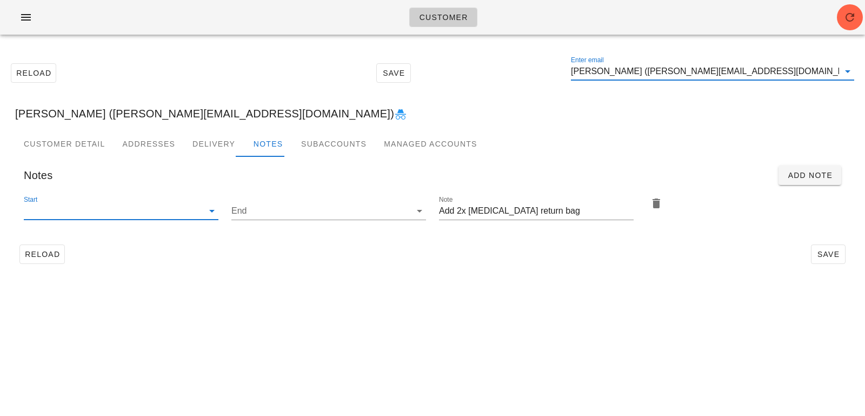
drag, startPoint x: 0, startPoint y: 0, endPoint x: 556, endPoint y: 74, distance: 560.5
paste input "mike12head@gmail.com"
type input "mike12head@gmail.comMyron Yao (myron.yao@outlook.com)"
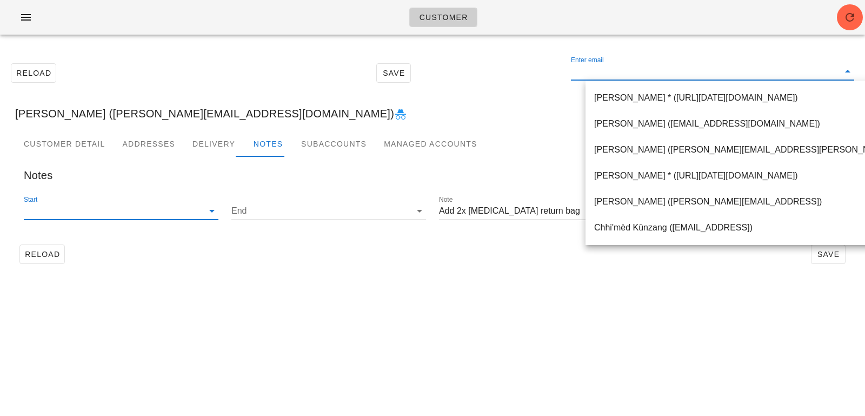
paste input "mike12head@gmail.com"
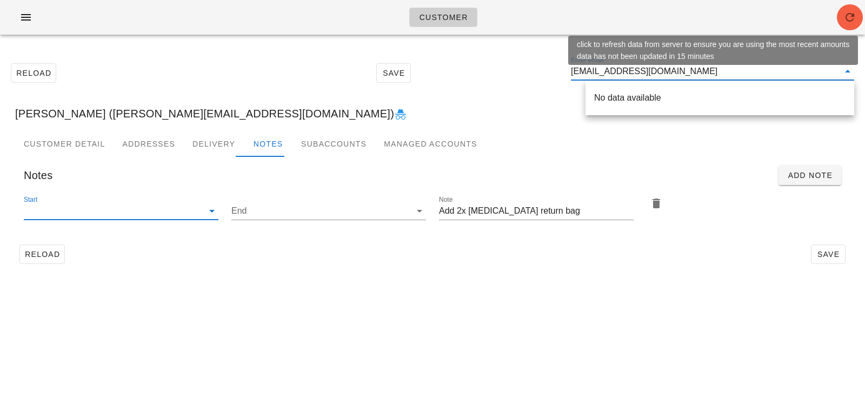
type input "mike12head@gmail.com"
click at [845, 11] on icon "button" at bounding box center [849, 17] width 13 height 13
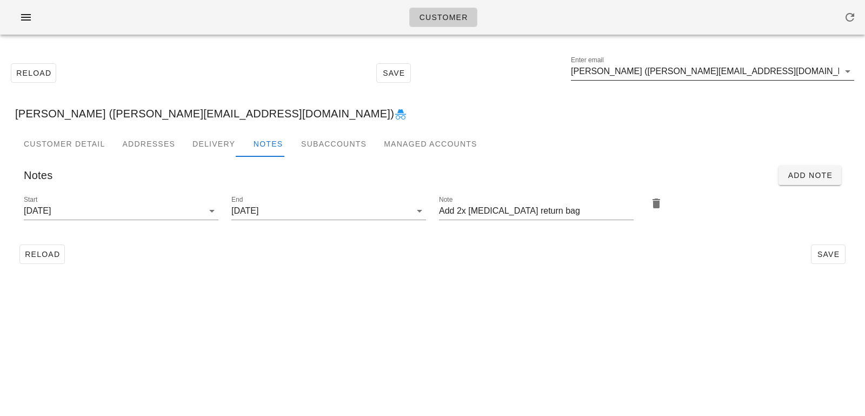
click at [779, 77] on input "Myron Yao (myron.yao@outlook.com)" at bounding box center [705, 71] width 268 height 17
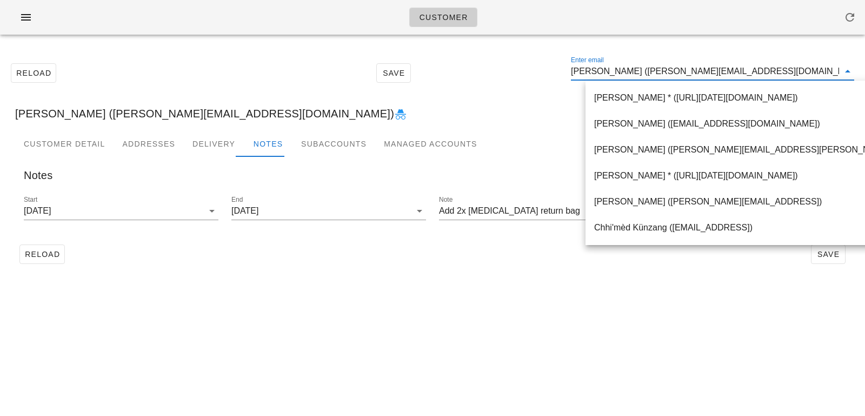
paste input "[EMAIL_ADDRESS][DOMAIN_NAME]"
type input "[EMAIL_ADDRESS][DOMAIN_NAME]"
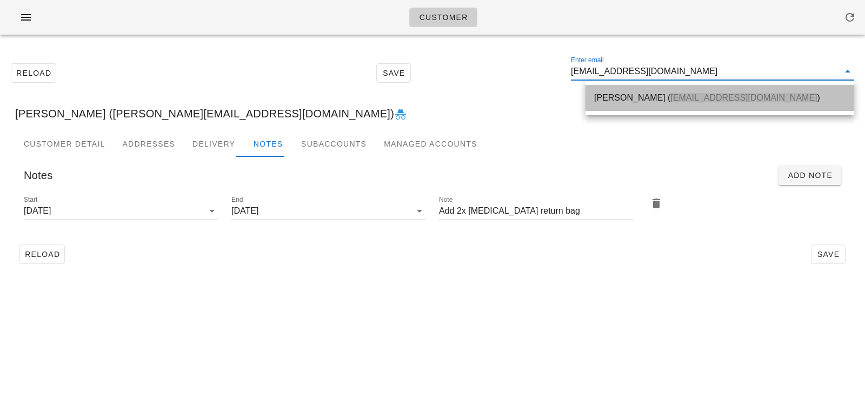
click at [671, 95] on span "Rupinder_1998@hotmail.com" at bounding box center [743, 97] width 146 height 9
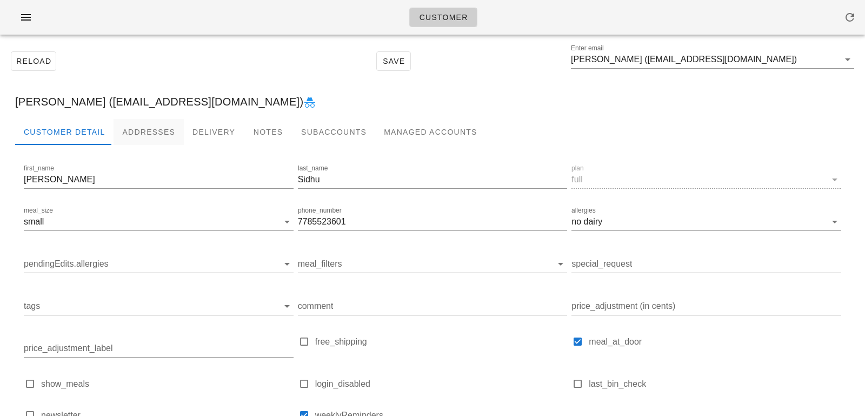
scroll to position [4, 0]
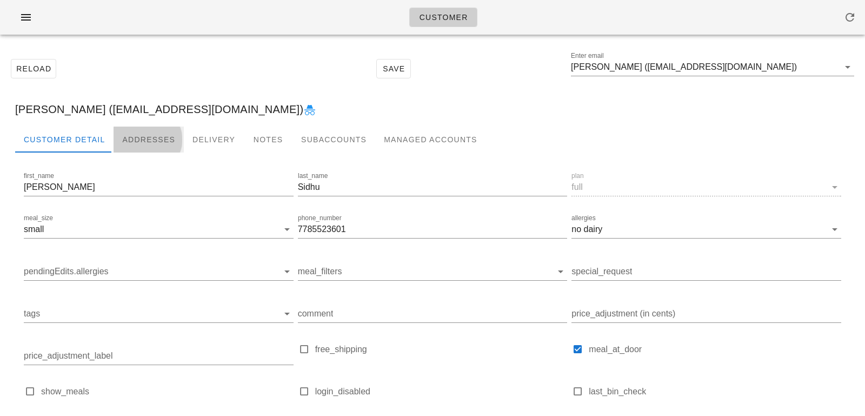
click at [138, 142] on div "Addresses" at bounding box center [149, 139] width 70 height 26
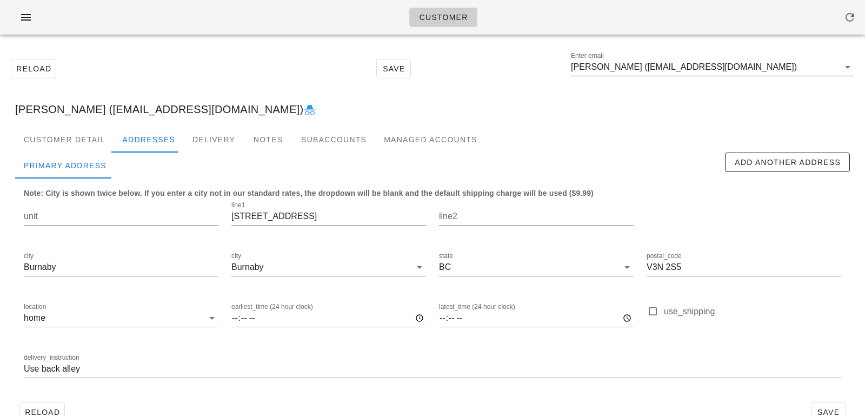
click at [636, 70] on input "Neena Sidhu (Rupinder_1998@hotmail.com)" at bounding box center [705, 66] width 268 height 17
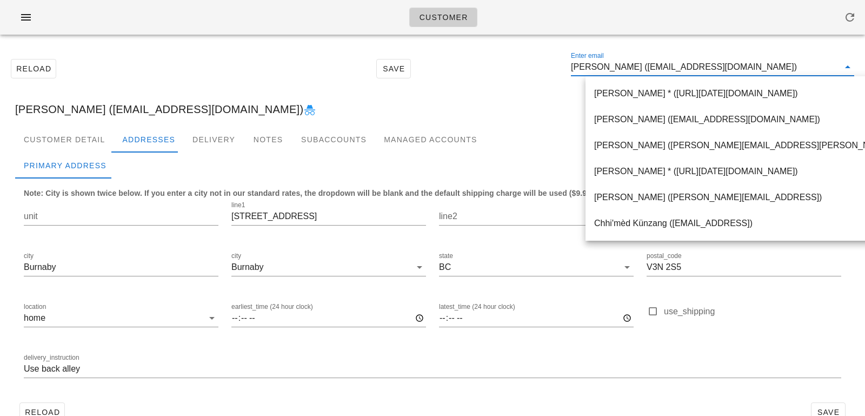
click at [645, 67] on input "[PERSON_NAME] ([EMAIL_ADDRESS][DOMAIN_NAME])" at bounding box center [705, 66] width 268 height 17
drag, startPoint x: 637, startPoint y: 67, endPoint x: 804, endPoint y: 61, distance: 167.7
click at [804, 61] on input "[PERSON_NAME] ([EMAIL_ADDRESS][DOMAIN_NAME])" at bounding box center [705, 66] width 268 height 17
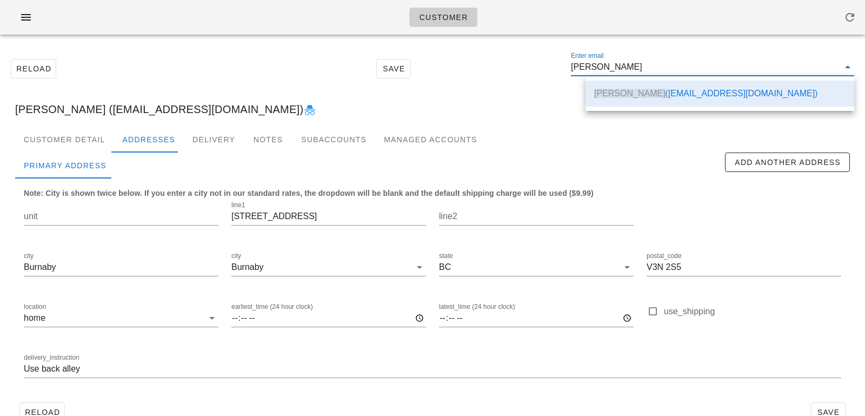
click at [509, 96] on div "[PERSON_NAME] ([EMAIL_ADDRESS][DOMAIN_NAME])" at bounding box center [432, 109] width 852 height 35
type input "Neena Sidhu (Rupinder_1998@hotmail.com)"
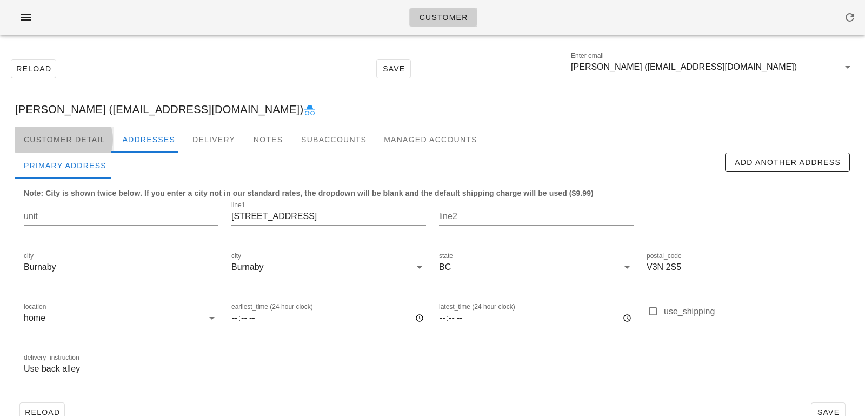
click at [79, 137] on div "Customer Detail" at bounding box center [64, 139] width 98 height 26
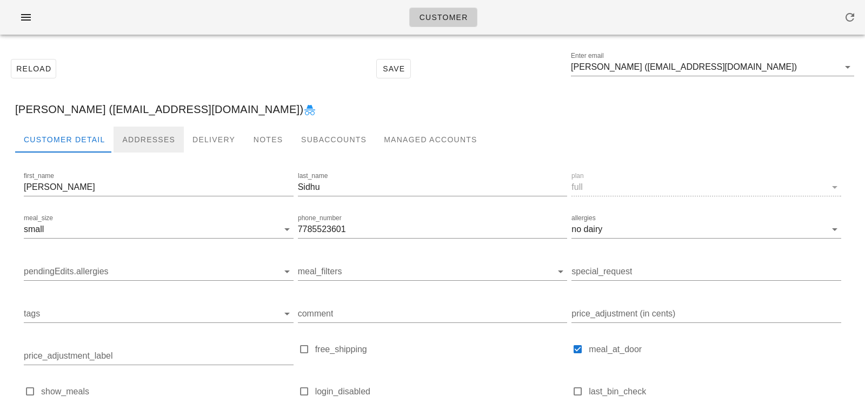
click at [143, 138] on div "Addresses" at bounding box center [149, 139] width 70 height 26
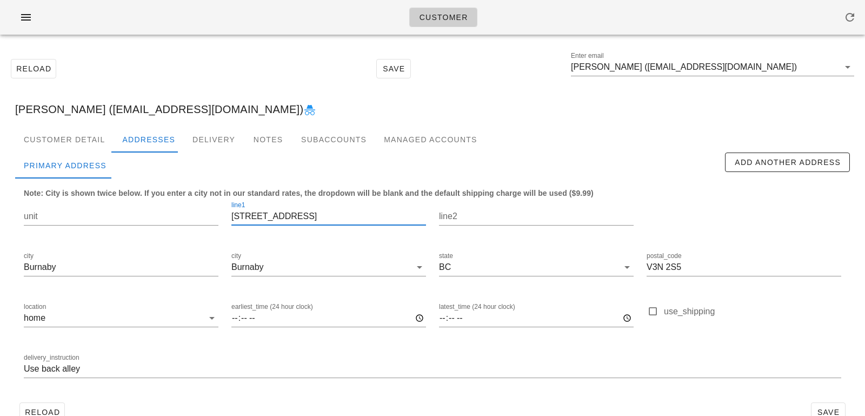
click at [277, 215] on input "[STREET_ADDRESS]" at bounding box center [328, 216] width 195 height 17
drag, startPoint x: 302, startPoint y: 222, endPoint x: 189, endPoint y: 221, distance: 112.4
click at [189, 221] on div "unit line1 8175 10th ave line2 city Burnaby city Burnaby state BC postal_code V…" at bounding box center [432, 293] width 830 height 203
drag, startPoint x: 298, startPoint y: 216, endPoint x: 206, endPoint y: 208, distance: 91.7
click at [206, 209] on div "unit line1 8175 10th ave line2 city Burnaby city Burnaby state BC postal_code V…" at bounding box center [432, 293] width 830 height 203
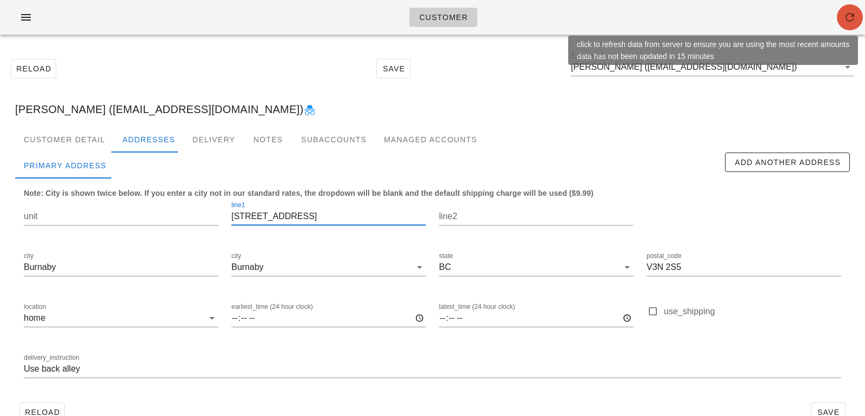
click at [847, 20] on icon "button" at bounding box center [849, 17] width 13 height 13
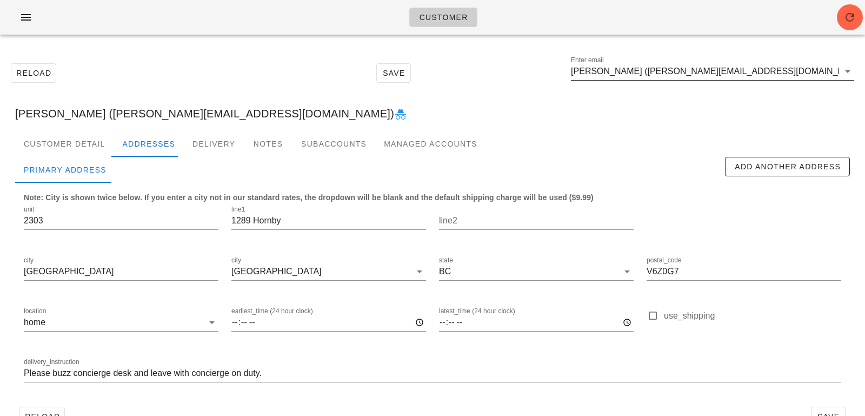
click at [768, 68] on input "[PERSON_NAME] ([PERSON_NAME][EMAIL_ADDRESS][DOMAIN_NAME])" at bounding box center [705, 71] width 268 height 17
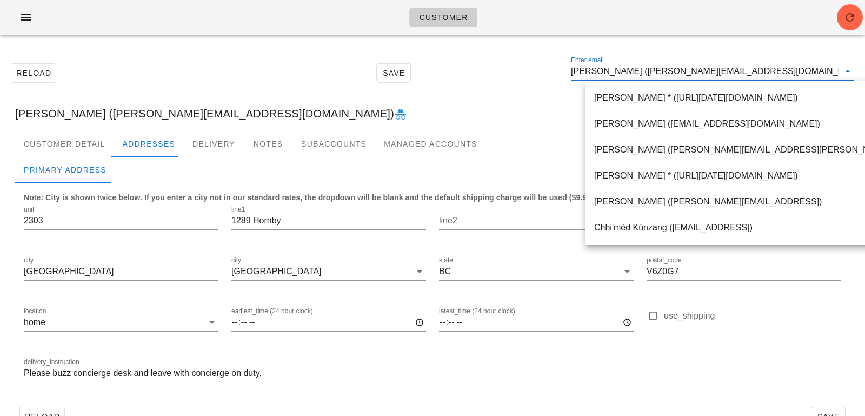
paste input "[EMAIL_ADDRESS][DOMAIN_NAME]"
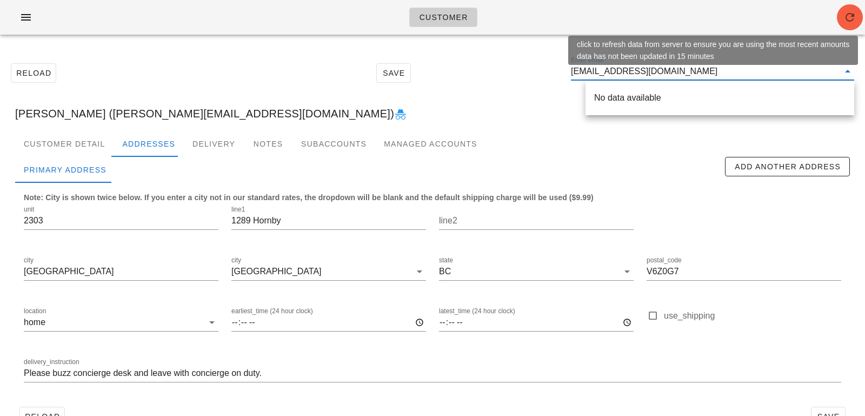
type input "[EMAIL_ADDRESS][DOMAIN_NAME]"
click at [847, 15] on icon "button" at bounding box center [849, 17] width 13 height 13
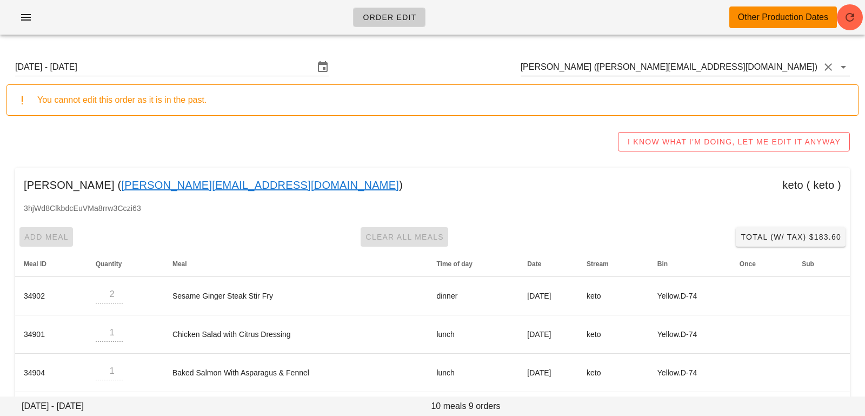
click at [685, 71] on input "Myron Yao (myron.yao@outlook.com)" at bounding box center [670, 66] width 299 height 17
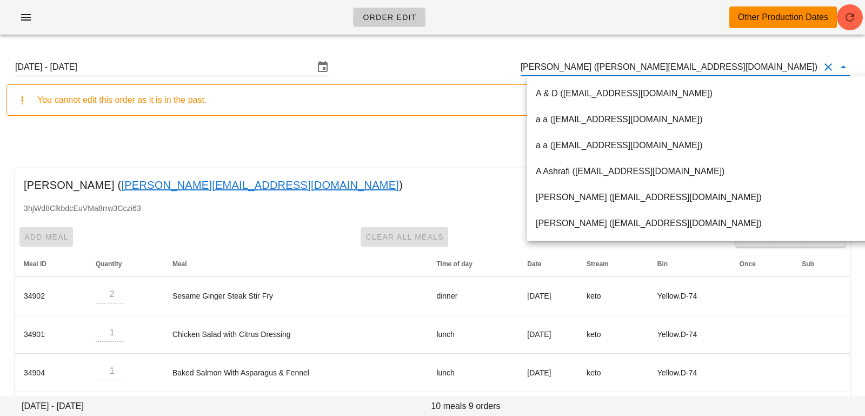
paste input "rupinder_1998@hotmail.com"
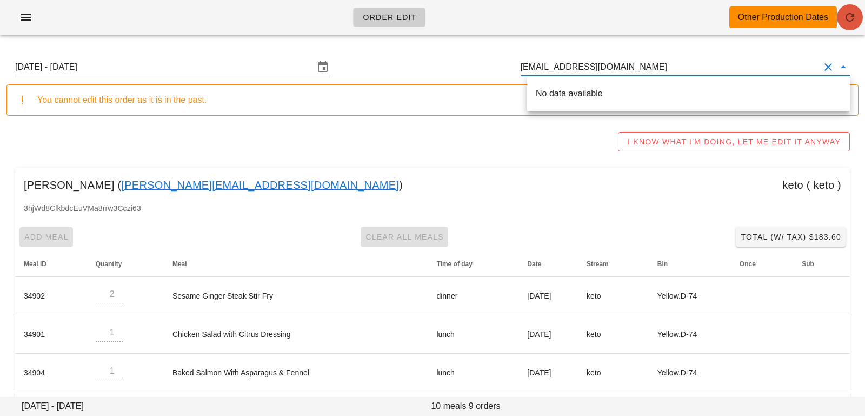
click at [851, 14] on icon "button" at bounding box center [849, 17] width 13 height 13
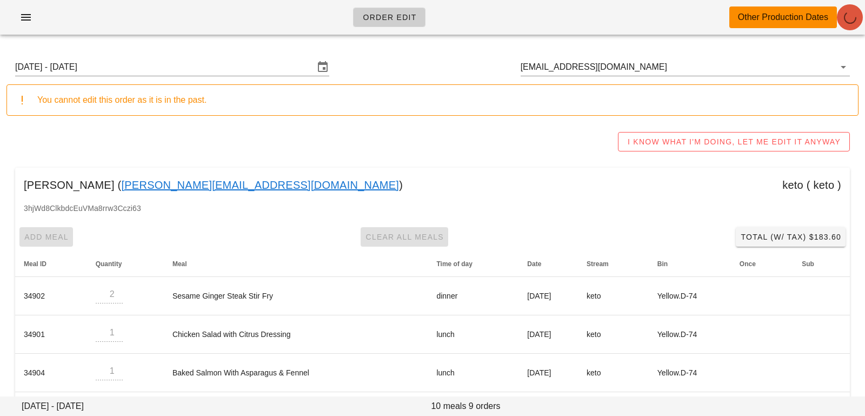
type input "Myron Yao (myron.yao@outlook.com)"
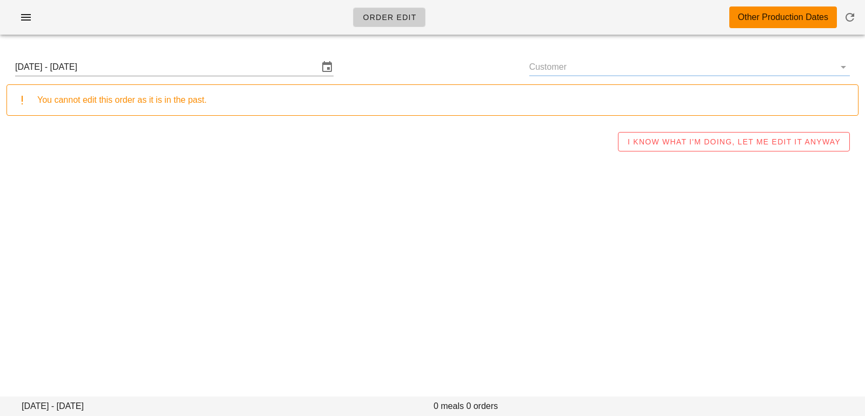
type input "[PERSON_NAME] ([PERSON_NAME][EMAIL_ADDRESS][DOMAIN_NAME])"
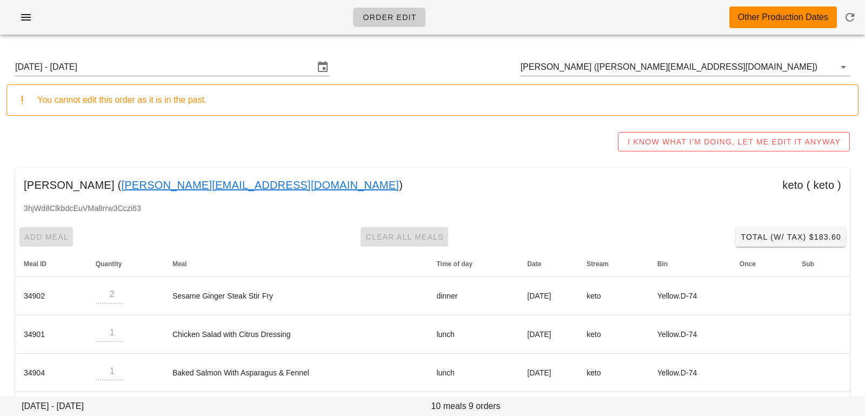
click at [287, 59] on input "Sunday August 3 - Saturday August 9" at bounding box center [164, 66] width 299 height 17
click at [286, 68] on input "Sunday August 3 - Saturday August 9" at bounding box center [164, 66] width 299 height 17
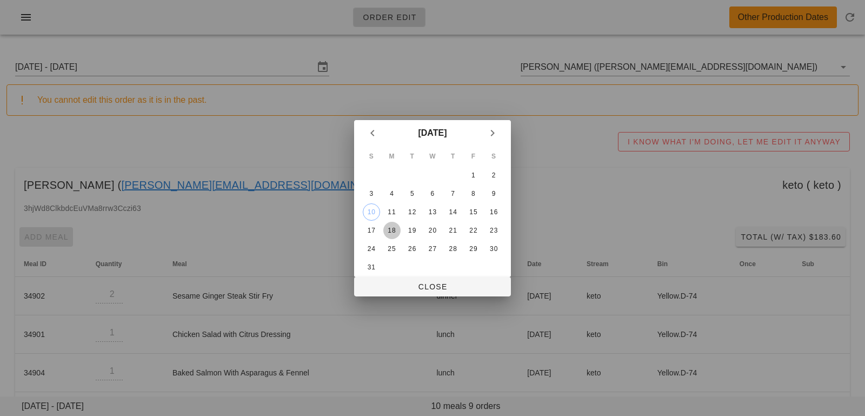
click at [393, 227] on div "18" at bounding box center [391, 230] width 17 height 8
click at [397, 288] on span "Close" at bounding box center [432, 286] width 139 height 9
type input "Sunday August 17 - Saturday August 23"
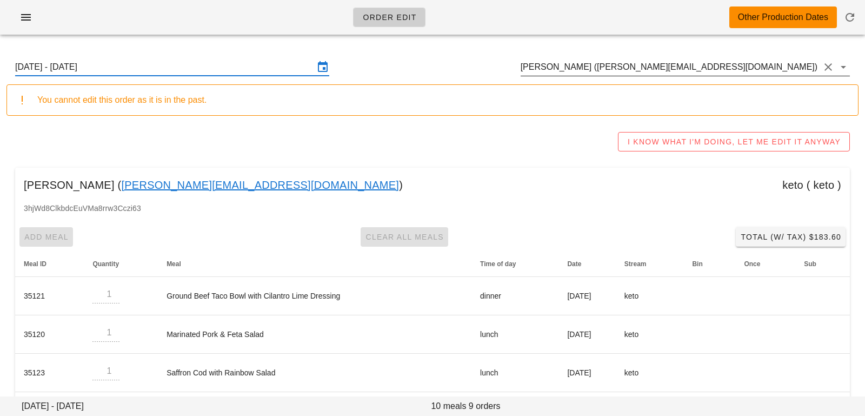
click at [694, 71] on input "Myron Yao (myron.yao@outlook.com)" at bounding box center [670, 66] width 299 height 17
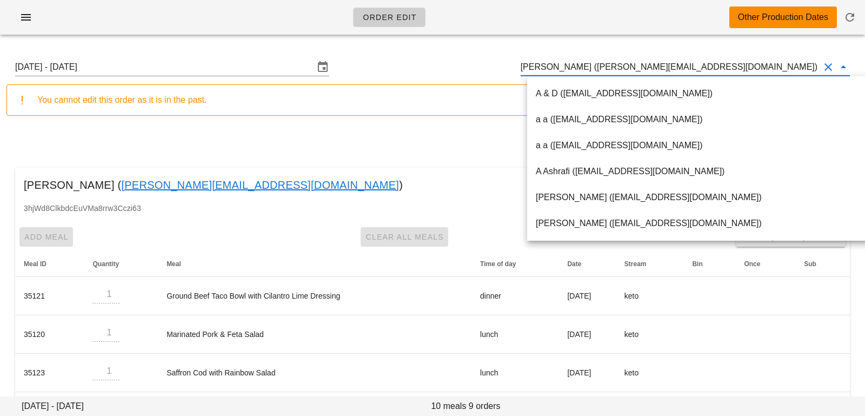
paste input "rupinder_1998@hotmail.com"
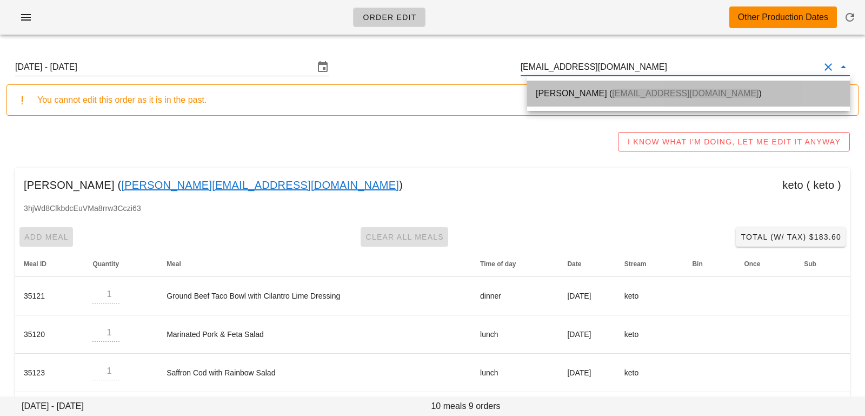
click at [653, 99] on div "Neena Sidhu ( Rupinder_1998@hotmail.com )" at bounding box center [688, 93] width 305 height 23
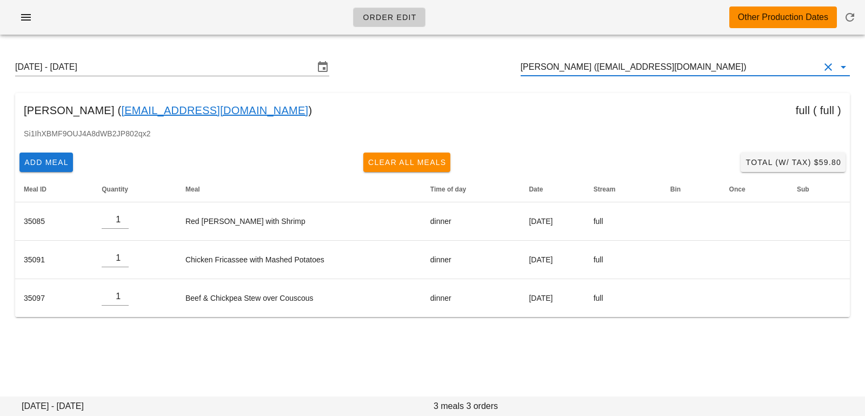
type input "[PERSON_NAME] ([EMAIL_ADDRESS][DOMAIN_NAME])"
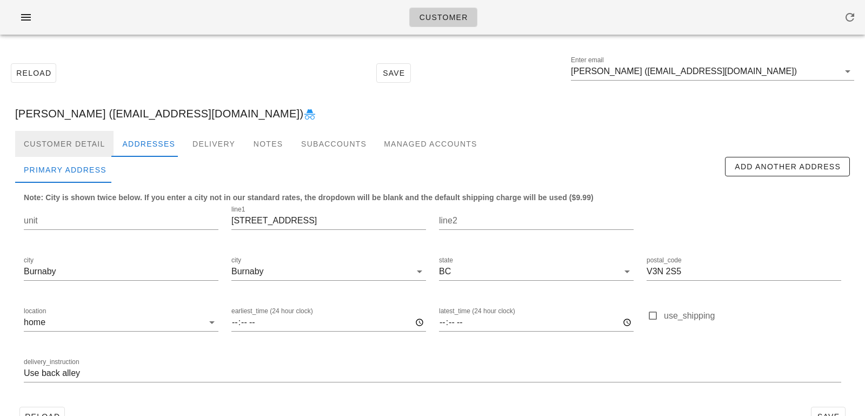
click at [74, 146] on div "Customer Detail" at bounding box center [64, 144] width 98 height 26
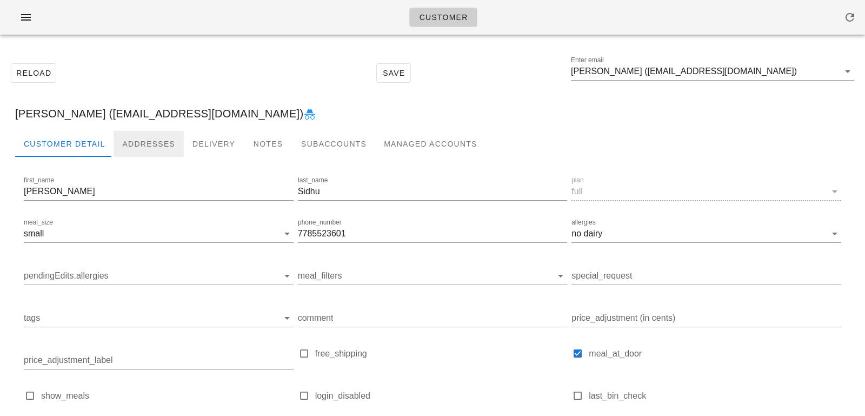
click at [141, 136] on div "Addresses" at bounding box center [149, 144] width 70 height 26
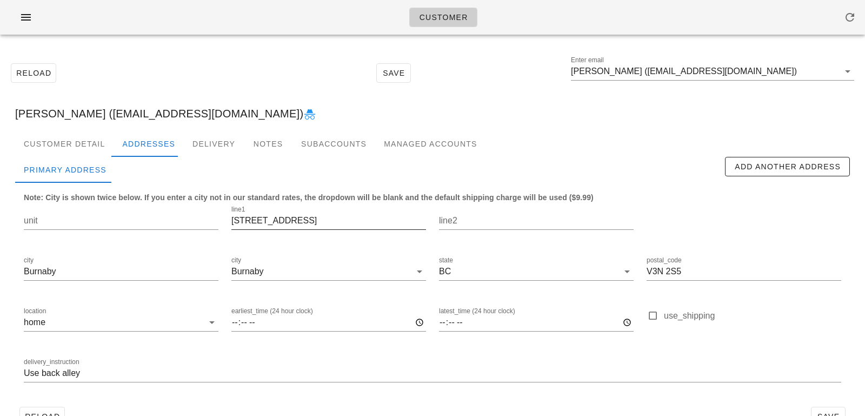
click at [275, 221] on input "8175 10th ave" at bounding box center [328, 220] width 195 height 17
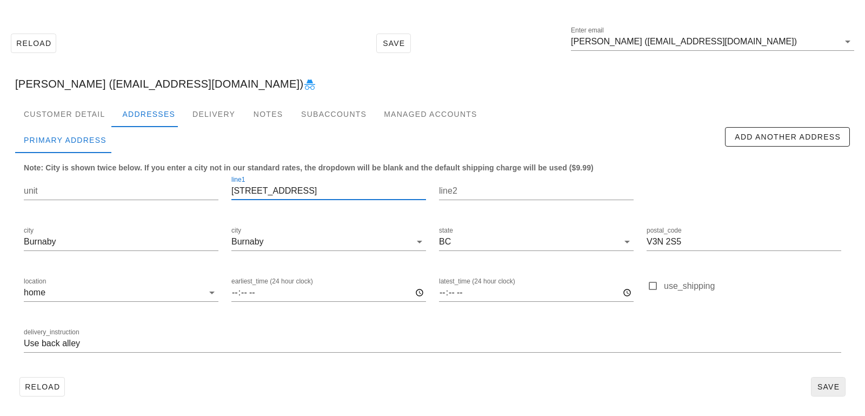
type input "8175 10th Ave"
click at [828, 389] on span "Save" at bounding box center [828, 386] width 25 height 9
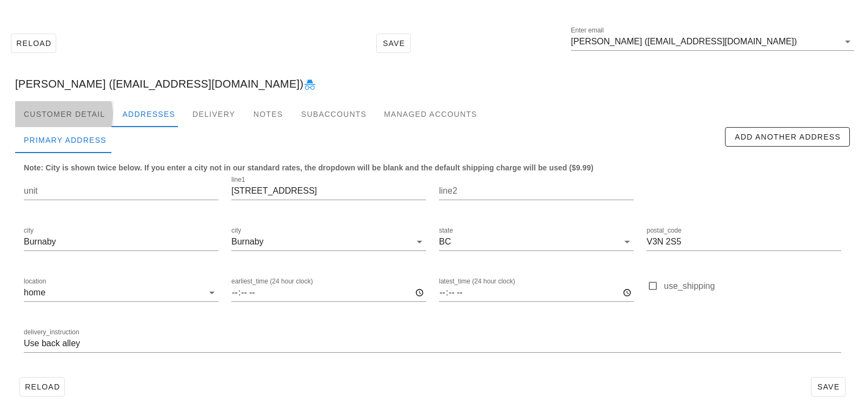
click at [78, 119] on div "Customer Detail" at bounding box center [64, 114] width 98 height 26
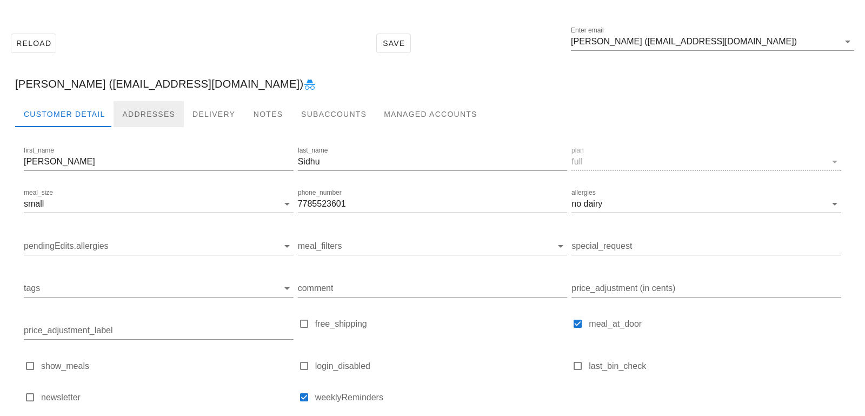
click at [161, 109] on div "Addresses" at bounding box center [149, 114] width 70 height 26
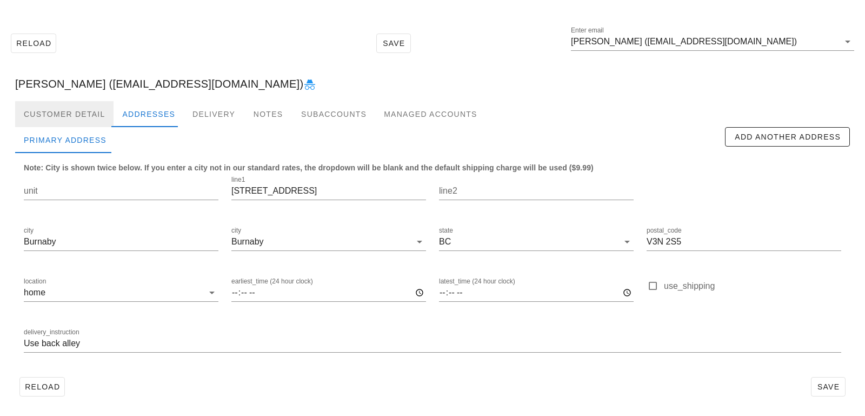
click at [56, 124] on div "Customer Detail" at bounding box center [64, 114] width 98 height 26
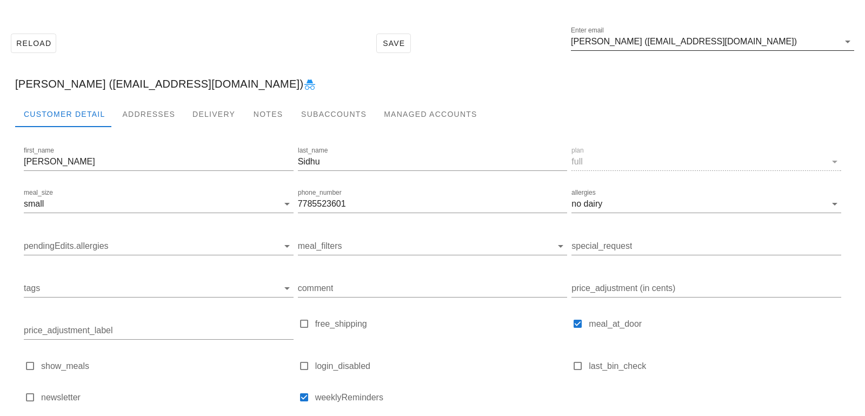
click at [766, 42] on input "Neena Sidhu (Rupinder_1998@hotmail.com)" at bounding box center [705, 41] width 268 height 17
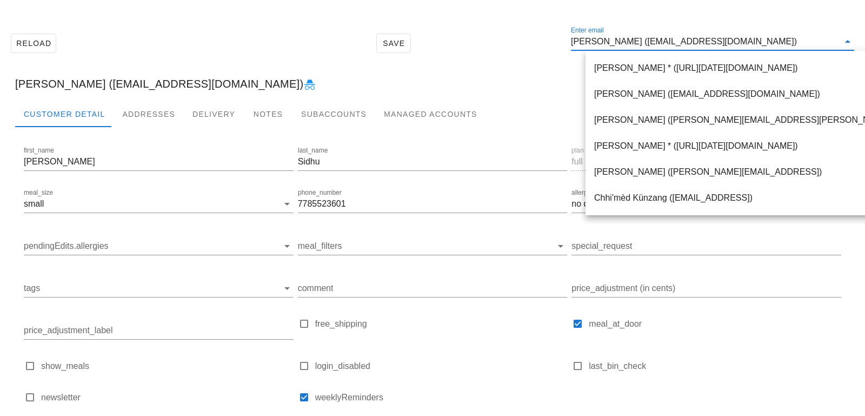
paste input "Mmguzmanr@gmail.com"
type input "Mmguzmanr@gmail.com"
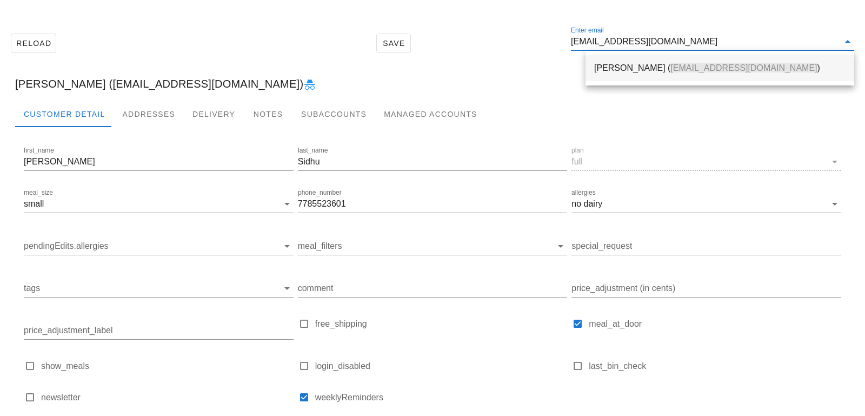
click at [621, 72] on div "Marcela Guzman ( Mmguzmanr@gmail.com )" at bounding box center [719, 68] width 251 height 10
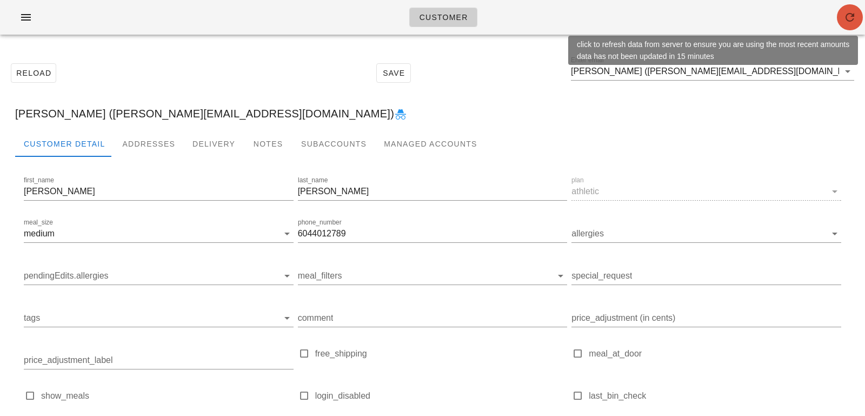
click at [855, 19] on icon "button" at bounding box center [849, 17] width 13 height 13
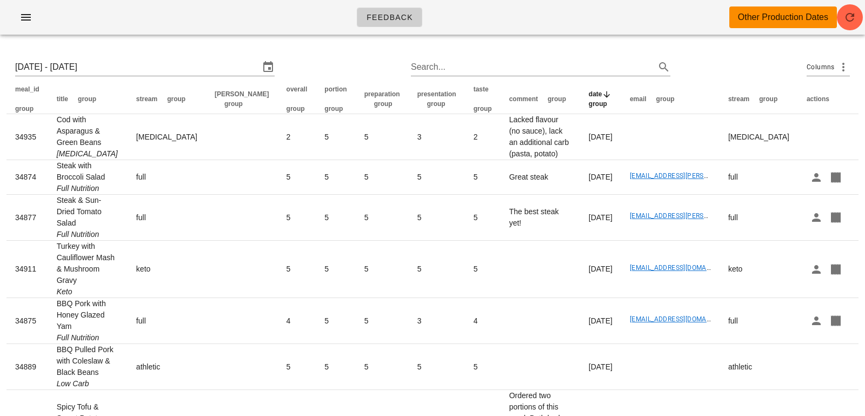
click at [863, 14] on div "Feedback Other Production Dates" at bounding box center [432, 17] width 865 height 35
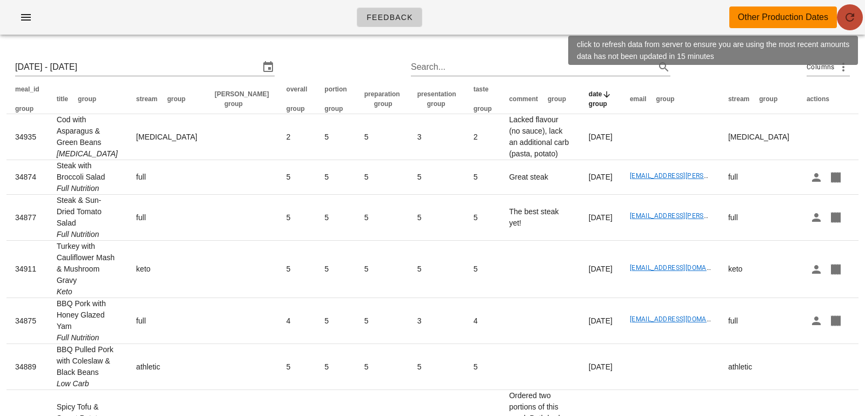
click at [839, 14] on span "button" at bounding box center [850, 17] width 26 height 13
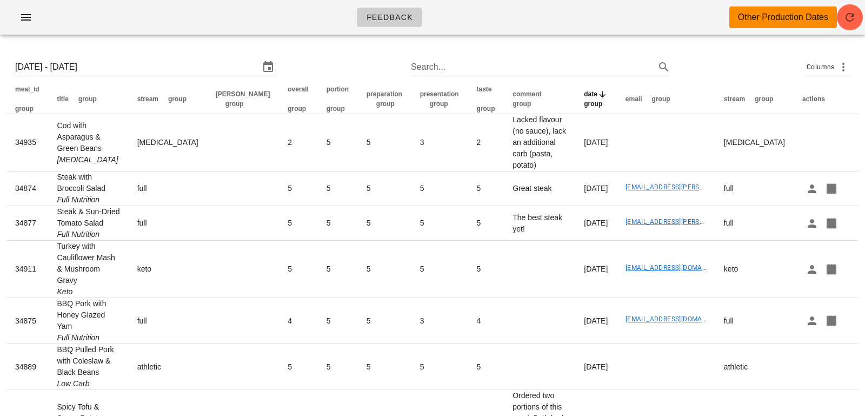
click at [863, 20] on div "Feedback Other Production Dates" at bounding box center [432, 17] width 865 height 35
click at [859, 19] on span "button" at bounding box center [850, 17] width 26 height 13
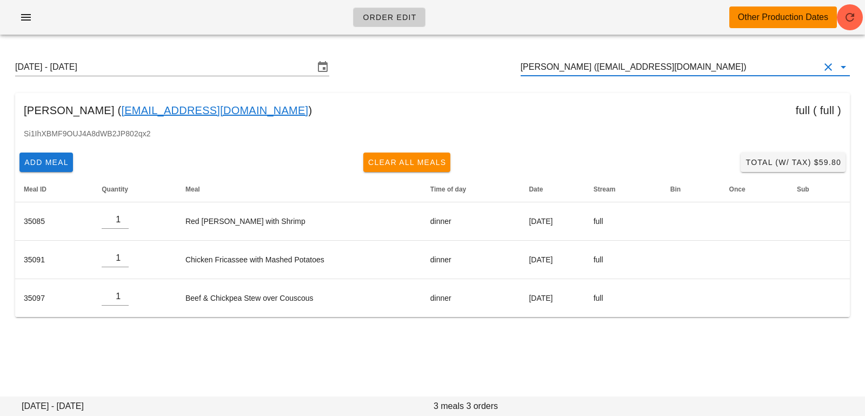
drag, startPoint x: 714, startPoint y: 65, endPoint x: 553, endPoint y: 62, distance: 161.1
click at [553, 62] on input "[PERSON_NAME] ([EMAIL_ADDRESS][DOMAIN_NAME])" at bounding box center [670, 66] width 299 height 17
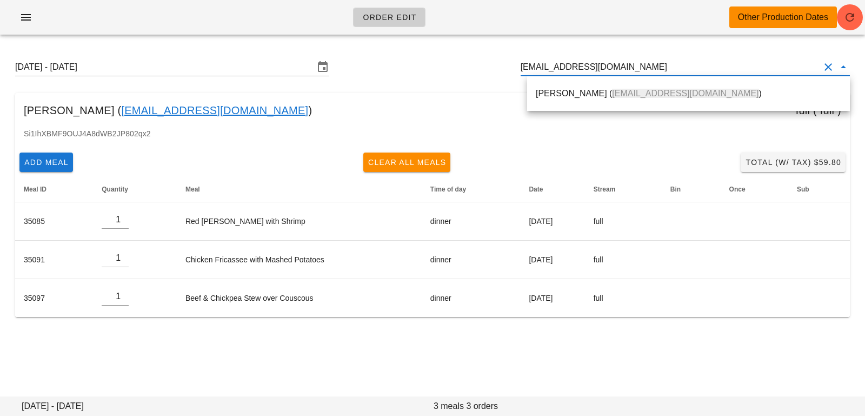
click at [555, 97] on div "[PERSON_NAME] ( [PERSON_NAME][EMAIL_ADDRESS][DOMAIN_NAME] )" at bounding box center [688, 93] width 305 height 10
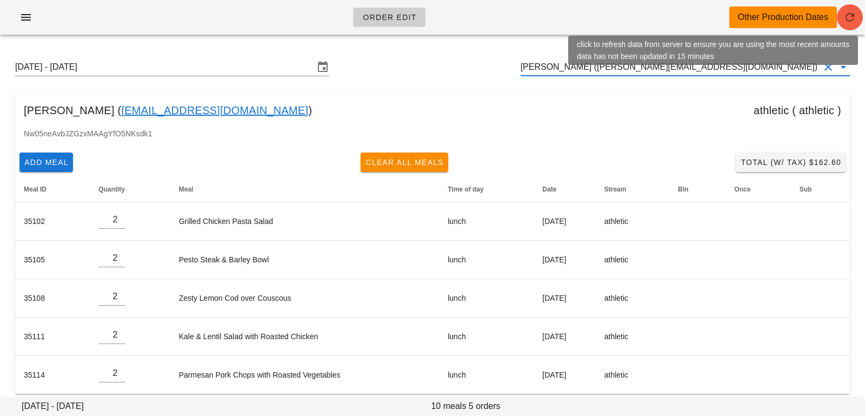
type input "[PERSON_NAME] ([PERSON_NAME][EMAIL_ADDRESS][DOMAIN_NAME])"
click at [849, 19] on icon "button" at bounding box center [849, 17] width 13 height 13
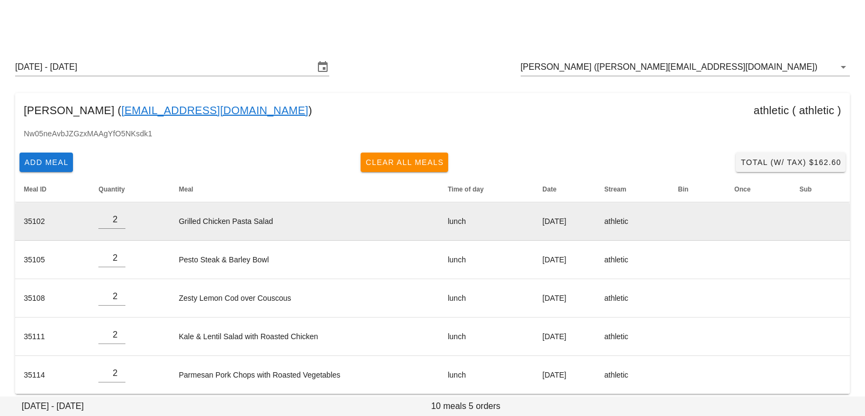
scroll to position [9, 0]
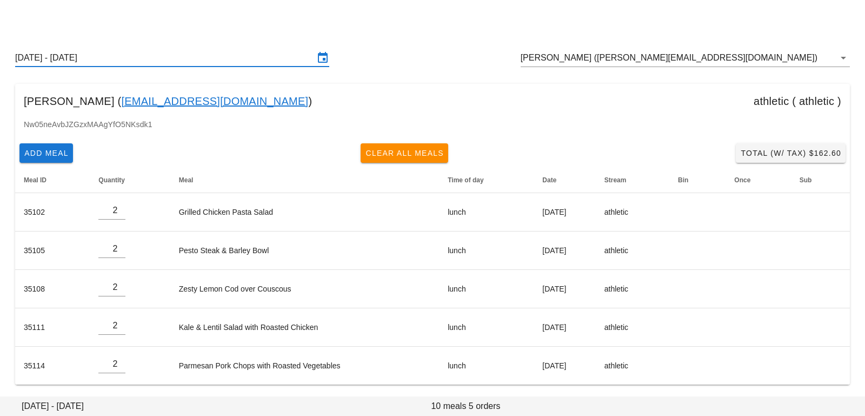
click at [196, 62] on input "Sunday August 17 - Saturday August 23" at bounding box center [164, 57] width 299 height 17
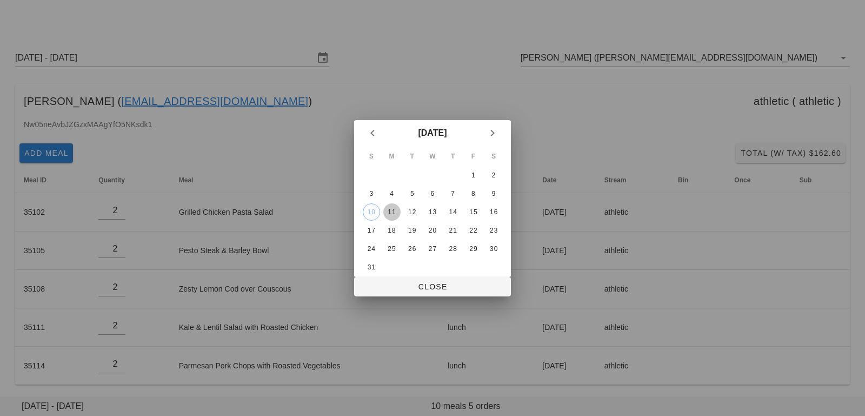
click at [388, 211] on div "11" at bounding box center [391, 212] width 17 height 8
click at [408, 287] on span "Close" at bounding box center [432, 286] width 139 height 9
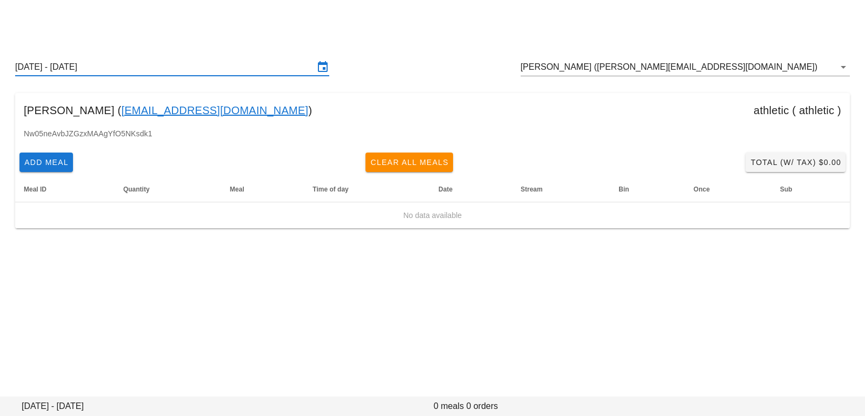
click at [198, 68] on input "Sunday August 10 - Saturday August 16" at bounding box center [164, 66] width 299 height 17
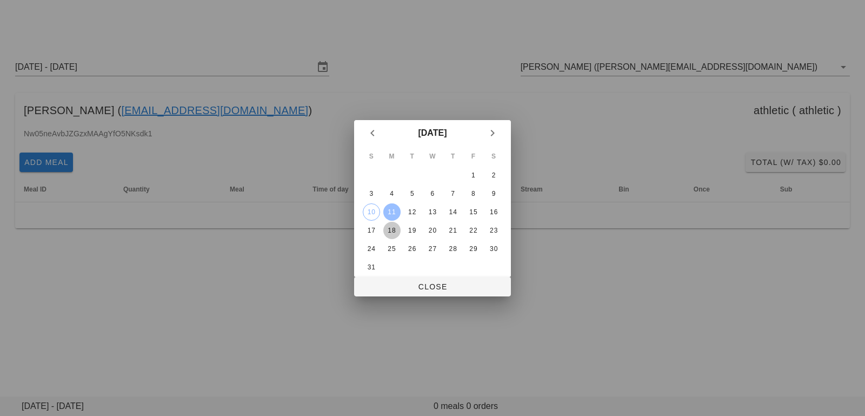
click at [392, 230] on div "18" at bounding box center [391, 230] width 17 height 8
click at [397, 298] on div at bounding box center [432, 208] width 865 height 416
click at [397, 289] on span "Close" at bounding box center [432, 286] width 139 height 9
type input "Sunday August 17 - Saturday August 23"
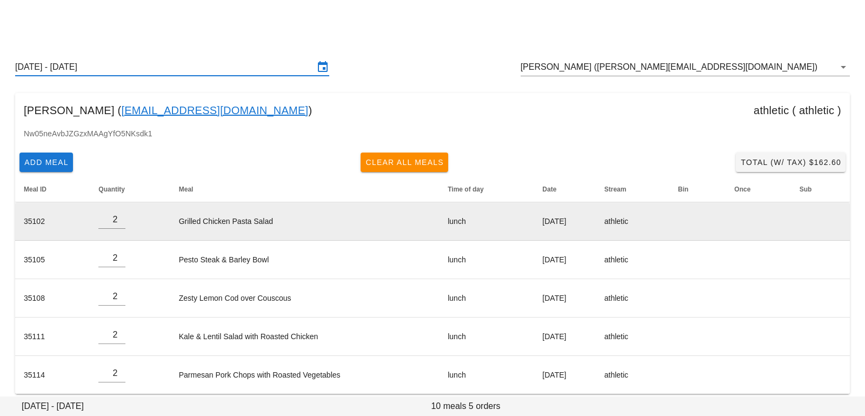
scroll to position [9, 0]
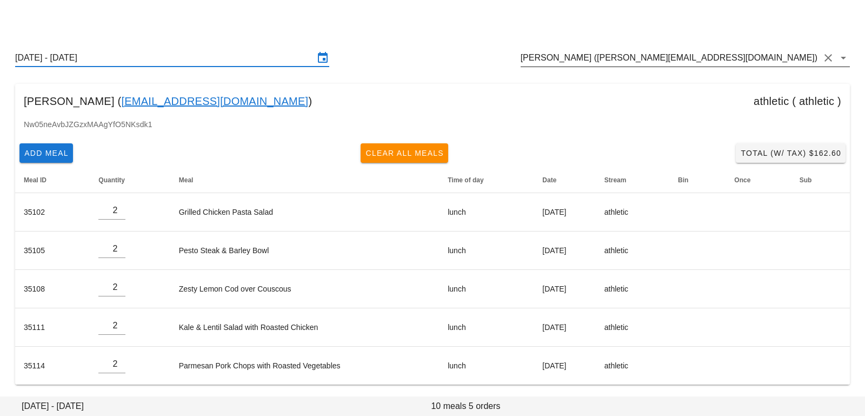
click at [723, 59] on input "Marcela Guzman (Mmguzmanr@gmail.com)" at bounding box center [670, 57] width 299 height 17
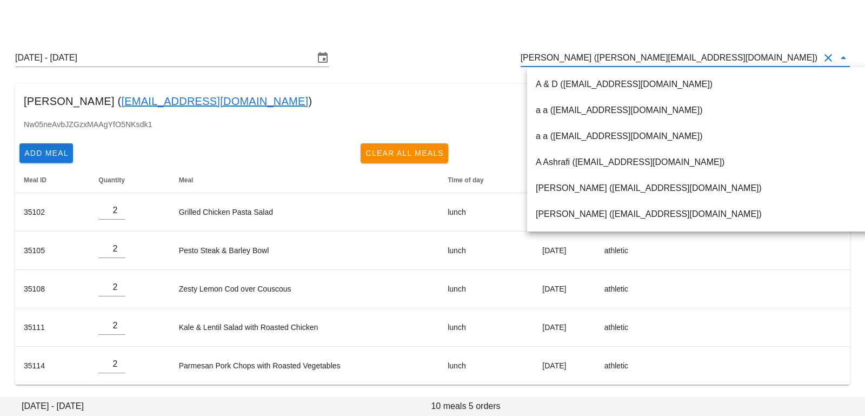
scroll to position [1, 0]
paste input "siobhan.fox@gmail.com"
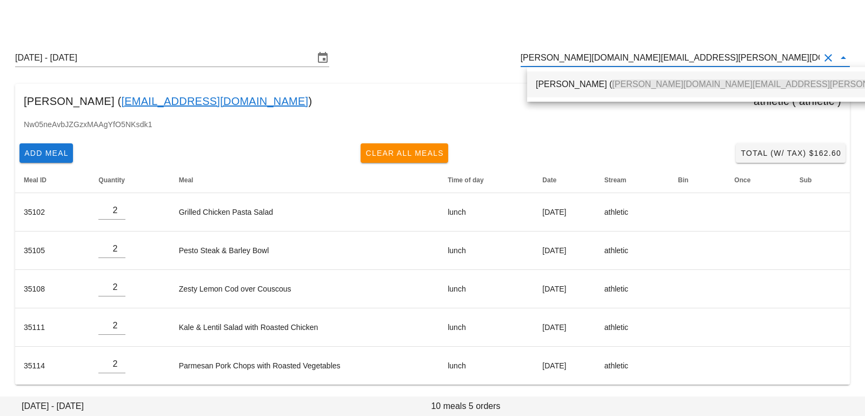
click at [675, 89] on span "siobhan.fox@gmail.com" at bounding box center [791, 83] width 358 height 9
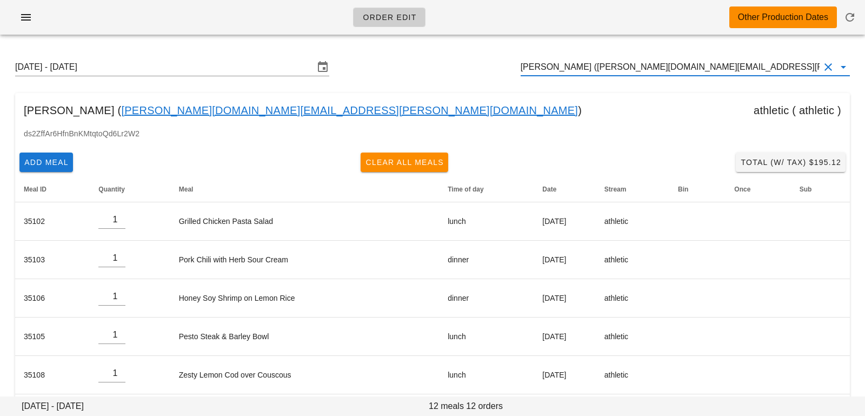
scroll to position [1, 0]
drag, startPoint x: 707, startPoint y: 72, endPoint x: 476, endPoint y: 76, distance: 230.3
click at [476, 76] on div "Sunday August 17 - Saturday August 23 Siobhan Fox (siobhan.fox@gmail.com)" at bounding box center [432, 67] width 852 height 35
drag, startPoint x: 696, startPoint y: 69, endPoint x: 411, endPoint y: 43, distance: 286.1
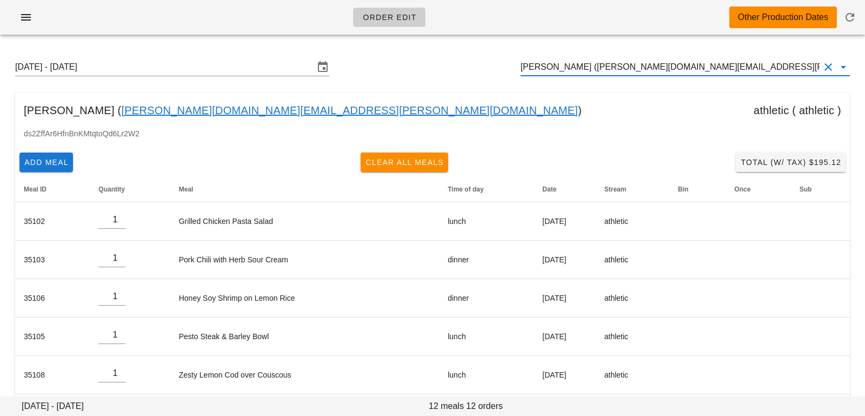
click at [411, 43] on div "Sunday August 17 - Saturday August 23 Siobhan Fox (siobhan.fox@gmail.com) Siobh…" at bounding box center [432, 360] width 865 height 634
paste input "jessicabedwards@gmail.com"
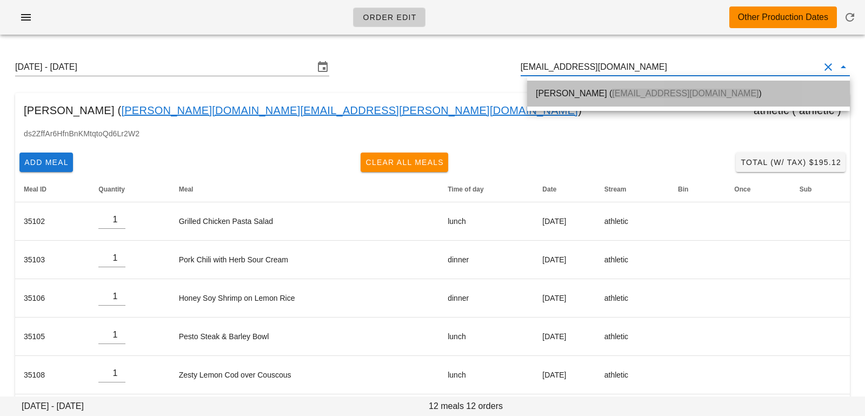
click at [598, 89] on div "Jessica Edwards ( jessicabedwards@gmail.com )" at bounding box center [688, 93] width 305 height 10
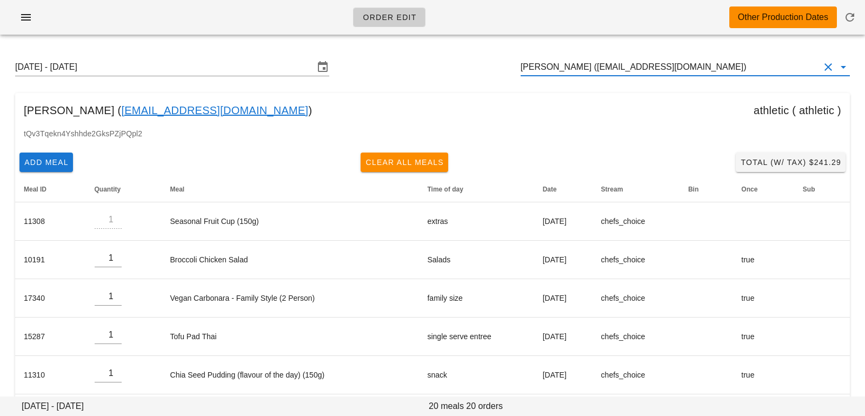
click at [725, 71] on input "Jessica Edwards (jessicabedwards@gmail.com)" at bounding box center [670, 66] width 299 height 17
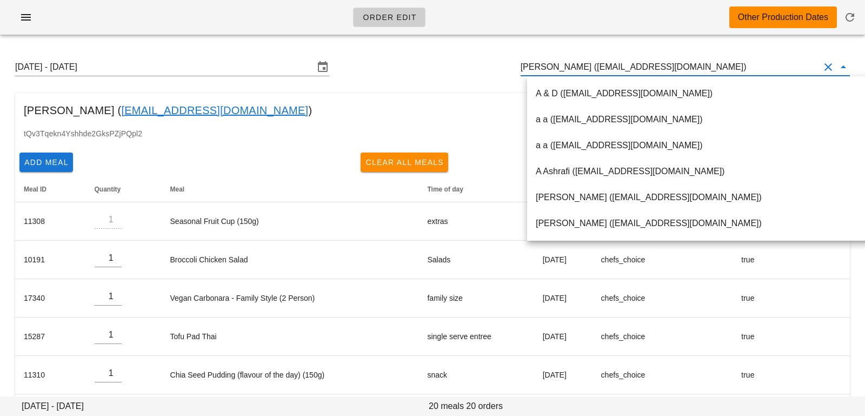
drag, startPoint x: 725, startPoint y: 71, endPoint x: 458, endPoint y: 66, distance: 267.6
click at [458, 66] on div "Sunday August 17 - Saturday August 23 Jessica Edwards (jessicabedwards@gmail.co…" at bounding box center [432, 67] width 852 height 35
paste input "jessicabedwards@gmail.com"
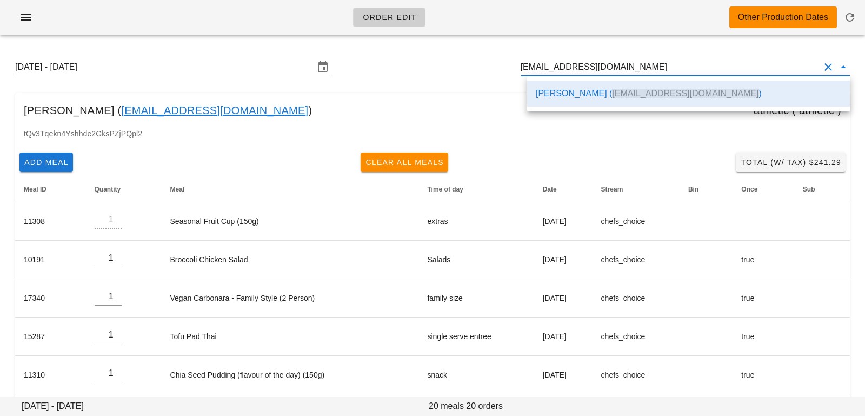
click at [546, 99] on div "Jessica Edwards ( jessicabedwards@gmail.com )" at bounding box center [688, 93] width 305 height 23
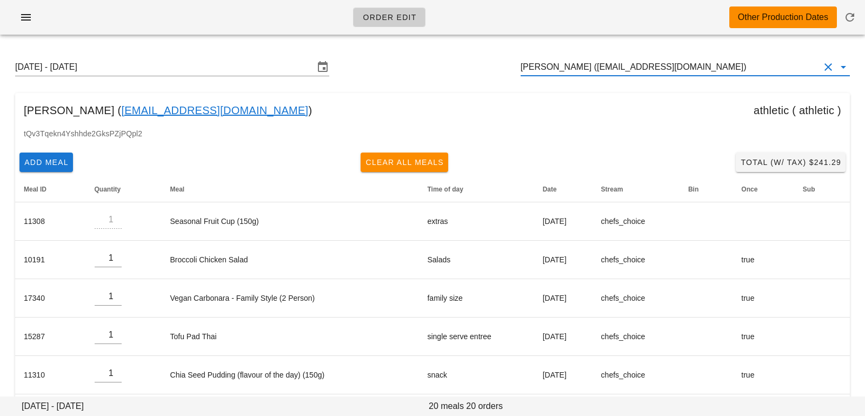
drag, startPoint x: 733, startPoint y: 68, endPoint x: 442, endPoint y: 56, distance: 291.0
click at [443, 56] on div "Sunday August 17 - Saturday August 23 Jessica Edwards (jessicabedwards@gmail.co…" at bounding box center [432, 67] width 852 height 35
paste input "sam@maverickmotorsdfw.com"
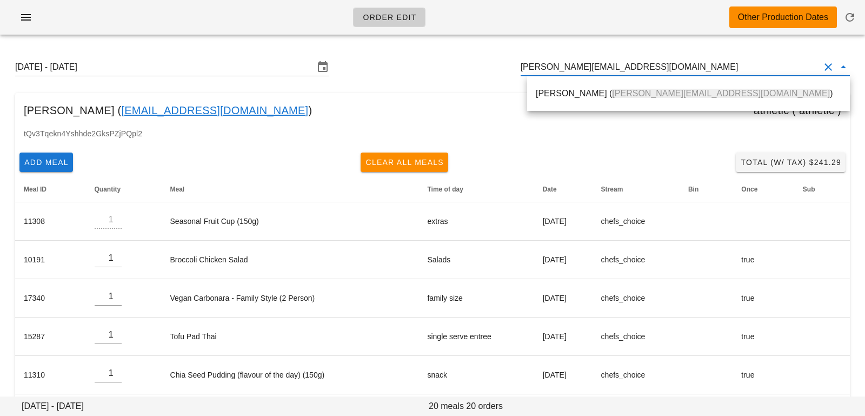
click at [552, 100] on div "Samuel Dillon ( sam@maverickmotorsdfw.com )" at bounding box center [688, 93] width 305 height 23
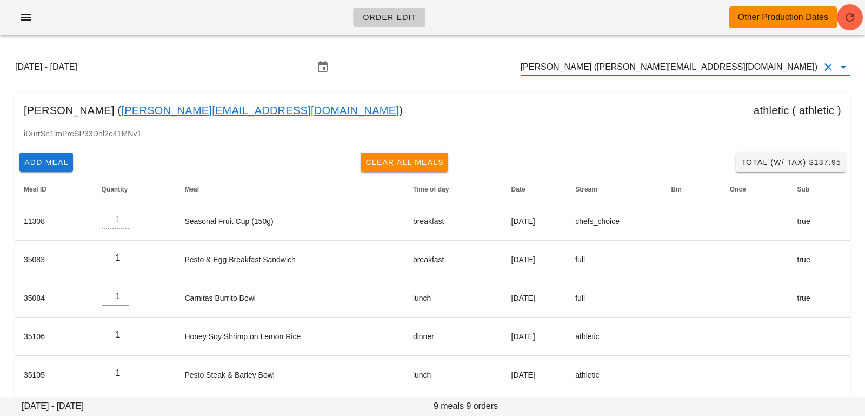
drag, startPoint x: 723, startPoint y: 66, endPoint x: 511, endPoint y: 60, distance: 212.5
click at [513, 59] on div "Sunday August 17 - Saturday August 23 Samuel Dillon (sam@maverickmotorsdfw.com)" at bounding box center [432, 67] width 852 height 35
paste input "hrshlshh93@gmail.com"
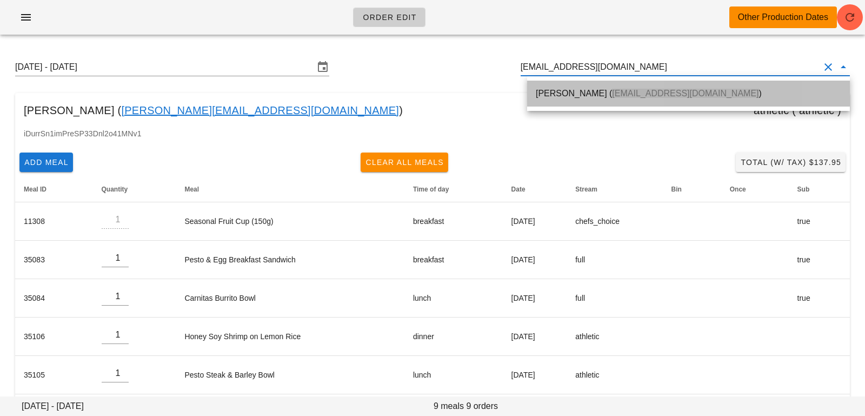
click at [555, 83] on div "Harshil Shah ( hrshlshh93@gmail.com )" at bounding box center [688, 93] width 305 height 23
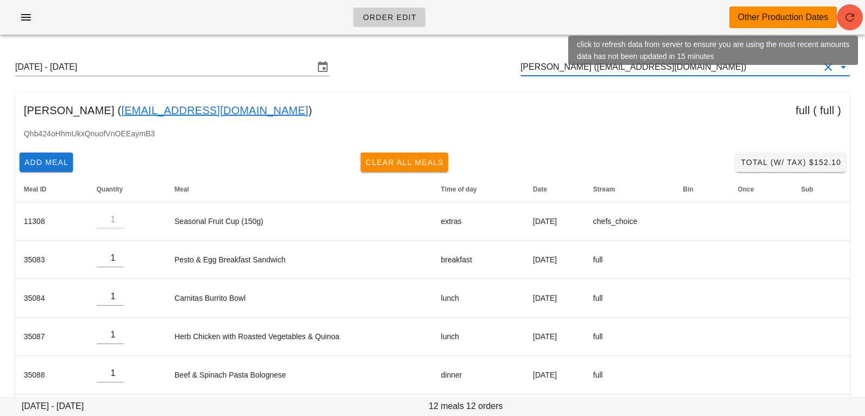
type input "Harshil Shah (hrshlshh93@gmail.com)"
click at [851, 19] on icon "button" at bounding box center [849, 17] width 13 height 13
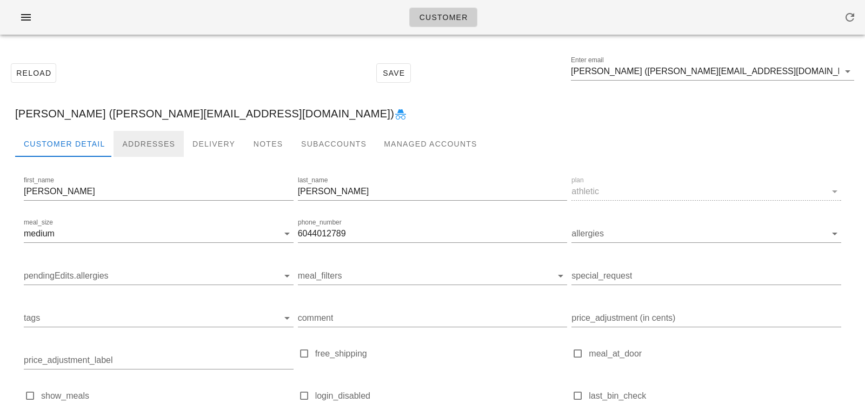
click at [148, 144] on div "Addresses" at bounding box center [149, 144] width 70 height 26
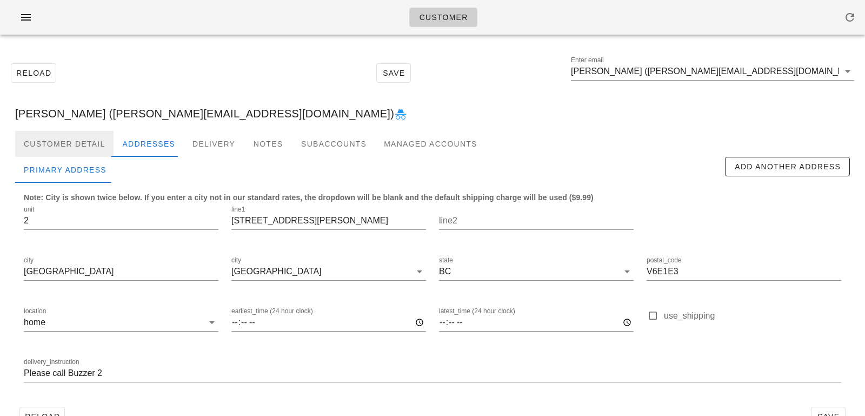
click at [70, 140] on div "Customer Detail" at bounding box center [64, 144] width 98 height 26
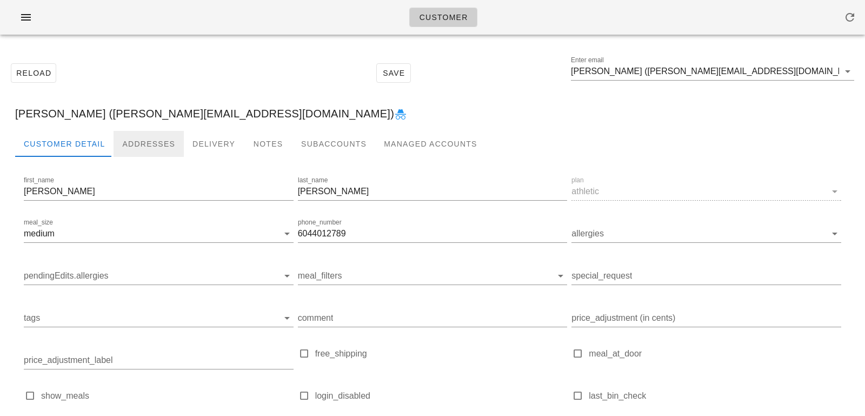
click at [132, 142] on div "Addresses" at bounding box center [149, 144] width 70 height 26
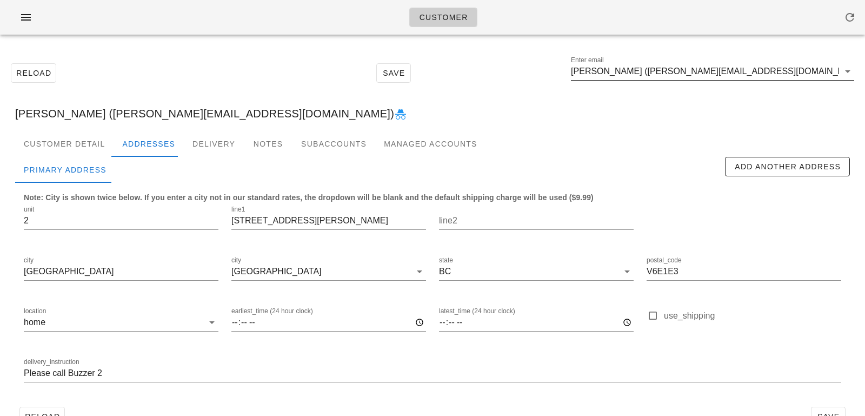
click at [652, 72] on input "[PERSON_NAME] ([PERSON_NAME][EMAIL_ADDRESS][DOMAIN_NAME])" at bounding box center [705, 71] width 268 height 17
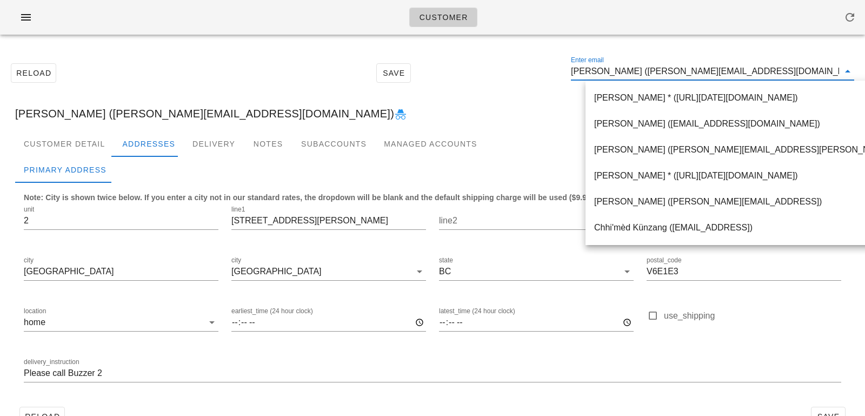
click at [645, 70] on input "[PERSON_NAME] ([PERSON_NAME][EMAIL_ADDRESS][DOMAIN_NAME])" at bounding box center [705, 71] width 268 height 17
drag, startPoint x: 649, startPoint y: 70, endPoint x: 782, endPoint y: 67, distance: 133.0
click at [781, 70] on input "[PERSON_NAME] ([PERSON_NAME][EMAIL_ADDRESS][DOMAIN_NAME])" at bounding box center [705, 71] width 268 height 17
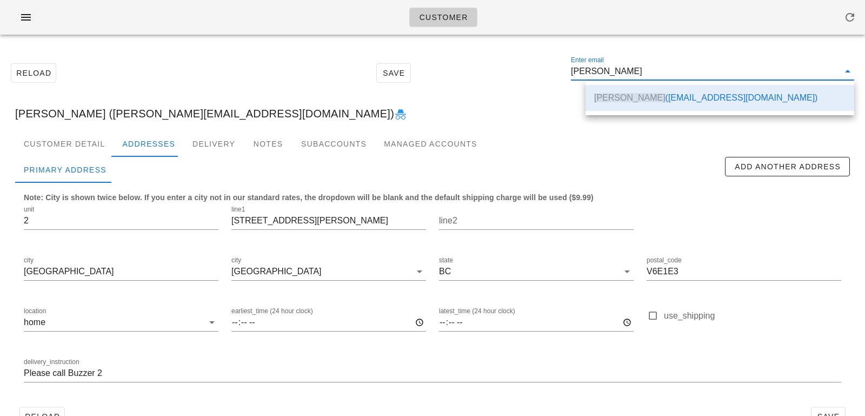
drag, startPoint x: 498, startPoint y: 94, endPoint x: 283, endPoint y: 1, distance: 233.9
click at [498, 94] on div "Reload Save Enter email [PERSON_NAME]" at bounding box center [432, 73] width 852 height 46
type input "[PERSON_NAME] ([PERSON_NAME][EMAIL_ADDRESS][DOMAIN_NAME])"
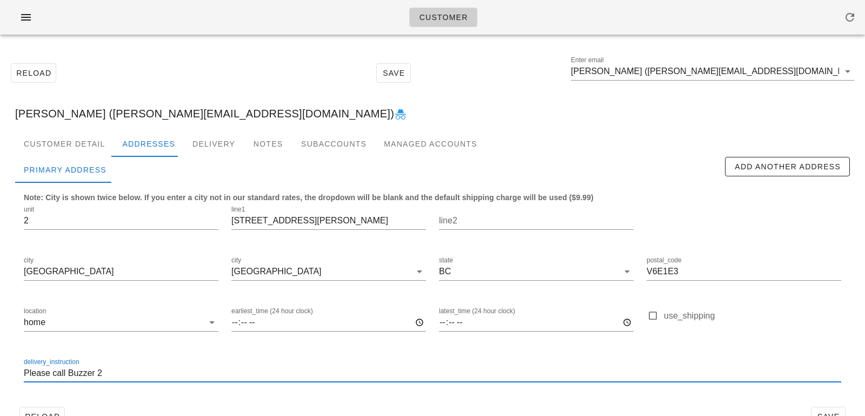
click at [24, 374] on input "Please call Buzzer 2" at bounding box center [432, 372] width 817 height 17
type input "Unit 2. Please call Buzzer 2"
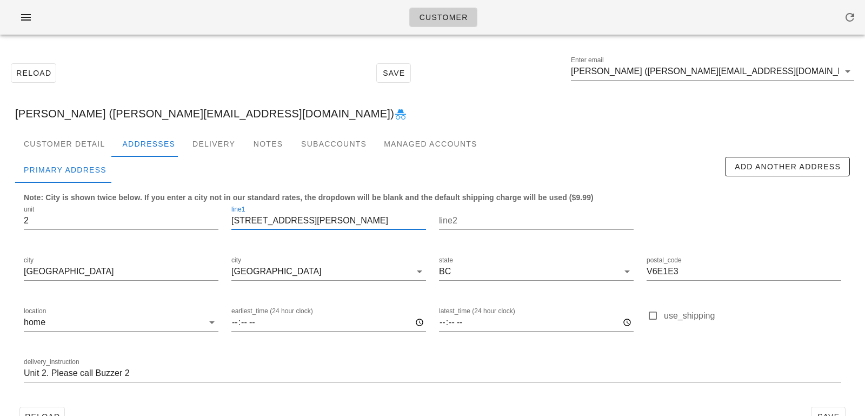
click at [276, 223] on input "1151 Haro st" at bounding box center [328, 220] width 195 height 17
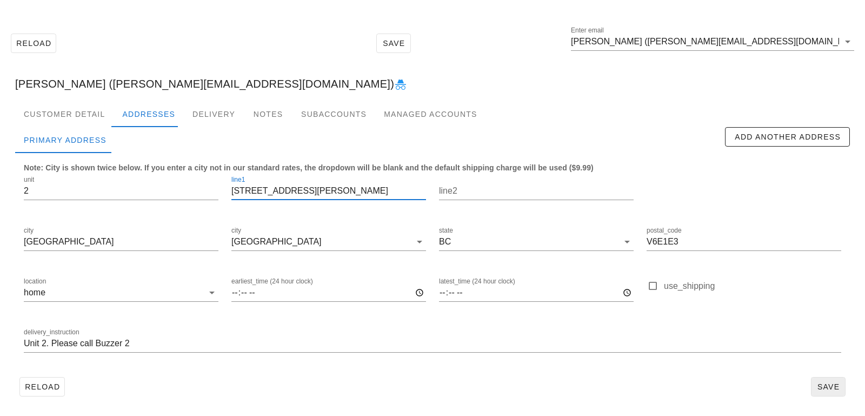
type input "1151 Haro St"
click at [823, 382] on span "Save" at bounding box center [828, 386] width 25 height 9
click at [64, 114] on div "Customer Detail" at bounding box center [64, 114] width 98 height 26
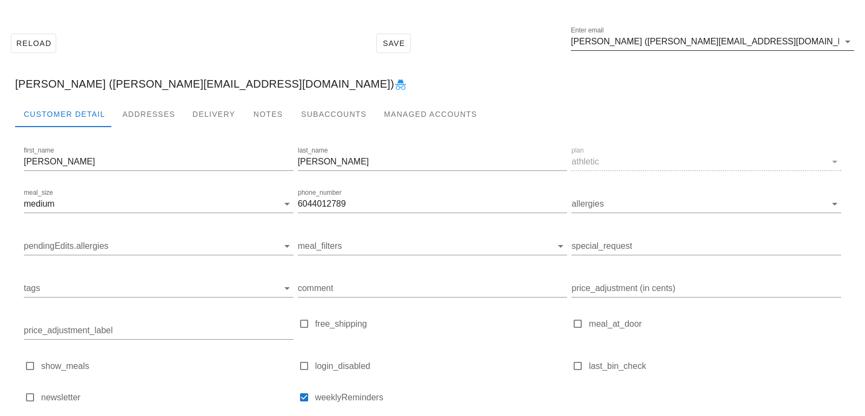
click at [752, 50] on div "Enter email Marcela Guzman (Mmguzmanr@gmail.com)" at bounding box center [712, 41] width 283 height 17
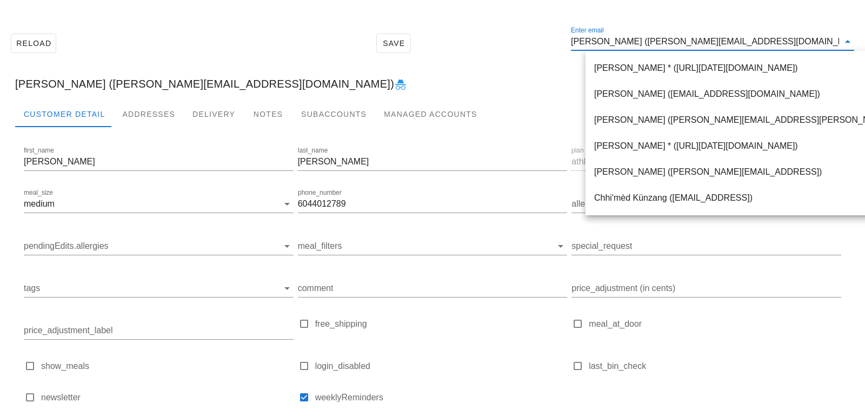
paste input "siobhan.fox@gmail.com"
type input "siobhan.fox@gmail.com"
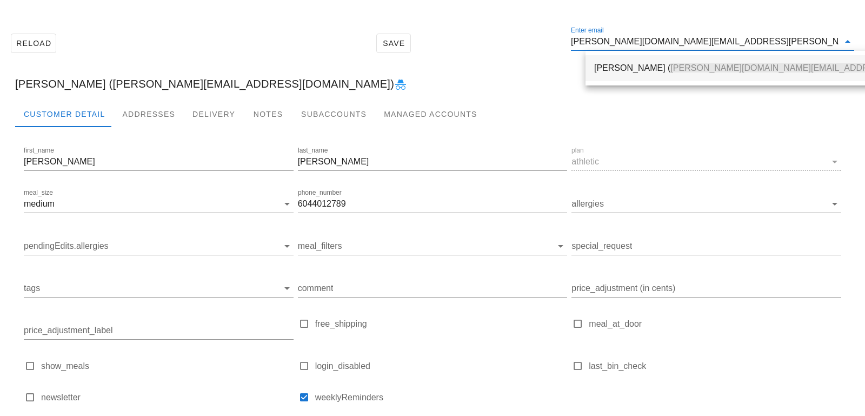
click at [670, 63] on span "siobhan.fox@gmail.com" at bounding box center [849, 67] width 358 height 9
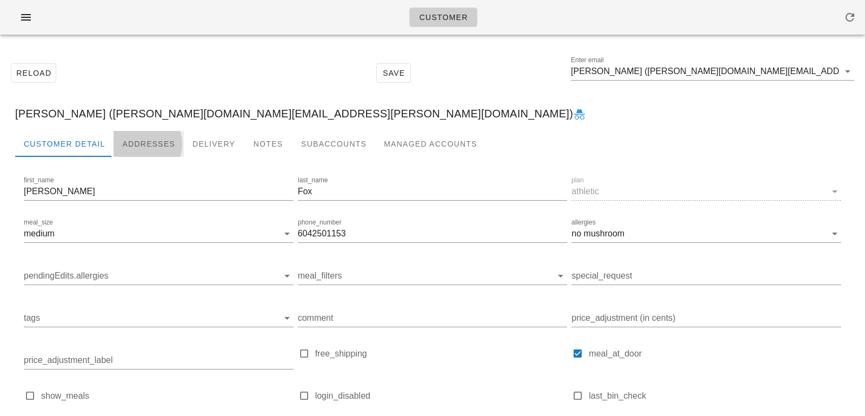
click at [130, 135] on div "Addresses" at bounding box center [149, 144] width 70 height 26
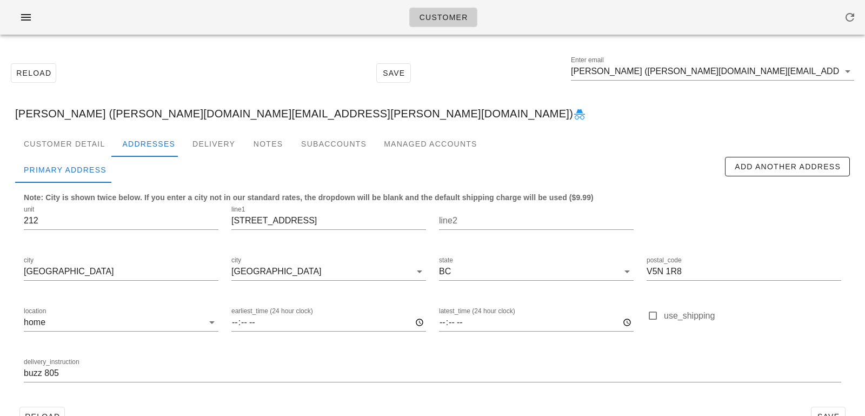
scroll to position [21, 0]
click at [75, 139] on div "Customer Detail" at bounding box center [64, 144] width 98 height 26
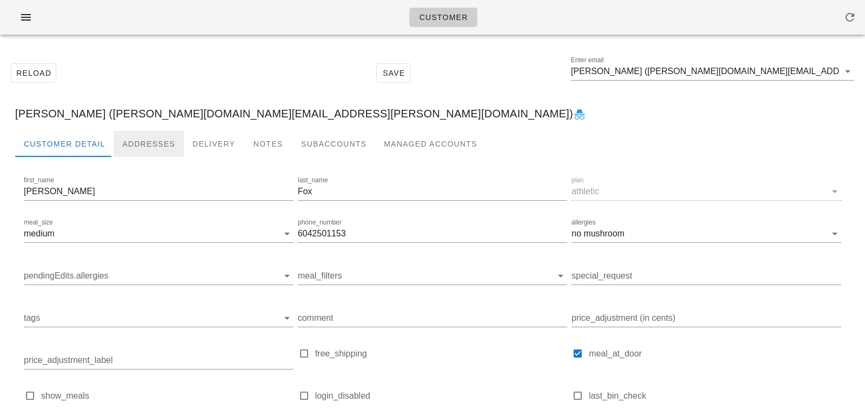
click at [152, 142] on div "Addresses" at bounding box center [149, 144] width 70 height 26
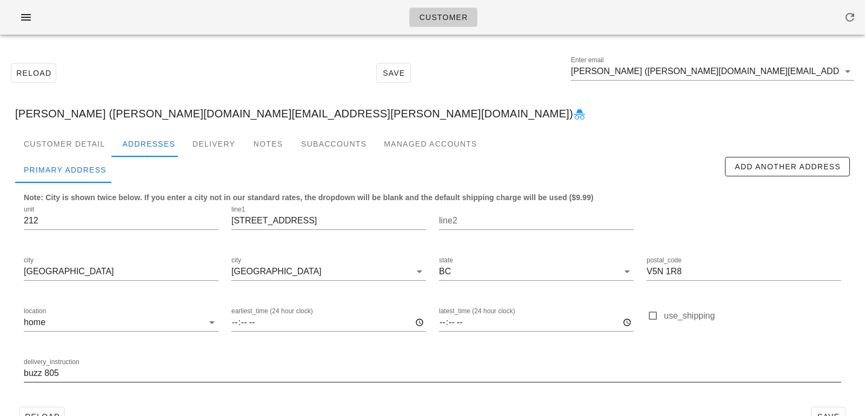
click at [24, 370] on input "buzz 805" at bounding box center [432, 372] width 817 height 17
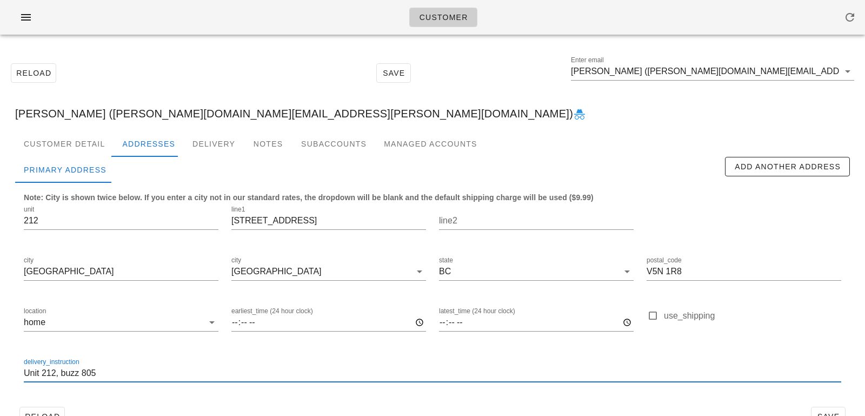
scroll to position [30, 0]
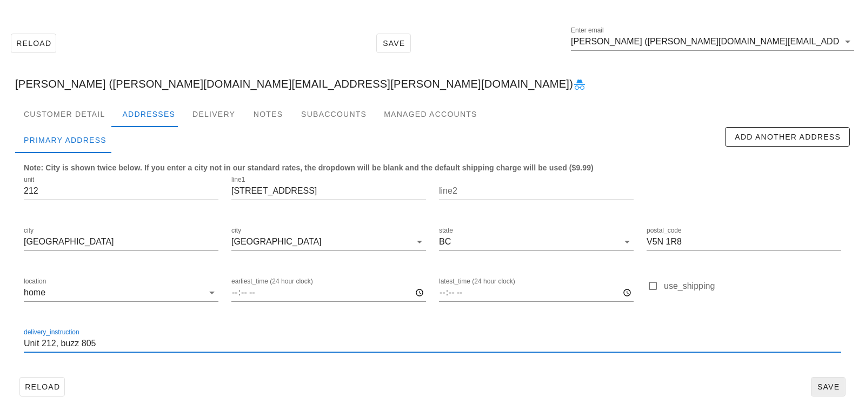
type input "Unit 212, buzz 805"
click at [830, 385] on span "Save" at bounding box center [828, 386] width 25 height 9
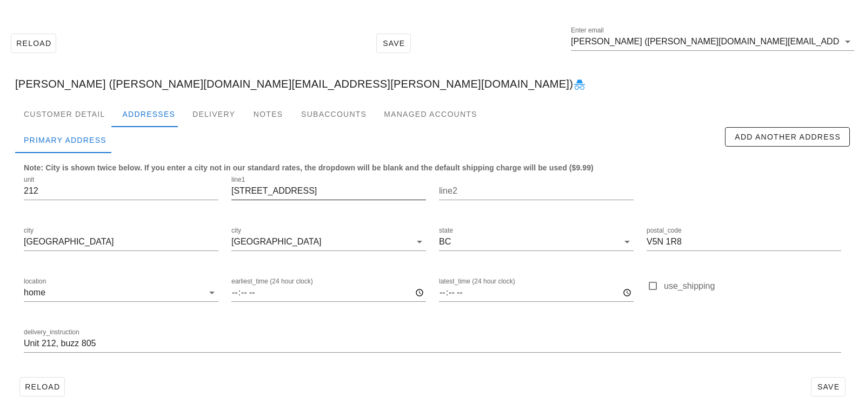
click at [295, 190] on input "[STREET_ADDRESS]" at bounding box center [328, 190] width 195 height 17
type input "1420 East 7th Ave"
click at [828, 380] on button "Save" at bounding box center [828, 386] width 35 height 19
click at [94, 119] on div "Customer Detail" at bounding box center [64, 114] width 98 height 26
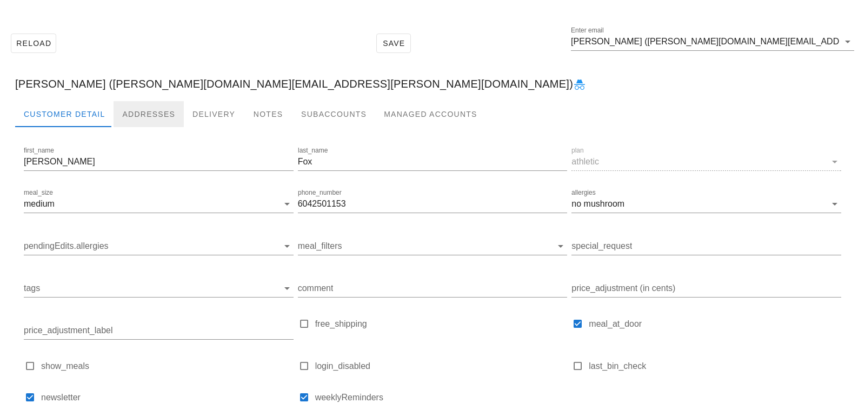
click at [144, 108] on div "Addresses" at bounding box center [149, 114] width 70 height 26
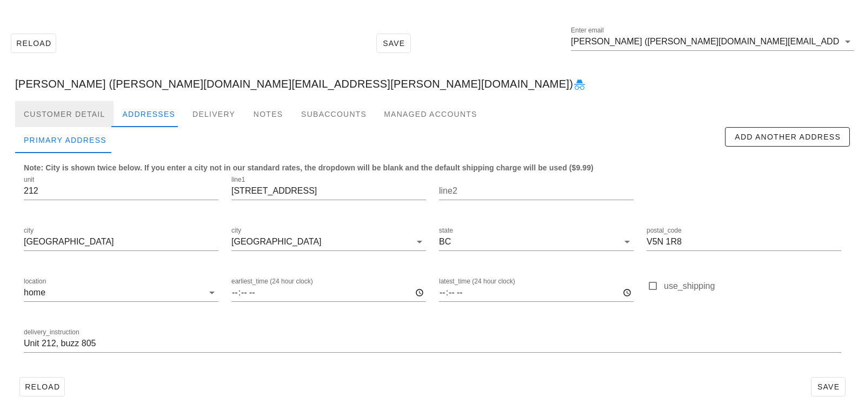
click at [89, 109] on div "Customer Detail" at bounding box center [64, 114] width 98 height 26
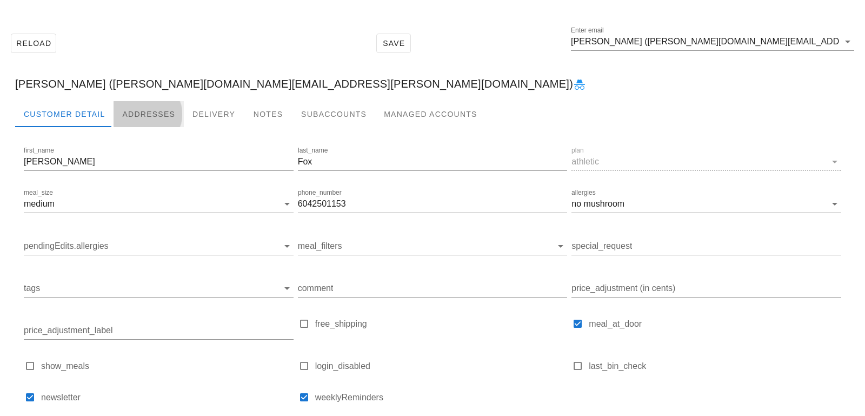
click at [152, 110] on div "Addresses" at bounding box center [149, 114] width 70 height 26
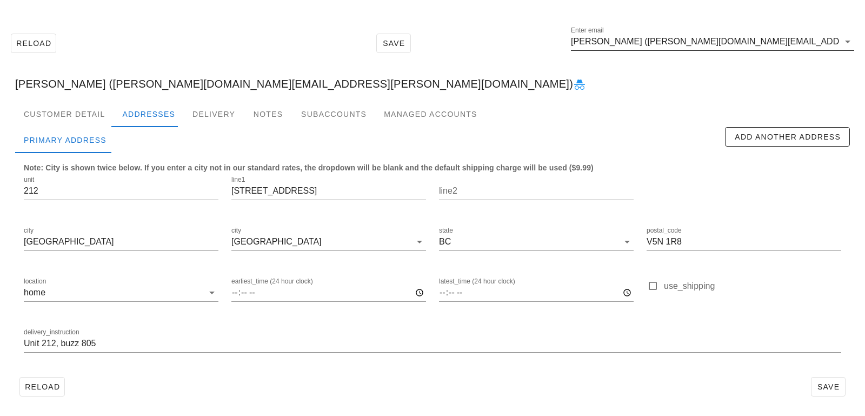
click at [678, 42] on input "[PERSON_NAME] ([PERSON_NAME][DOMAIN_NAME][EMAIL_ADDRESS][PERSON_NAME][DOMAIN_NA…" at bounding box center [705, 41] width 268 height 17
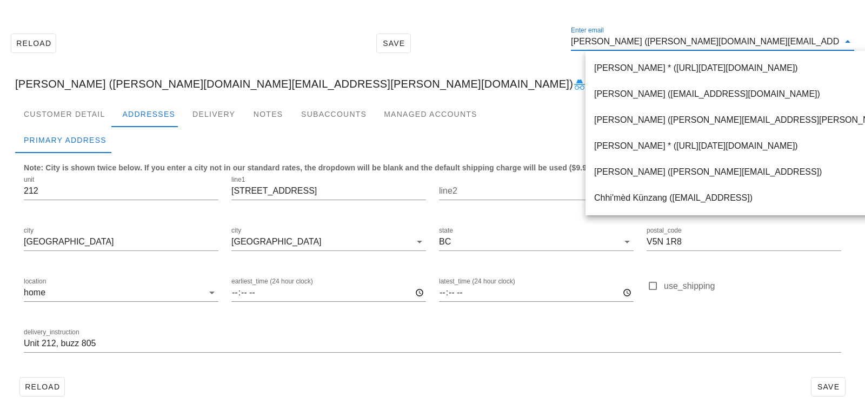
click at [636, 43] on input "[PERSON_NAME] ([PERSON_NAME][DOMAIN_NAME][EMAIL_ADDRESS][PERSON_NAME][DOMAIN_NA…" at bounding box center [705, 41] width 268 height 17
drag, startPoint x: 637, startPoint y: 43, endPoint x: 812, endPoint y: 44, distance: 175.1
click at [812, 44] on input "[PERSON_NAME] ([PERSON_NAME][DOMAIN_NAME][EMAIL_ADDRESS][PERSON_NAME][DOMAIN_NA…" at bounding box center [705, 41] width 268 height 17
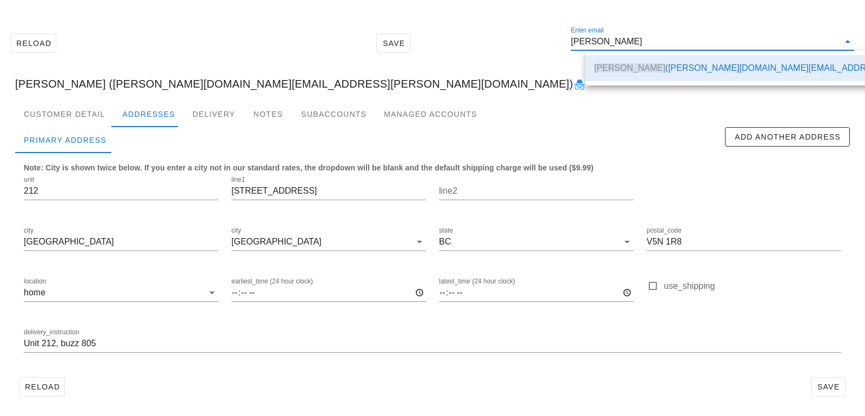
click at [619, 39] on input "Siobhan Fox" at bounding box center [705, 41] width 268 height 17
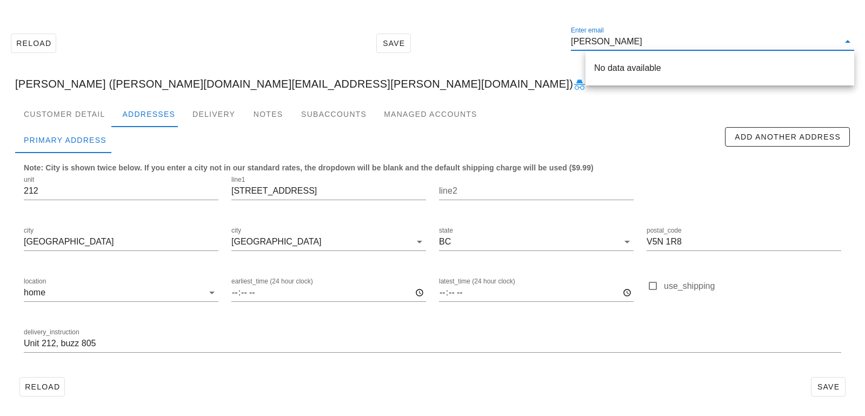
click at [539, 38] on div "Reload Save Enter email Siobhan Fox" at bounding box center [432, 43] width 852 height 46
click at [540, 38] on div "Reload Save Enter email Siobhan Fox" at bounding box center [432, 43] width 852 height 46
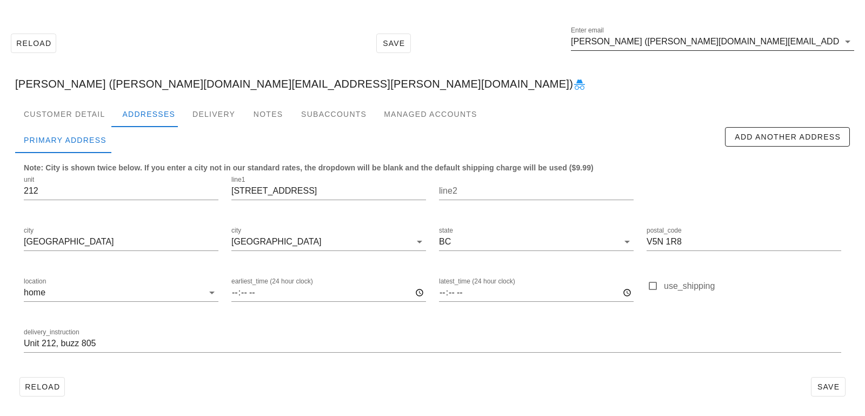
scroll to position [0, 0]
click at [658, 38] on input "[PERSON_NAME] ([PERSON_NAME][DOMAIN_NAME][EMAIL_ADDRESS][PERSON_NAME][DOMAIN_NA…" at bounding box center [705, 41] width 268 height 17
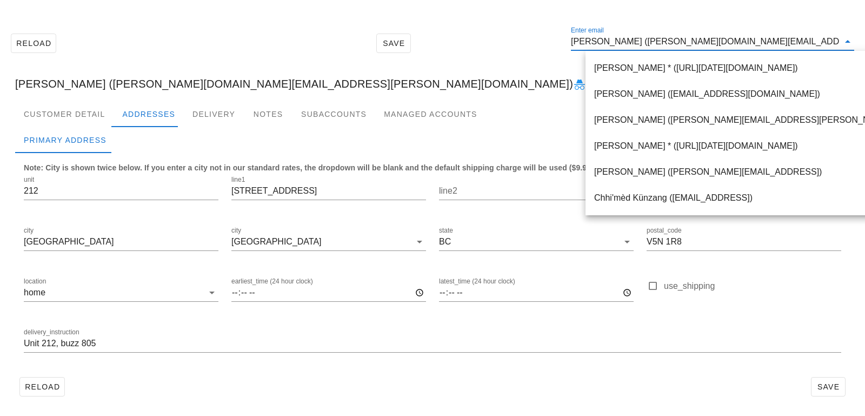
paste input "jessicabedwards@gmail.com"
type input "jessicabedwards@gmail.com"
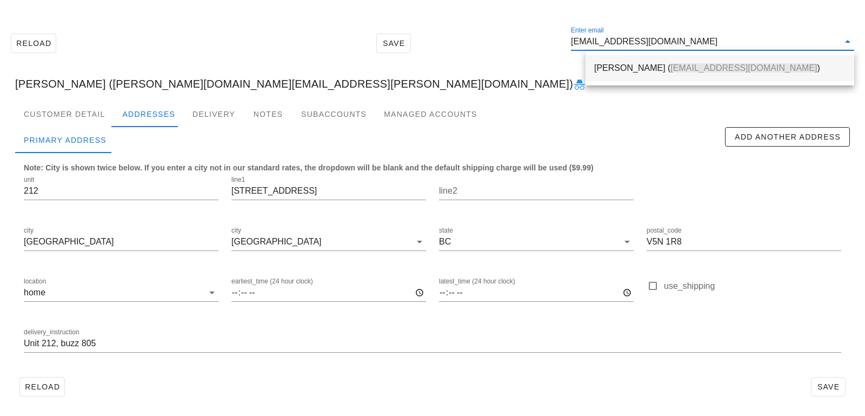
click at [642, 64] on div "Jessica Edwards ( jessicabedwards@gmail.com )" at bounding box center [719, 68] width 251 height 10
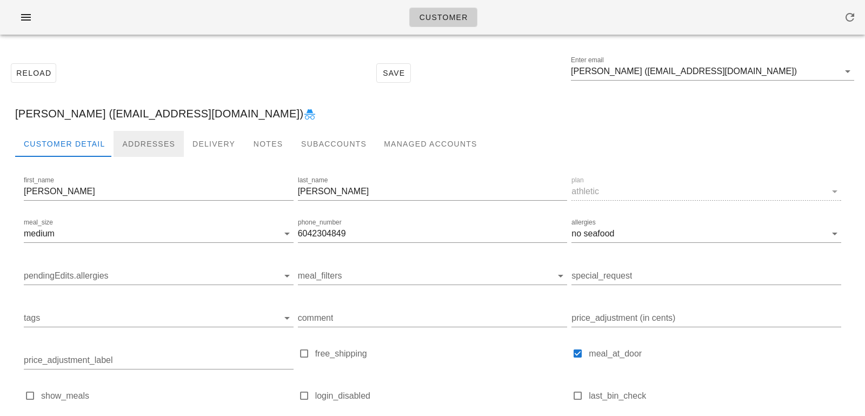
click at [143, 132] on div "Addresses" at bounding box center [149, 144] width 70 height 26
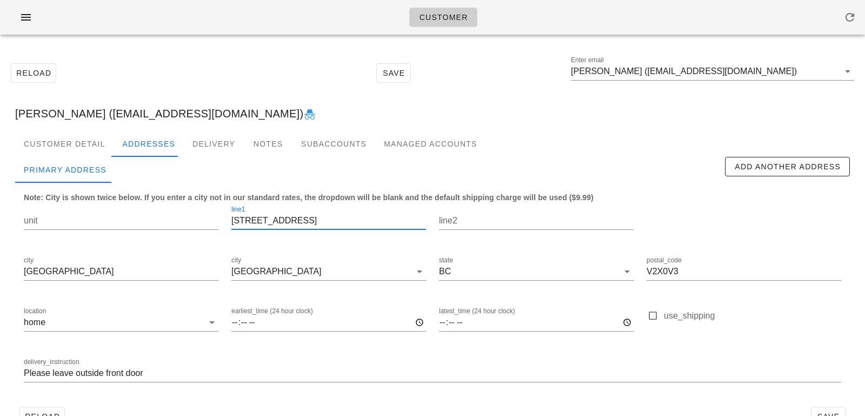
drag, startPoint x: 315, startPoint y: 222, endPoint x: 181, endPoint y: 201, distance: 136.3
click at [181, 201] on div "unit line1 21928 Highview Pl line2 city Maple Ridge city Maple Ridge state BC p…" at bounding box center [432, 298] width 830 height 203
click at [814, 68] on input "Jessica Edwards (jessicabedwards@gmail.com)" at bounding box center [705, 71] width 268 height 17
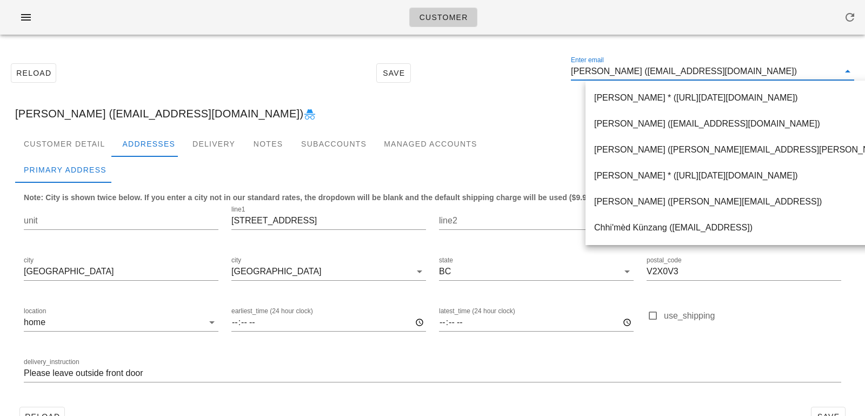
paste input "jessicabedwards@gmail.com"
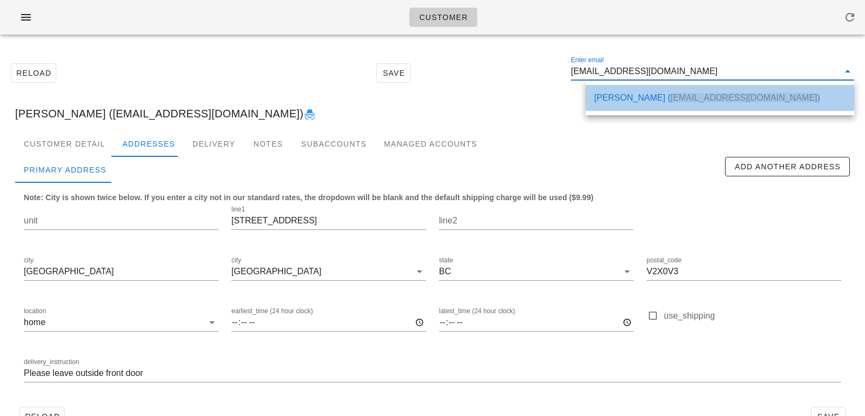
click at [682, 95] on span "jessicabedwards@gmail.com" at bounding box center [743, 97] width 146 height 9
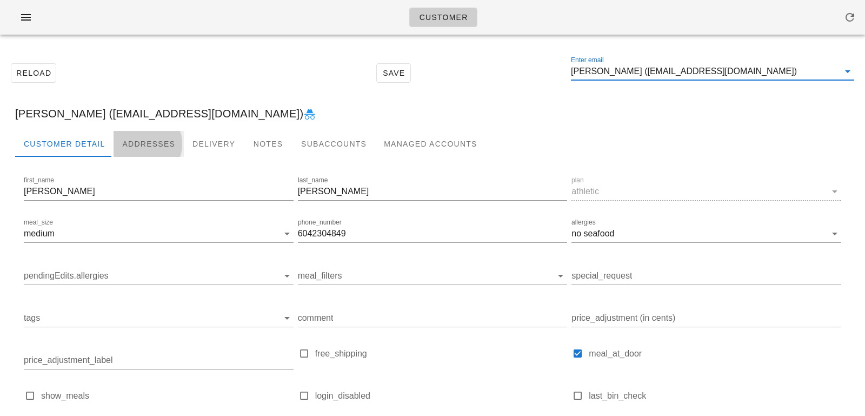
click at [173, 152] on div "Addresses" at bounding box center [149, 144] width 70 height 26
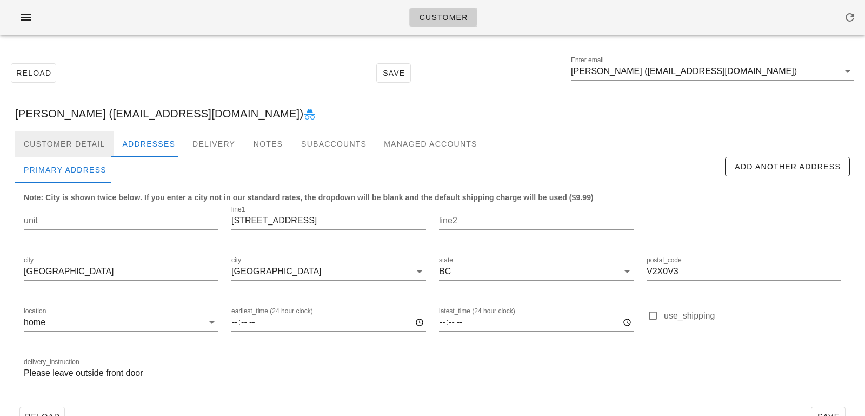
click at [37, 148] on div "Customer Detail" at bounding box center [64, 144] width 98 height 26
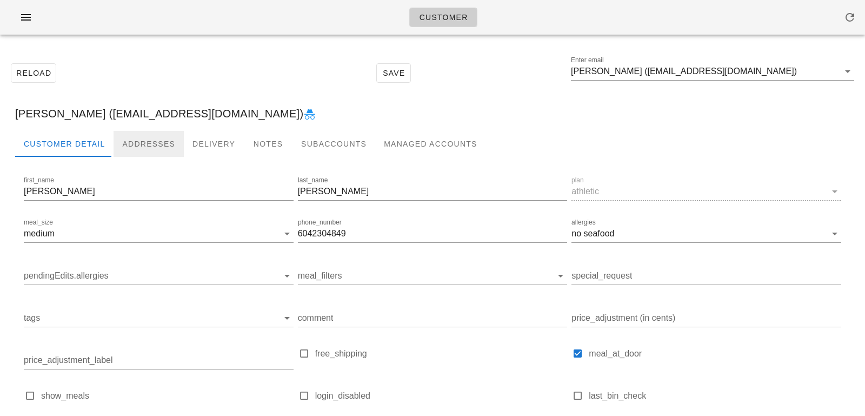
click at [141, 148] on div "Addresses" at bounding box center [149, 144] width 70 height 26
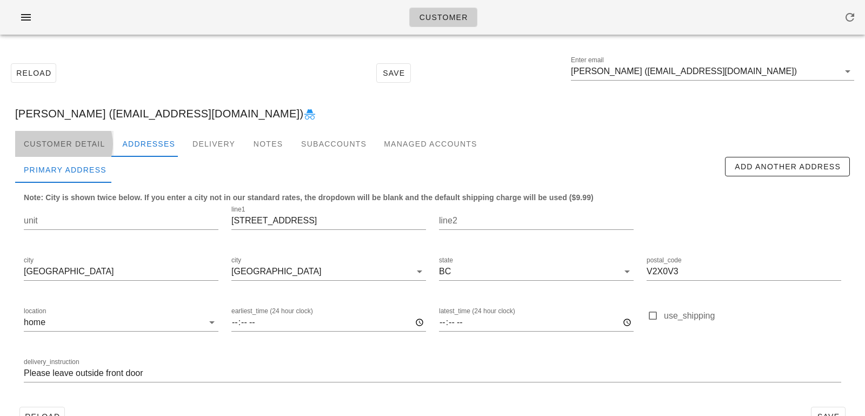
click at [61, 150] on div "Customer Detail" at bounding box center [64, 144] width 98 height 26
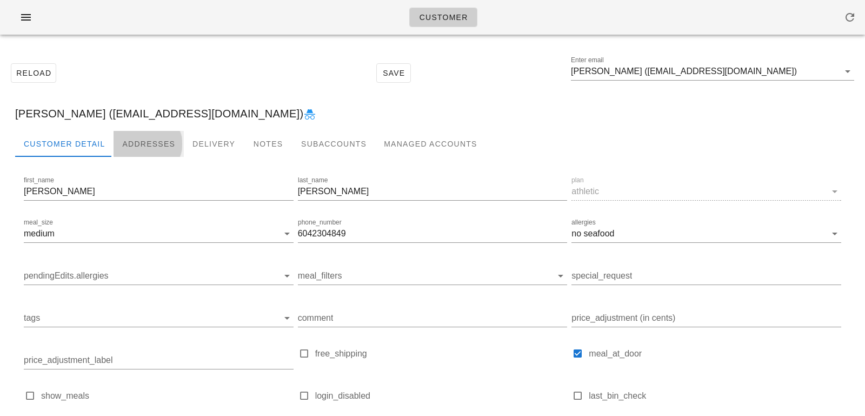
click at [128, 145] on div "Addresses" at bounding box center [149, 144] width 70 height 26
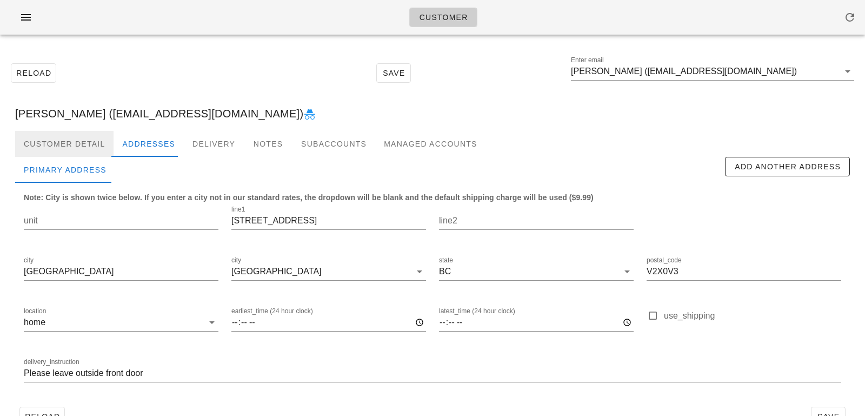
click at [52, 142] on div "Customer Detail" at bounding box center [64, 144] width 98 height 26
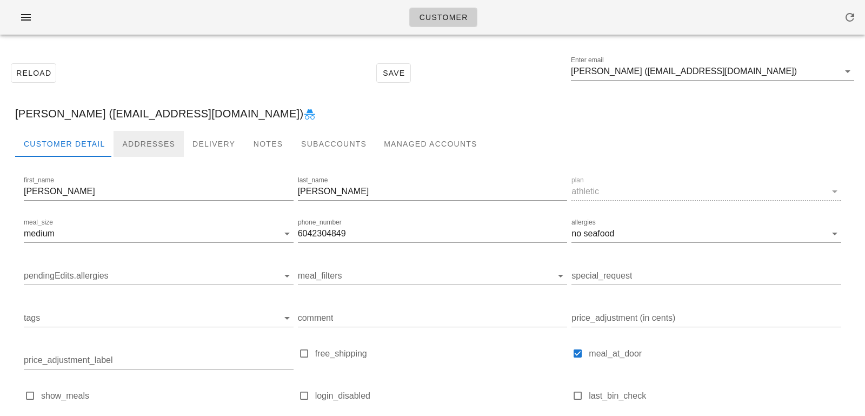
click at [165, 139] on div "Addresses" at bounding box center [149, 144] width 70 height 26
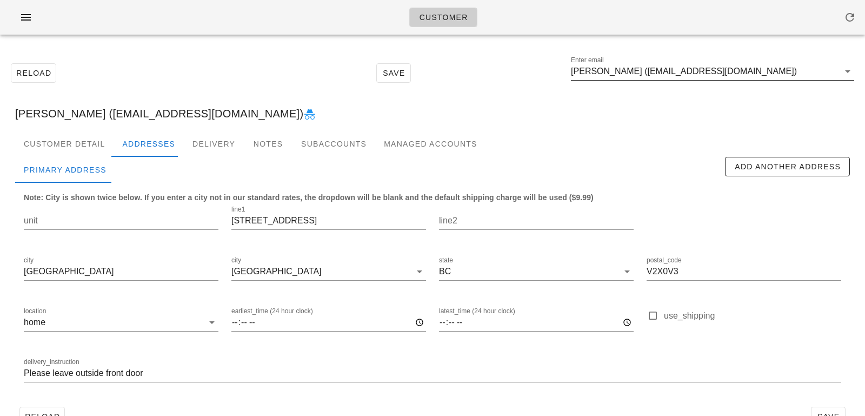
click at [674, 73] on input "Jessica Edwards (jessicabedwards@gmail.com)" at bounding box center [705, 71] width 268 height 17
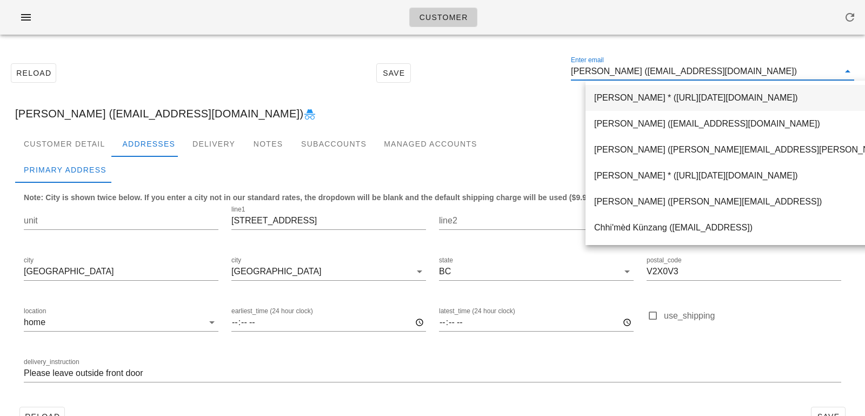
click at [648, 72] on input "Jessica Edwards (jessicabedwards@gmail.com)" at bounding box center [705, 71] width 268 height 17
drag, startPoint x: 647, startPoint y: 72, endPoint x: 808, endPoint y: 70, distance: 160.6
click at [808, 70] on input "Jessica Edwards (jessicabedwards@gmail.com)" at bounding box center [705, 71] width 268 height 17
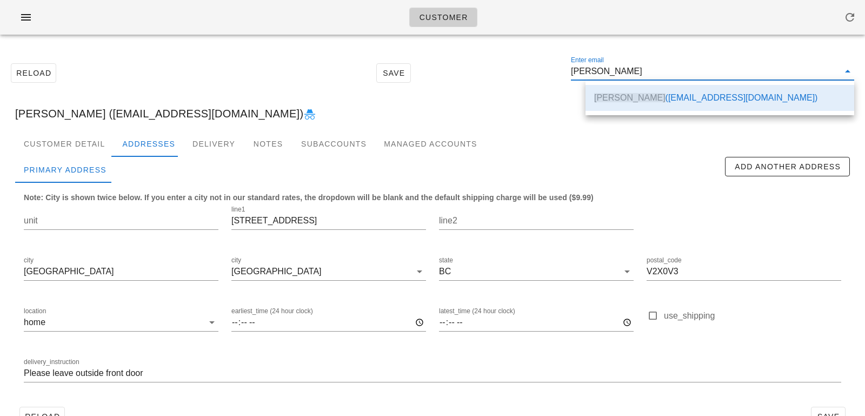
click at [558, 103] on div "Jessica Edwards (jessicabedwards@gmail.com)" at bounding box center [432, 113] width 852 height 35
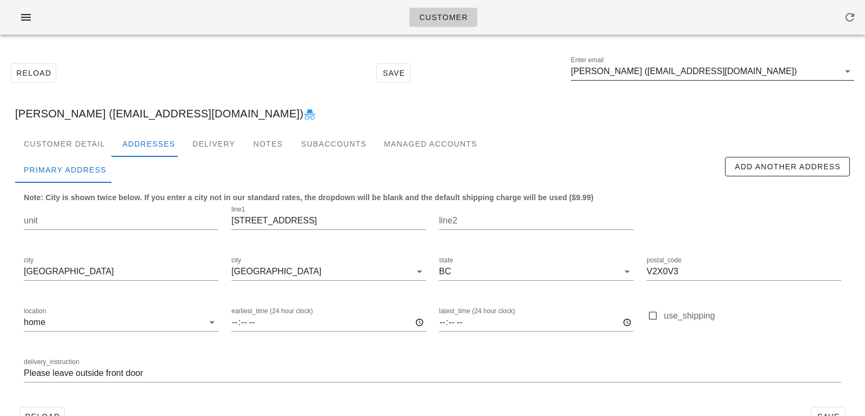
click at [789, 79] on input "Jessica Edwards (jessicabedwards@gmail.com)" at bounding box center [705, 71] width 268 height 17
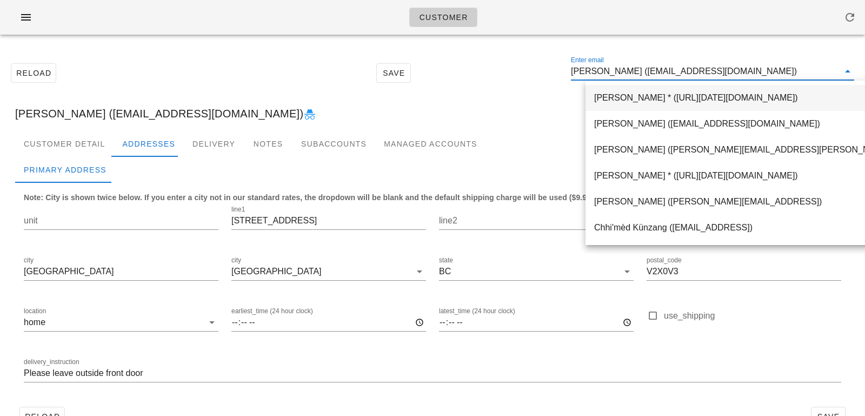
paste input "sam@maverickmotorsdfw.com"
type input "sam@maverickmotorsdfw.com"
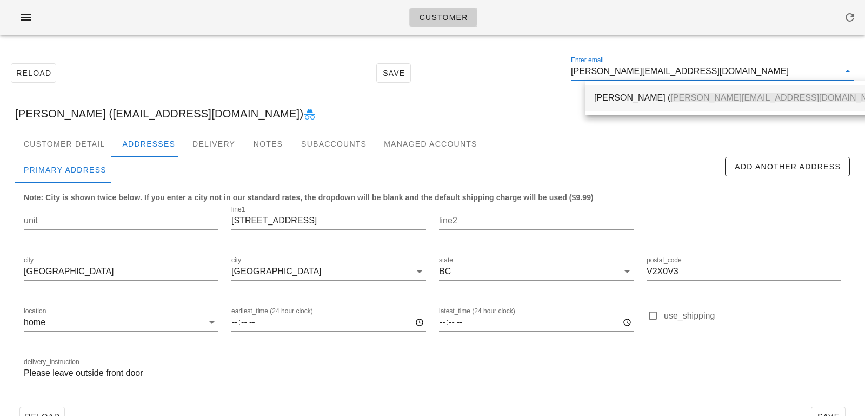
click at [671, 101] on span "sam@maverickmotorsdfw.com" at bounding box center [779, 97] width 218 height 9
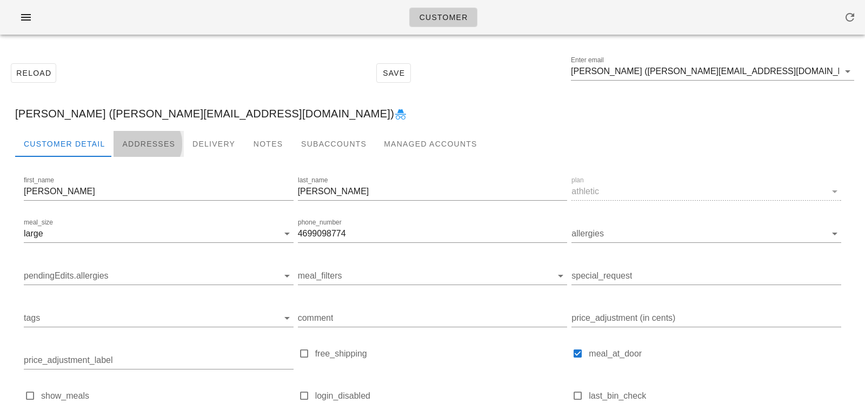
click at [144, 141] on div "Addresses" at bounding box center [149, 144] width 70 height 26
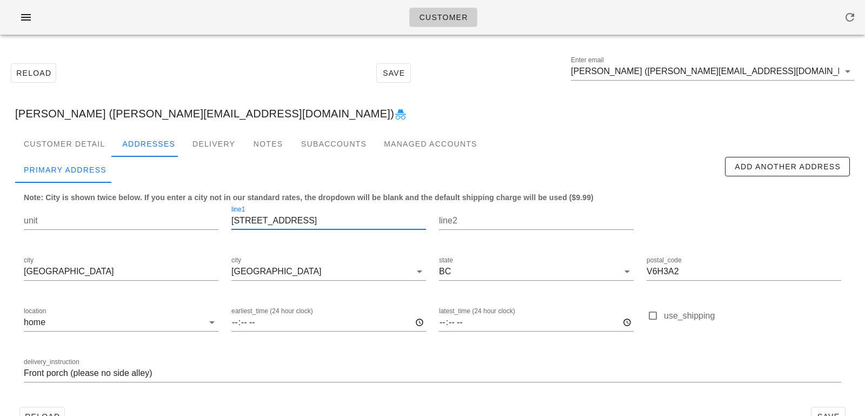
drag, startPoint x: 302, startPoint y: 221, endPoint x: 150, endPoint y: 202, distance: 152.6
click at [151, 202] on div "unit line1 [STREET_ADDRESS] postal_code V6H3A2 location home earliest_time (24 …" at bounding box center [432, 298] width 830 height 203
click at [283, 221] on input "[STREET_ADDRESS]" at bounding box center [328, 220] width 195 height 17
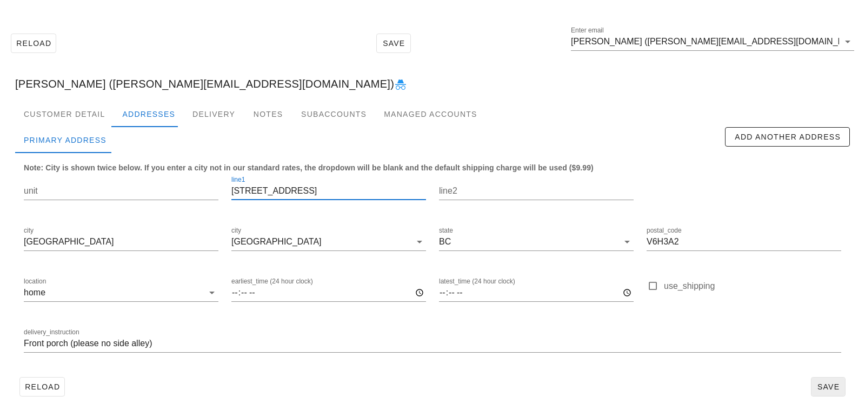
type input "4849 Selkirk St"
click at [825, 389] on span "Save" at bounding box center [828, 386] width 25 height 9
click at [86, 102] on div "Customer Detail" at bounding box center [64, 114] width 98 height 26
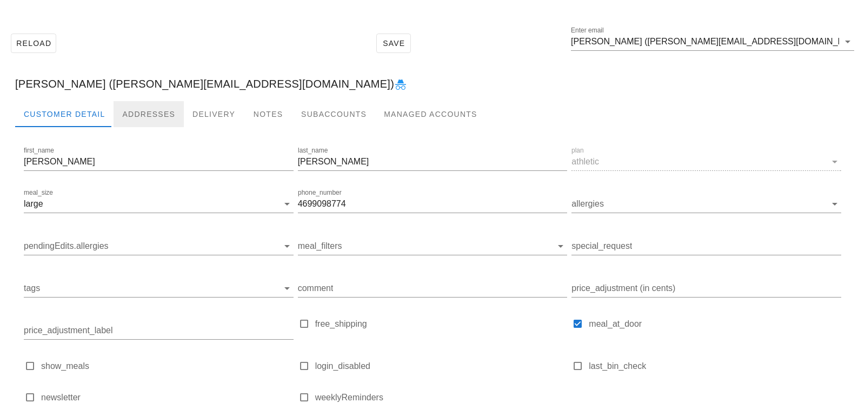
click at [141, 112] on div "Addresses" at bounding box center [149, 114] width 70 height 26
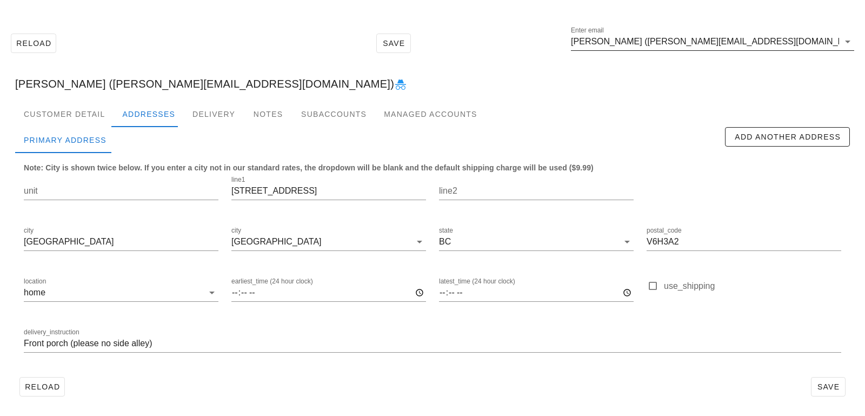
click at [643, 42] on input "Samuel Dillon (sam@maverickmotorsdfw.com)" at bounding box center [705, 41] width 268 height 17
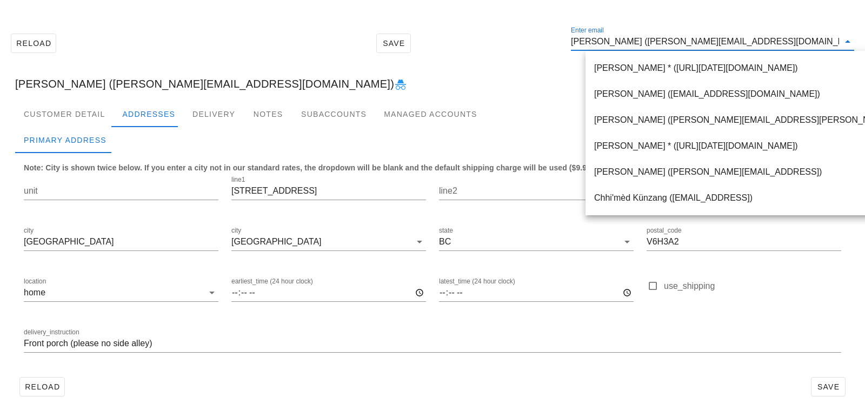
click at [640, 41] on input "Samuel Dillon (sam@maverickmotorsdfw.com)" at bounding box center [705, 41] width 268 height 17
drag, startPoint x: 639, startPoint y: 41, endPoint x: 805, endPoint y: 41, distance: 166.0
click at [805, 41] on input "Samuel Dillon (sam@maverickmotorsdfw.com)" at bounding box center [705, 41] width 268 height 17
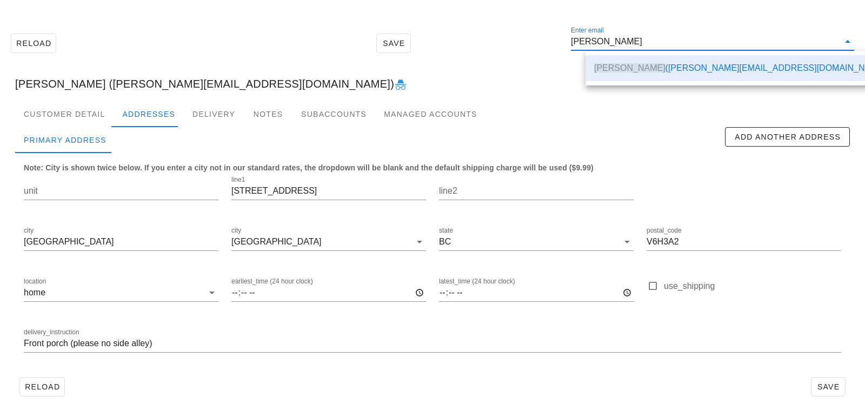
click at [525, 40] on div "Reload Save Enter email Samuel Dillon" at bounding box center [432, 43] width 852 height 46
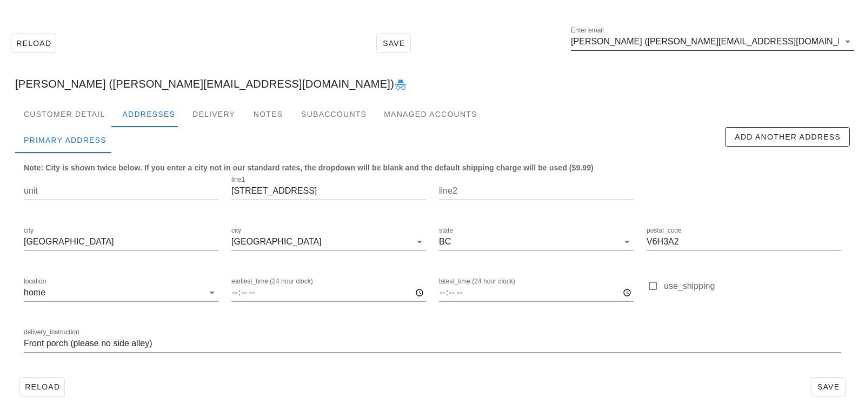
click at [797, 38] on input "Samuel Dillon (sam@maverickmotorsdfw.com)" at bounding box center [705, 41] width 268 height 17
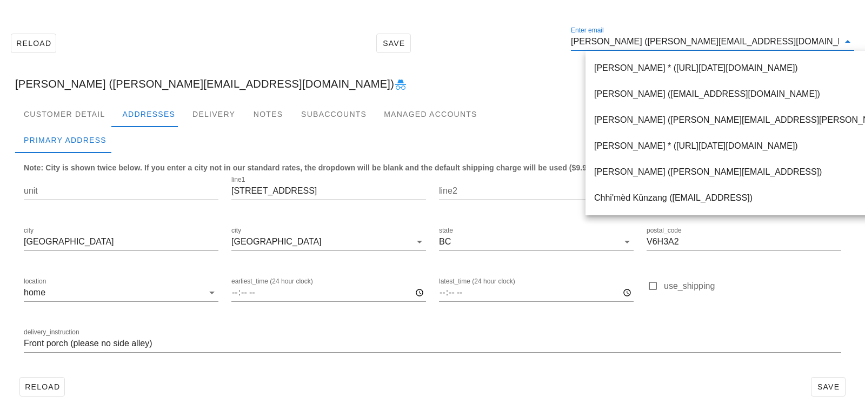
paste input "hrshlshh93@gmail.com"
type input "hrshlshh93@gmail.com"
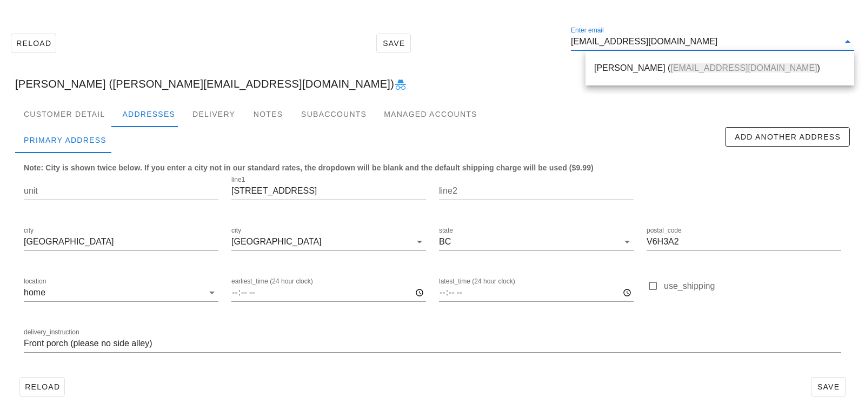
click at [762, 69] on div "Harshil Shah ( hrshlshh93@gmail.com )" at bounding box center [719, 68] width 251 height 10
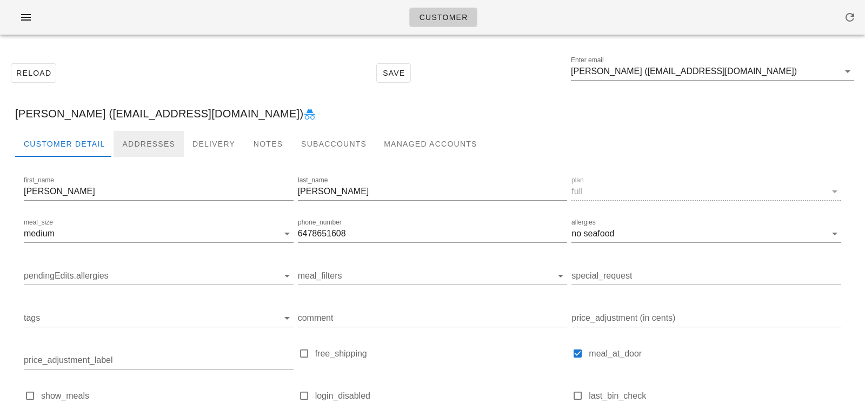
click at [131, 142] on div "Addresses" at bounding box center [149, 144] width 70 height 26
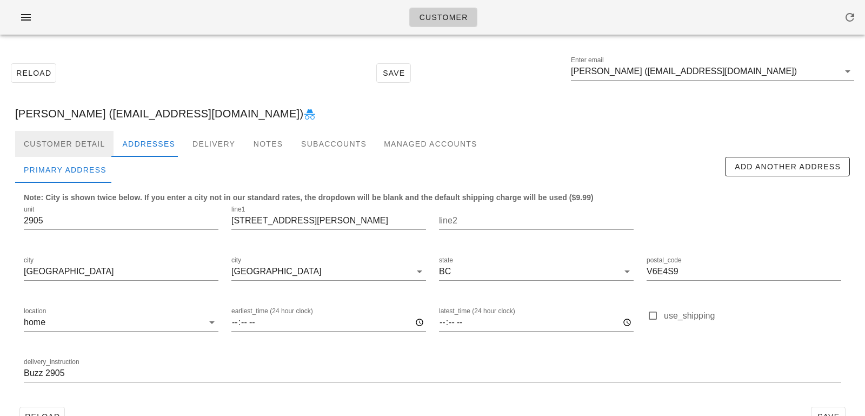
click at [74, 134] on div "Customer Detail" at bounding box center [64, 144] width 98 height 26
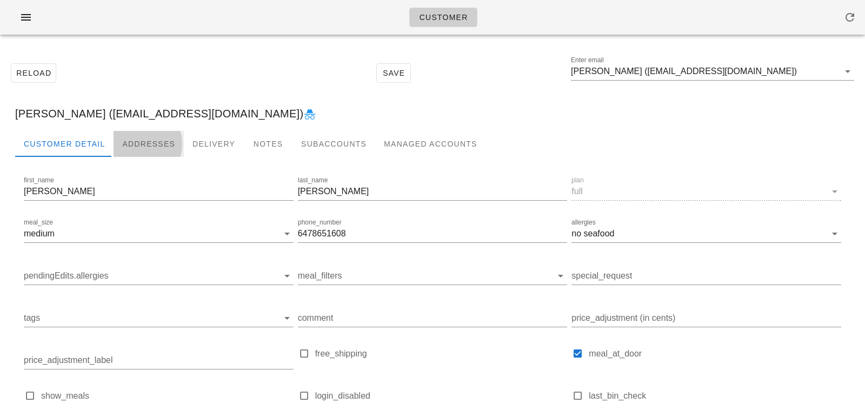
click at [134, 133] on div "Addresses" at bounding box center [149, 144] width 70 height 26
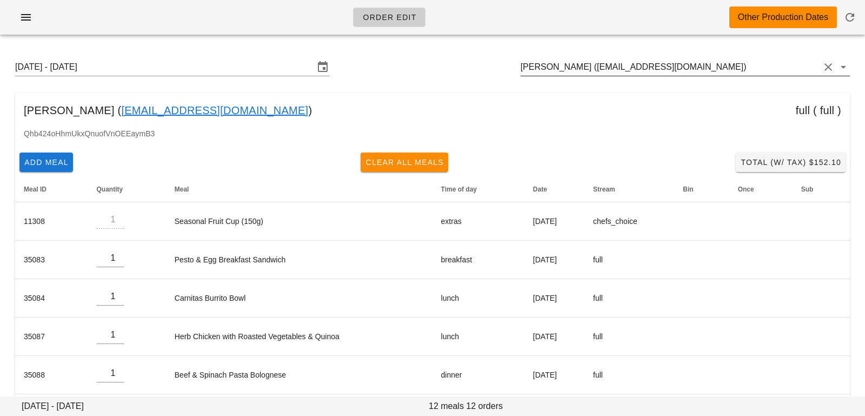
click at [688, 70] on input "[PERSON_NAME] ([EMAIL_ADDRESS][DOMAIN_NAME])" at bounding box center [670, 66] width 299 height 17
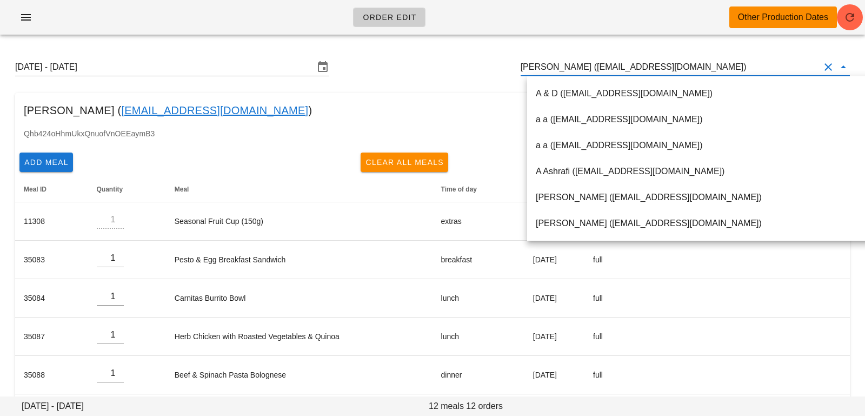
paste input "[EMAIL_ADDRESS][DOMAIN_NAME]"
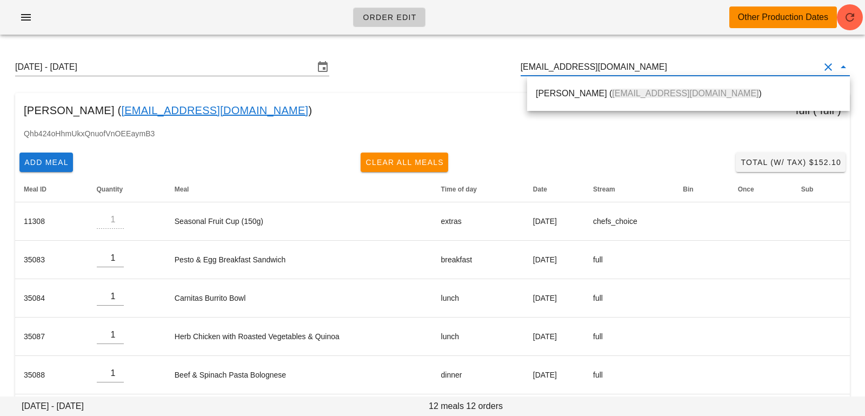
click at [641, 104] on div "[PERSON_NAME] ( [EMAIL_ADDRESS][DOMAIN_NAME] )" at bounding box center [688, 93] width 305 height 23
type input "[PERSON_NAME] ([EMAIL_ADDRESS][DOMAIN_NAME])"
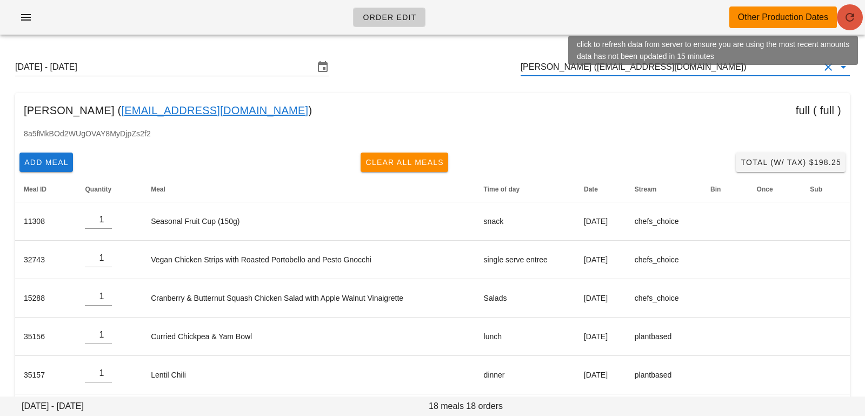
click at [854, 15] on icon "button" at bounding box center [849, 17] width 13 height 13
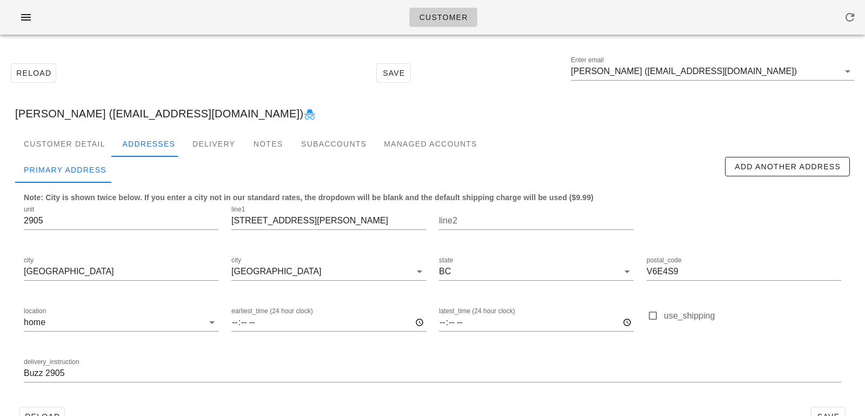
click at [23, 373] on div "delivery_instruction Buzz 2905" at bounding box center [432, 374] width 830 height 51
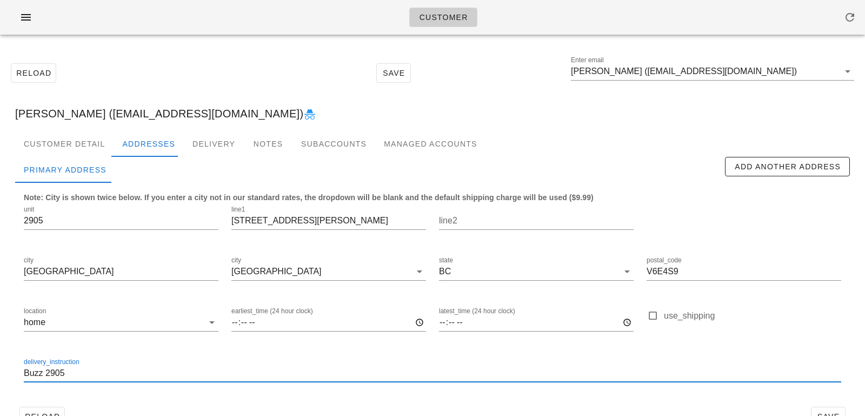
click at [28, 375] on input "Buzz 2905" at bounding box center [432, 372] width 817 height 17
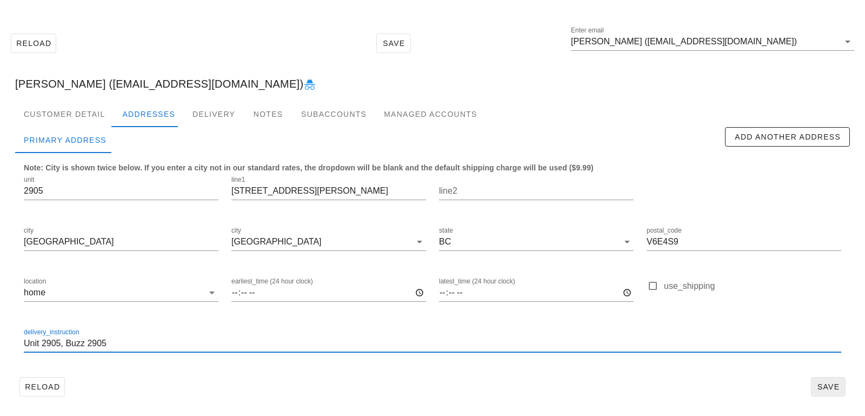
type input "Unit 2905, Buzz 2905"
click at [827, 385] on span "Save" at bounding box center [828, 386] width 25 height 9
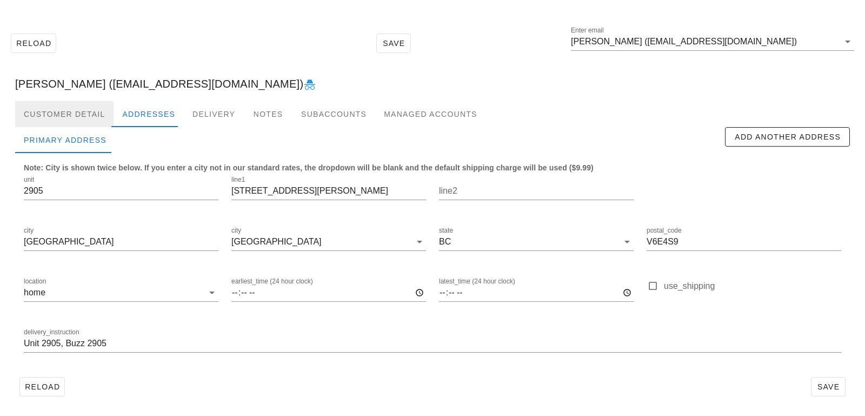
click at [99, 111] on div "Customer Detail" at bounding box center [64, 114] width 98 height 26
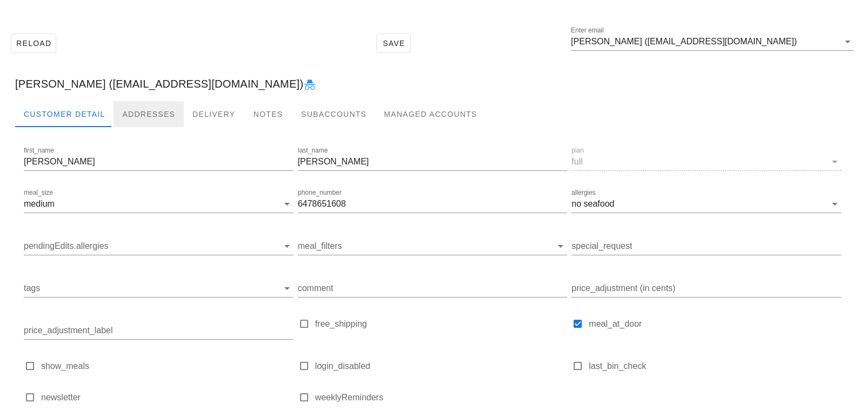
click at [138, 114] on div "Addresses" at bounding box center [149, 114] width 70 height 26
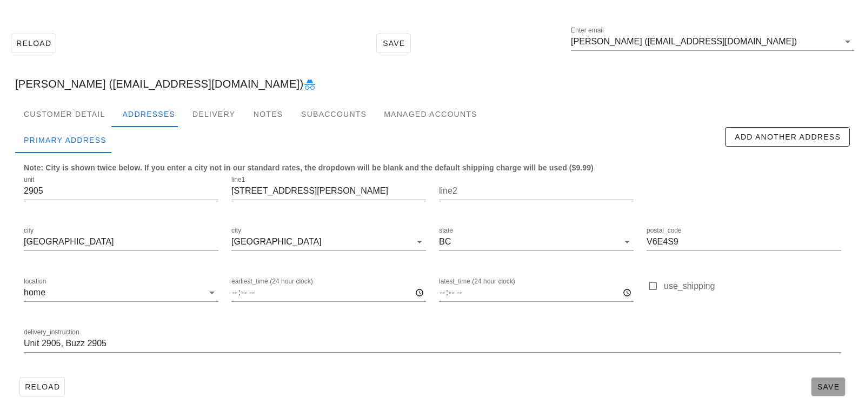
click at [828, 388] on span "Save" at bounding box center [828, 386] width 25 height 9
click at [86, 115] on div "Customer Detail" at bounding box center [64, 114] width 98 height 26
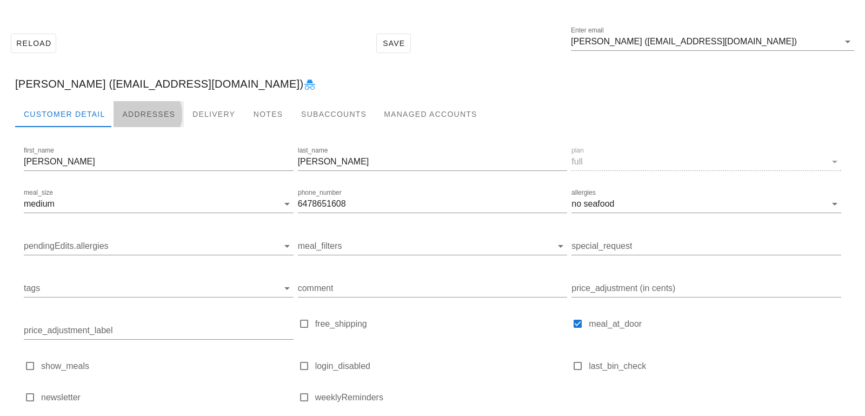
click at [132, 109] on div "Addresses" at bounding box center [149, 114] width 70 height 26
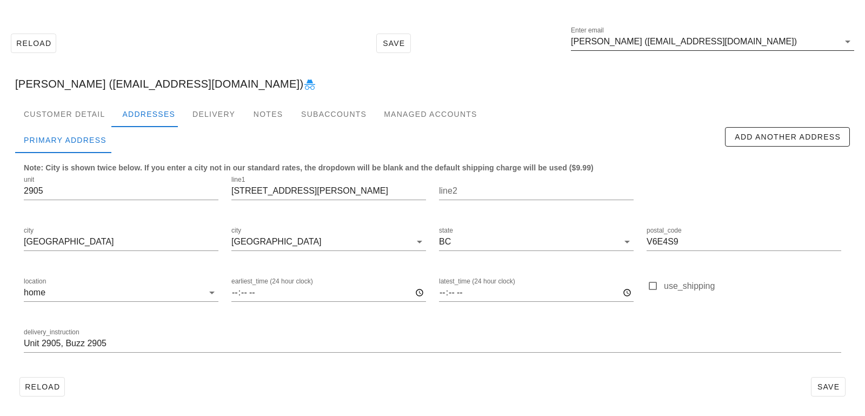
click at [643, 42] on input "[PERSON_NAME] ([EMAIL_ADDRESS][DOMAIN_NAME])" at bounding box center [705, 41] width 268 height 17
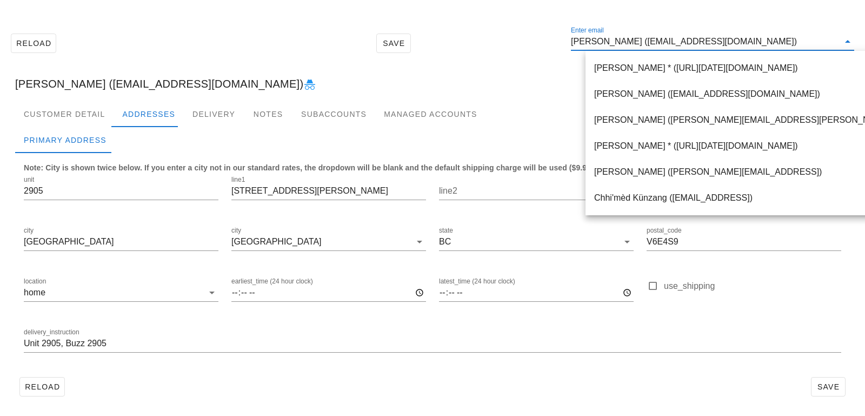
click at [633, 42] on input "[PERSON_NAME] ([EMAIL_ADDRESS][DOMAIN_NAME])" at bounding box center [705, 41] width 268 height 17
drag, startPoint x: 633, startPoint y: 42, endPoint x: 821, endPoint y: 41, distance: 188.1
click at [821, 41] on input "[PERSON_NAME] ([EMAIL_ADDRESS][DOMAIN_NAME])" at bounding box center [705, 41] width 268 height 17
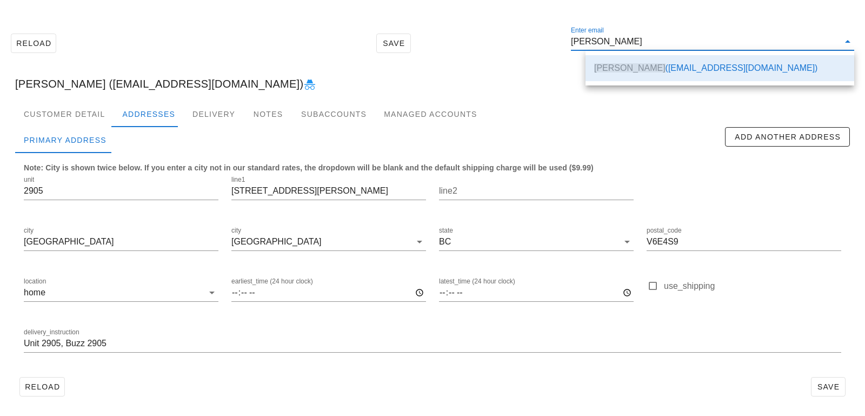
drag, startPoint x: 639, startPoint y: 45, endPoint x: 526, endPoint y: 21, distance: 114.9
click at [526, 21] on div "Reload Save Enter email [PERSON_NAME]" at bounding box center [432, 43] width 852 height 46
paste input "[EMAIL_ADDRESS][PERSON_NAME][DOMAIN_NAME]"
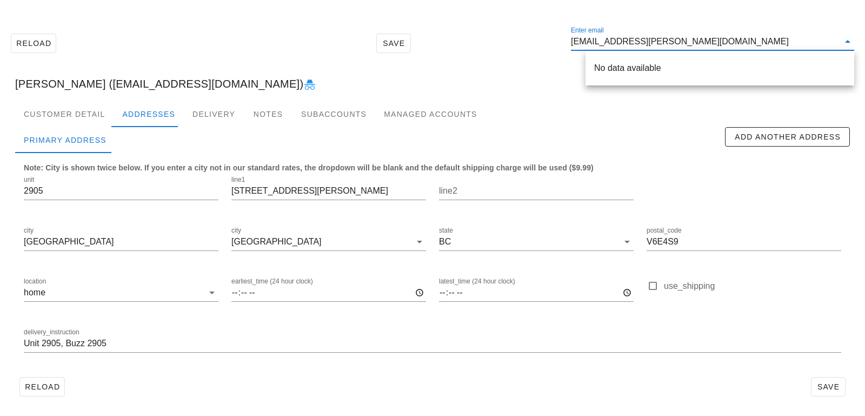
drag, startPoint x: 619, startPoint y: 39, endPoint x: 685, endPoint y: 41, distance: 65.4
click at [685, 41] on input "[EMAIL_ADDRESS][PERSON_NAME][DOMAIN_NAME]" at bounding box center [705, 41] width 268 height 17
drag, startPoint x: 635, startPoint y: 44, endPoint x: 474, endPoint y: 29, distance: 161.8
click at [474, 29] on div "Reload Save Enter email skzepeski" at bounding box center [432, 43] width 852 height 46
paste input "@[PERSON_NAME][DOMAIN_NAME]"
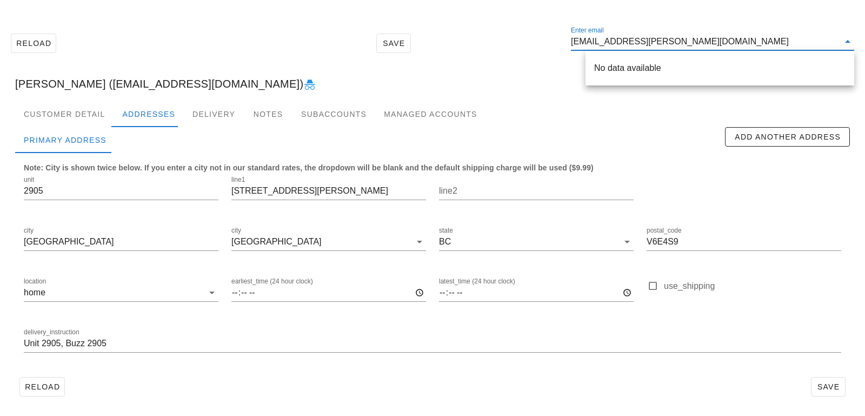
drag, startPoint x: 623, startPoint y: 43, endPoint x: 691, endPoint y: 41, distance: 67.6
click at [691, 41] on input "[EMAIL_ADDRESS][PERSON_NAME][DOMAIN_NAME]" at bounding box center [705, 41] width 268 height 17
drag, startPoint x: 628, startPoint y: 49, endPoint x: 554, endPoint y: 32, distance: 76.0
click at [554, 32] on div "Reload Save Enter email skzepeski" at bounding box center [432, 43] width 852 height 46
paste input "@[PERSON_NAME][DOMAIN_NAME]"
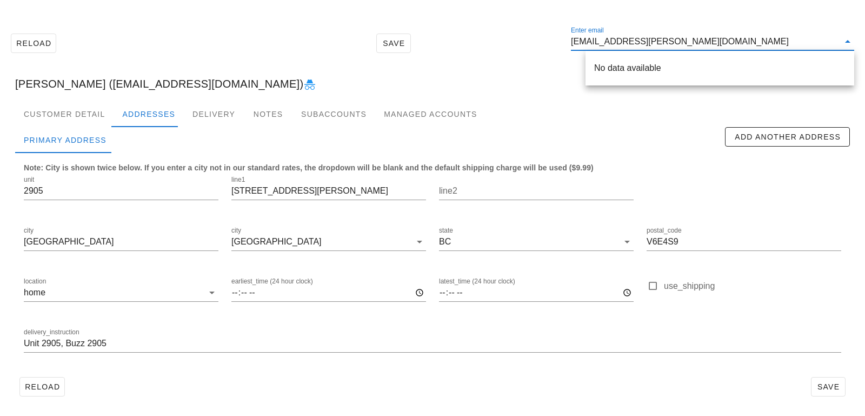
scroll to position [1, 0]
drag, startPoint x: 623, startPoint y: 42, endPoint x: 721, endPoint y: 43, distance: 98.4
click at [721, 44] on input "[EMAIL_ADDRESS][PERSON_NAME][DOMAIN_NAME]" at bounding box center [705, 41] width 268 height 17
drag, startPoint x: 645, startPoint y: 46, endPoint x: 505, endPoint y: 25, distance: 142.2
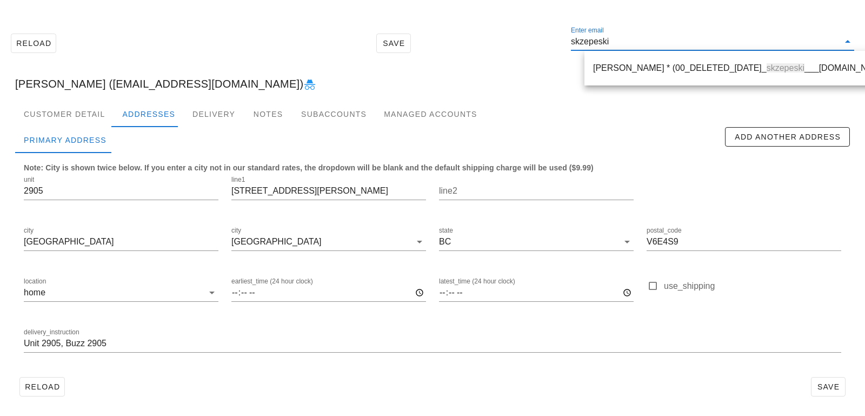
click at [509, 26] on div "Reload Save Enter email skzepeski" at bounding box center [432, 43] width 852 height 46
paste input "[EMAIL_ADDRESS][DOMAIN_NAME]"
type input "[EMAIL_ADDRESS][DOMAIN_NAME]"
click at [608, 68] on div "[PERSON_NAME] ( [EMAIL_ADDRESS][DOMAIN_NAME] )" at bounding box center [719, 68] width 251 height 10
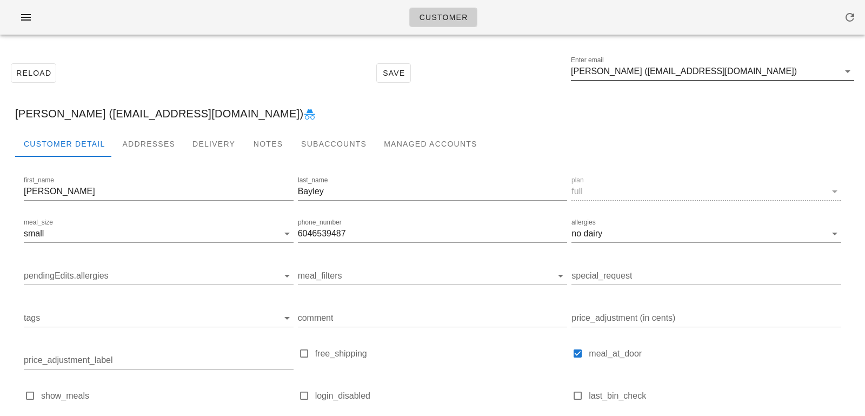
click at [634, 70] on input "[PERSON_NAME] ([EMAIL_ADDRESS][DOMAIN_NAME])" at bounding box center [705, 71] width 268 height 17
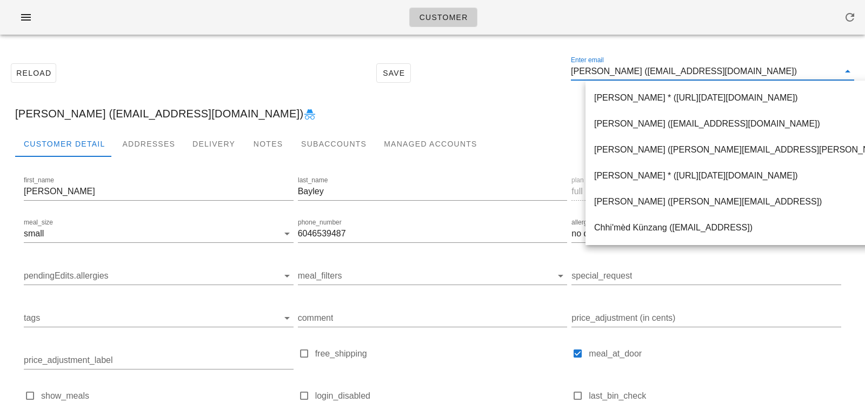
click at [630, 71] on input "[PERSON_NAME] ([EMAIL_ADDRESS][DOMAIN_NAME])" at bounding box center [705, 71] width 268 height 17
drag, startPoint x: 630, startPoint y: 71, endPoint x: 768, endPoint y: 61, distance: 138.3
click at [768, 61] on div "Enter email [PERSON_NAME] ([EMAIL_ADDRESS][DOMAIN_NAME])" at bounding box center [712, 74] width 283 height 36
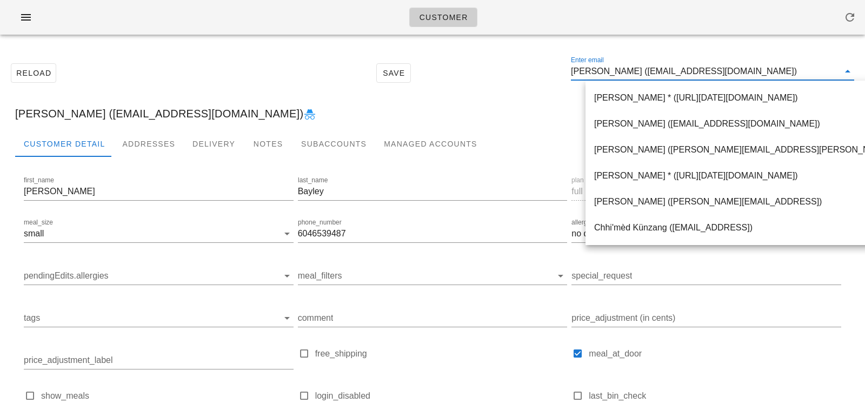
drag, startPoint x: 630, startPoint y: 72, endPoint x: 782, endPoint y: 72, distance: 151.9
click at [782, 72] on input "[PERSON_NAME] ([EMAIL_ADDRESS][DOMAIN_NAME])" at bounding box center [705, 71] width 268 height 17
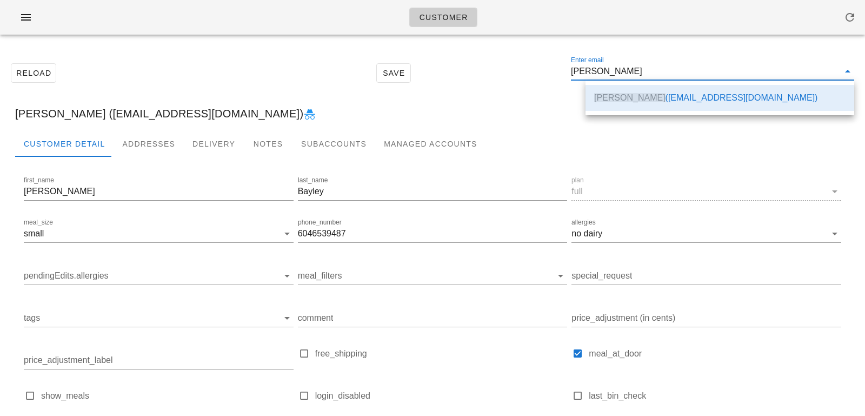
click at [604, 71] on input "[PERSON_NAME]" at bounding box center [705, 71] width 268 height 17
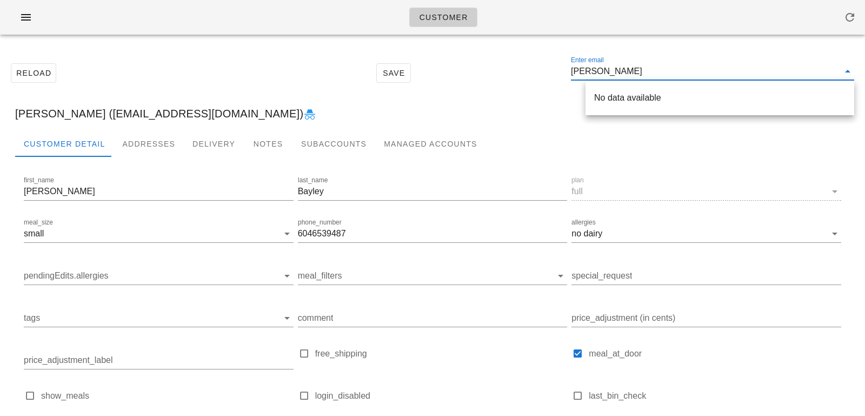
scroll to position [0, 0]
drag, startPoint x: 634, startPoint y: 70, endPoint x: 531, endPoint y: 69, distance: 103.3
click at [531, 69] on div "Reload Save Enter email [PERSON_NAME]" at bounding box center [432, 73] width 852 height 46
paste input "[EMAIL_ADDRESS][DOMAIN_NAME]"
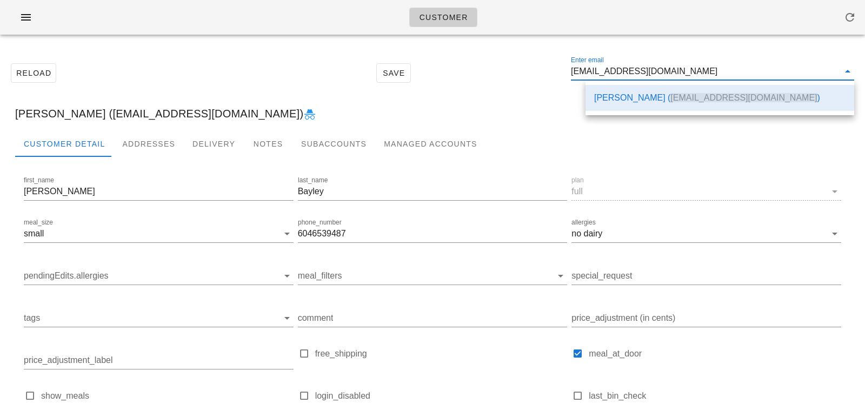
drag, startPoint x: 612, startPoint y: 71, endPoint x: 696, endPoint y: 68, distance: 83.8
click at [696, 70] on input "[EMAIL_ADDRESS][DOMAIN_NAME]" at bounding box center [705, 71] width 268 height 17
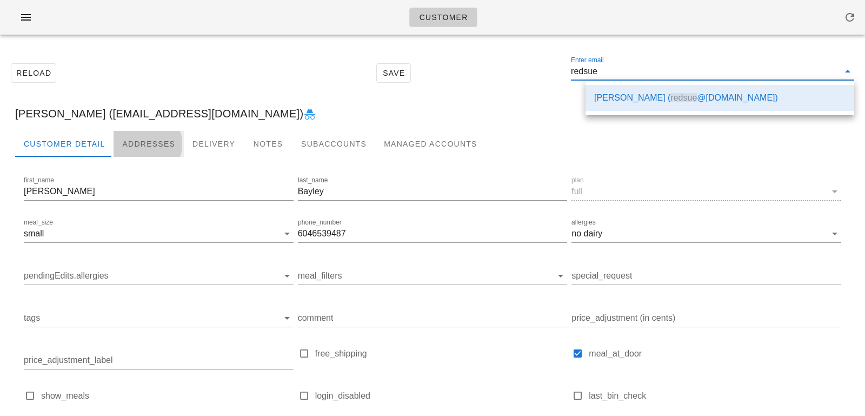
click at [148, 141] on div "Addresses" at bounding box center [149, 144] width 70 height 26
type input "[PERSON_NAME] ([EMAIL_ADDRESS][DOMAIN_NAME])"
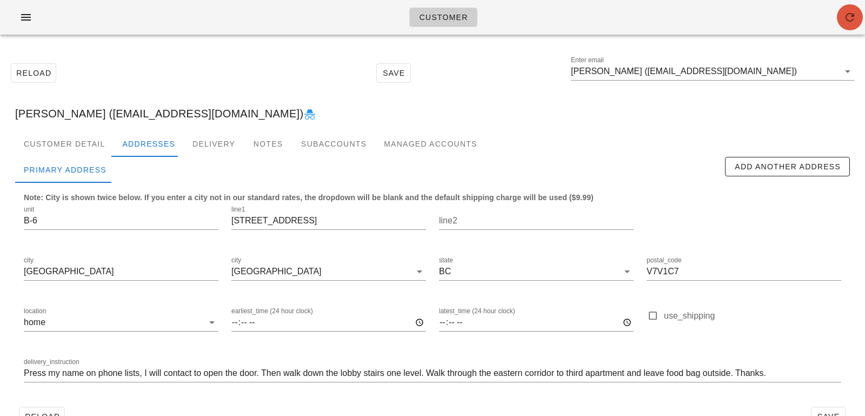
click at [844, 24] on button "button" at bounding box center [850, 17] width 26 height 26
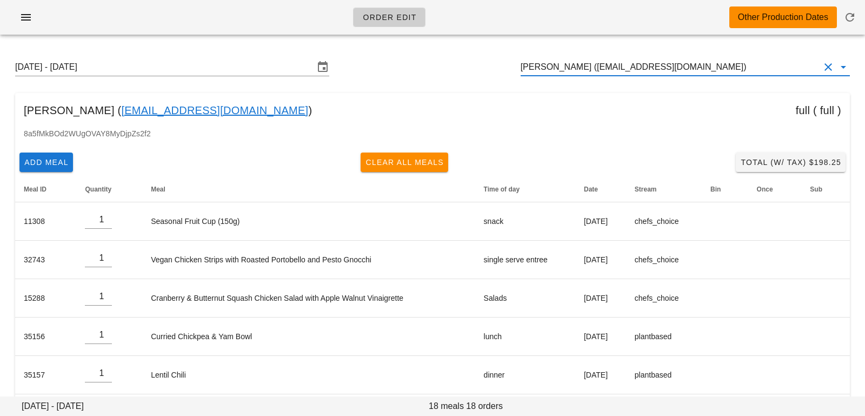
click at [683, 70] on input "[PERSON_NAME] ([EMAIL_ADDRESS][DOMAIN_NAME])" at bounding box center [670, 66] width 299 height 17
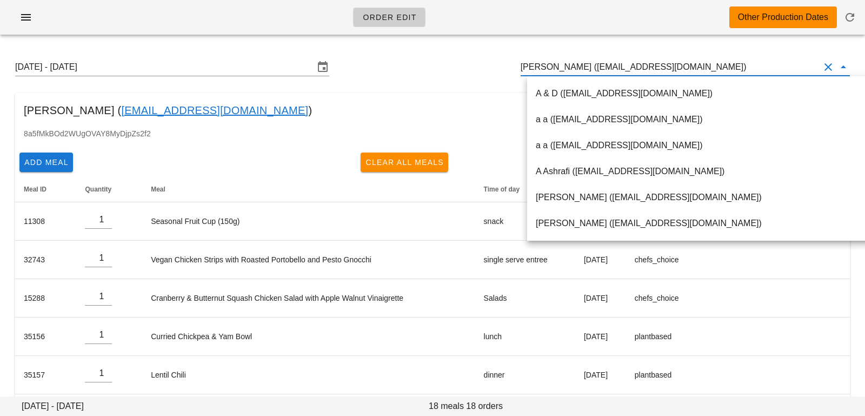
paste input "[EMAIL_ADDRESS][DOMAIN_NAME]"
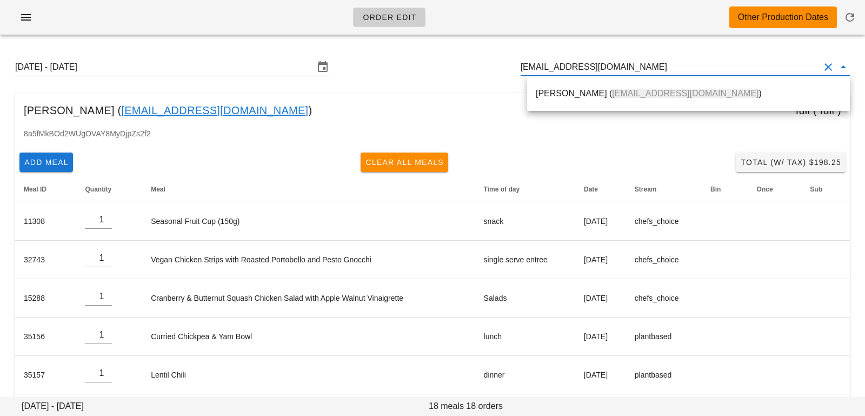
click at [636, 85] on div "[PERSON_NAME] ( [EMAIL_ADDRESS][DOMAIN_NAME] )" at bounding box center [688, 93] width 305 height 23
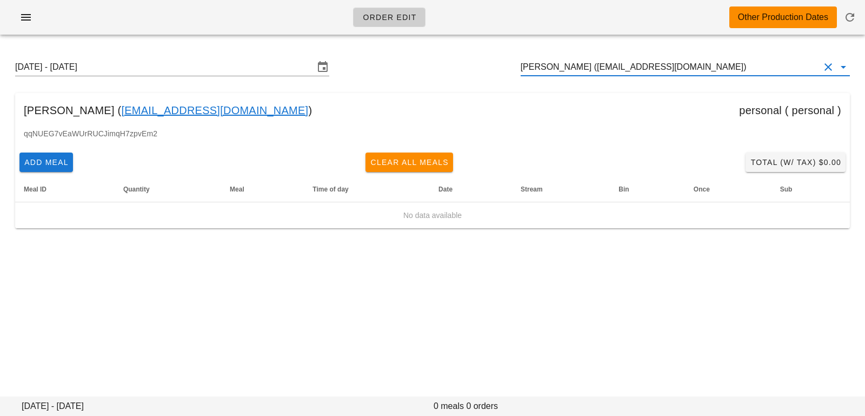
click at [694, 65] on input "[PERSON_NAME] ([EMAIL_ADDRESS][DOMAIN_NAME])" at bounding box center [670, 66] width 299 height 17
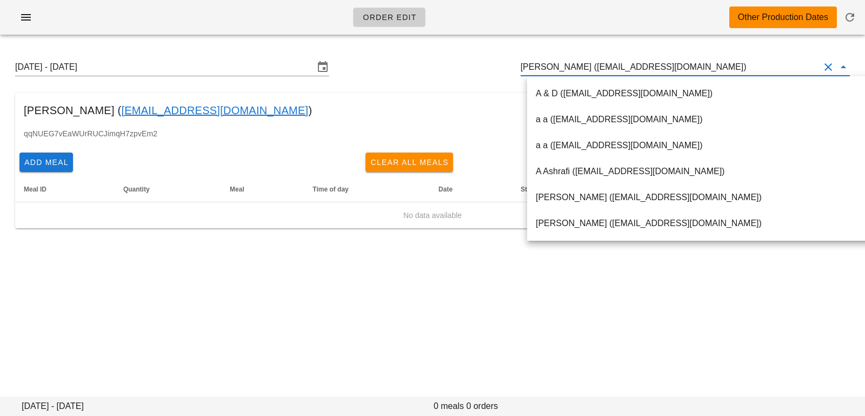
drag, startPoint x: 695, startPoint y: 64, endPoint x: 445, endPoint y: 33, distance: 251.6
click at [445, 33] on div "Order Edit Other Production Dates Sunday August 17 - Saturday August 23 Romina …" at bounding box center [432, 208] width 865 height 416
paste input "[EMAIL_ADDRESS][DOMAIN_NAME]"
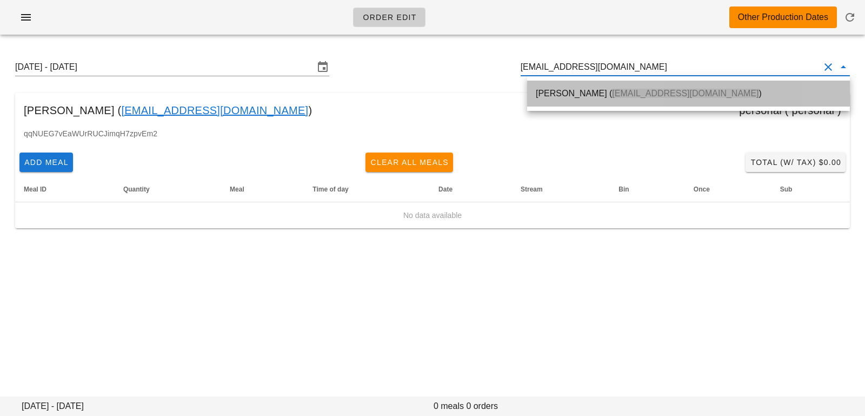
click at [554, 100] on div "[PERSON_NAME] ( [EMAIL_ADDRESS][DOMAIN_NAME] )" at bounding box center [688, 93] width 305 height 23
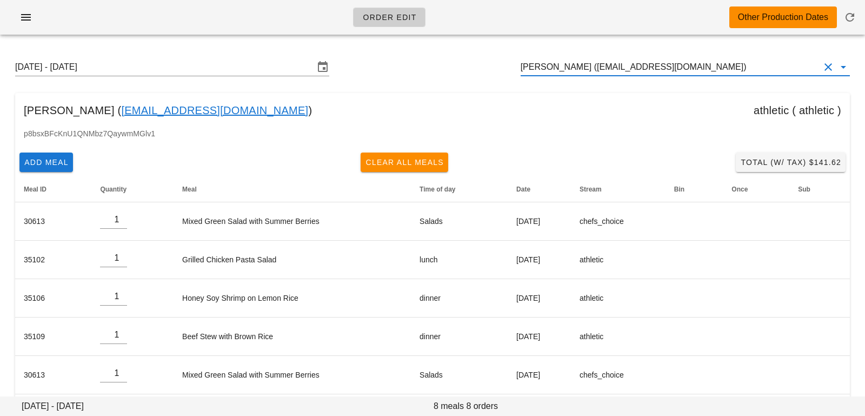
click at [754, 70] on input "[PERSON_NAME] ([EMAIL_ADDRESS][DOMAIN_NAME])" at bounding box center [670, 66] width 299 height 17
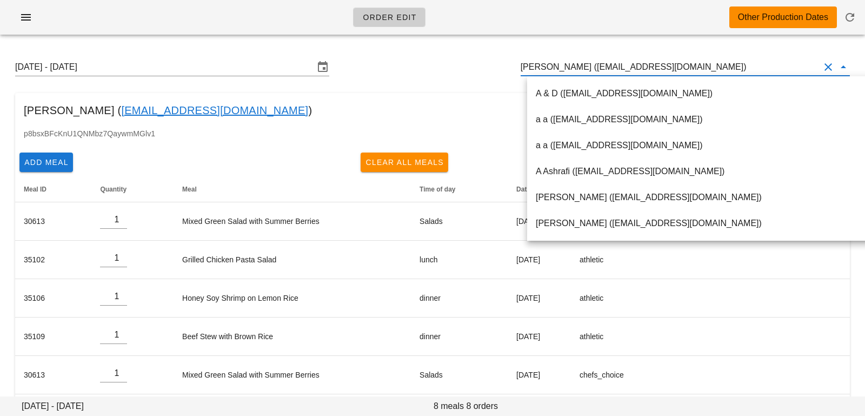
drag, startPoint x: 754, startPoint y: 70, endPoint x: 417, endPoint y: 41, distance: 337.5
click at [417, 41] on div "Order Edit Other Production Dates Sunday August 17 - Saturday August 23 Oyinlol…" at bounding box center [432, 270] width 865 height 541
paste input "kieranthompson89@gmail.com"
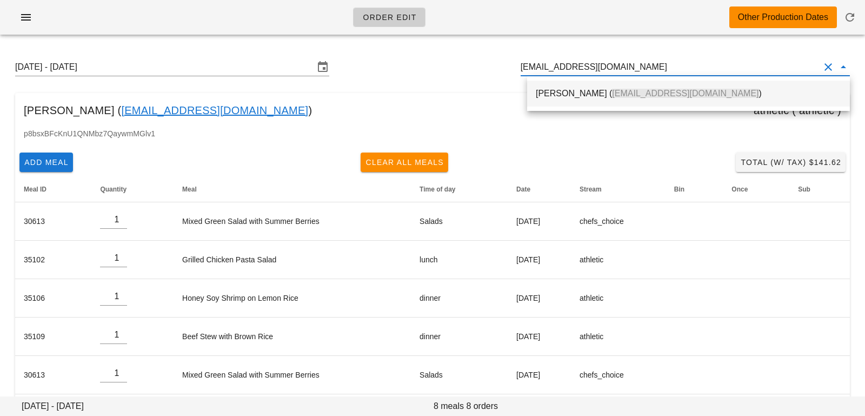
click at [581, 91] on div "Cathy Thompson ( kieranthompson89@gmail.com )" at bounding box center [688, 93] width 305 height 10
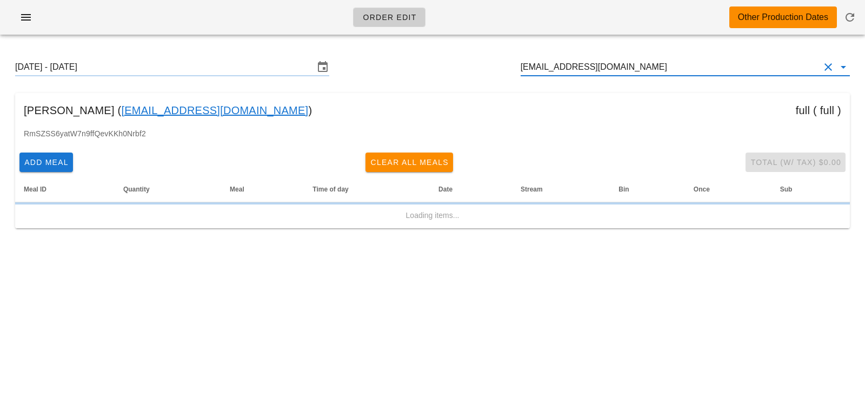
type input "Cathy Thompson (kieranthompson89@gmail.com)"
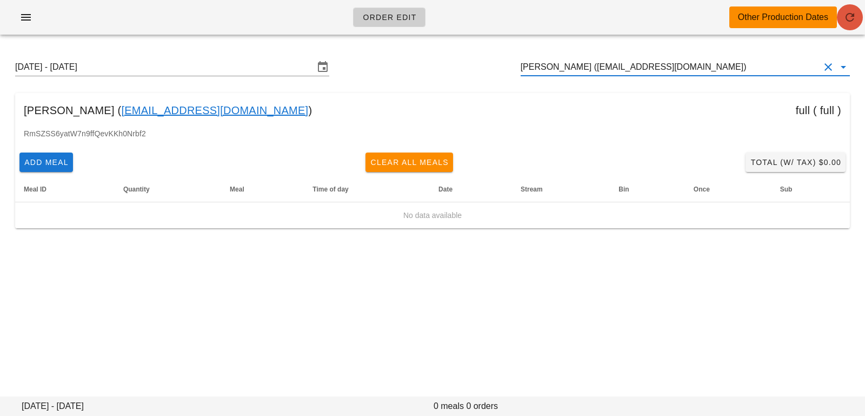
click at [857, 24] on button "button" at bounding box center [850, 17] width 26 height 26
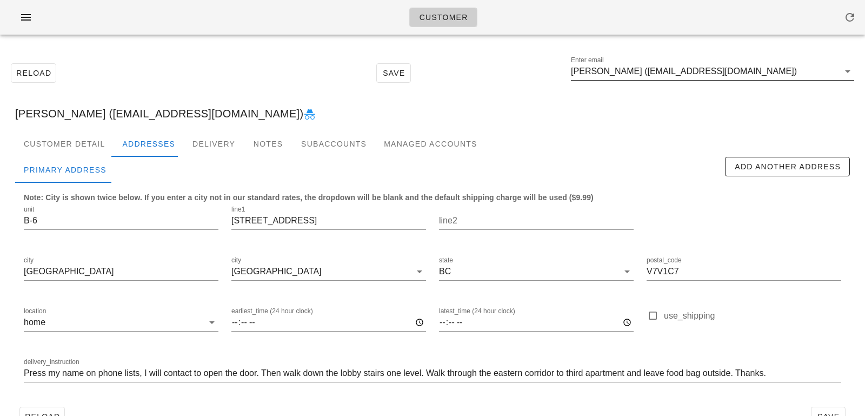
click at [634, 71] on input "[PERSON_NAME] ([EMAIL_ADDRESS][DOMAIN_NAME])" at bounding box center [705, 71] width 268 height 17
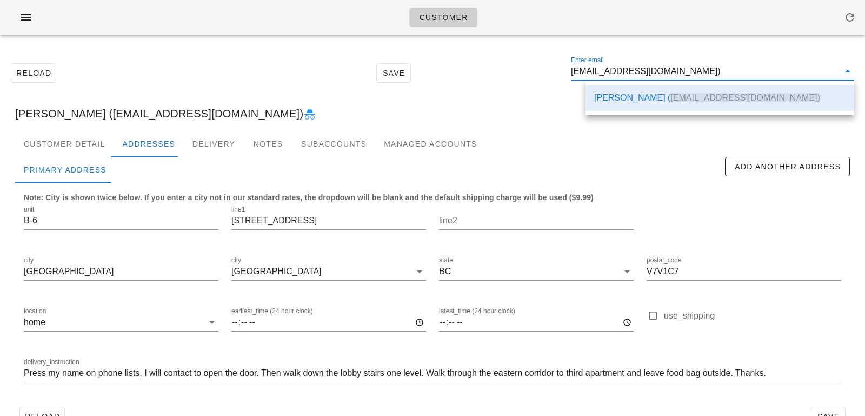
scroll to position [1, 0]
drag, startPoint x: 611, startPoint y: 71, endPoint x: 696, endPoint y: 74, distance: 84.9
click at [696, 74] on input "[EMAIL_ADDRESS][DOMAIN_NAME])" at bounding box center [705, 71] width 268 height 17
click at [334, 115] on div "[PERSON_NAME] ([EMAIL_ADDRESS][DOMAIN_NAME])" at bounding box center [432, 113] width 852 height 35
type input "[PERSON_NAME] ([EMAIL_ADDRESS][DOMAIN_NAME])"
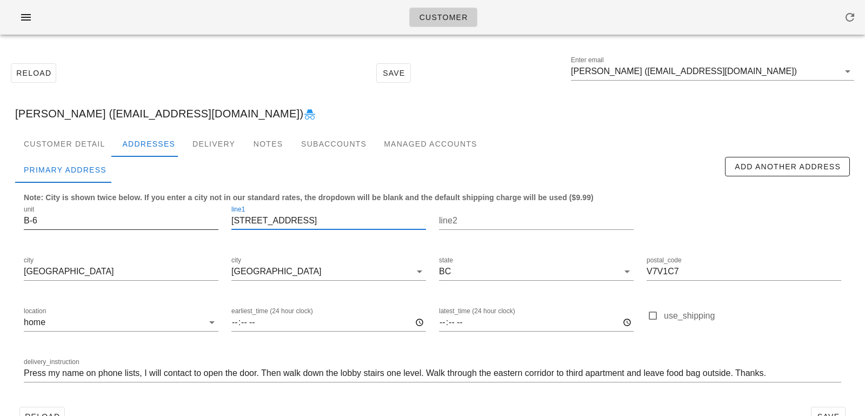
scroll to position [0, 0]
drag, startPoint x: 332, startPoint y: 223, endPoint x: 174, endPoint y: 211, distance: 158.8
click at [173, 211] on div "unit B-6 line1 [STREET_ADDRESS] postal_code V7V1C7 location home earliest_time …" at bounding box center [432, 298] width 830 height 203
drag, startPoint x: 69, startPoint y: 115, endPoint x: 12, endPoint y: 112, distance: 57.4
click at [12, 112] on div "[PERSON_NAME] ([EMAIL_ADDRESS][DOMAIN_NAME])" at bounding box center [432, 113] width 852 height 35
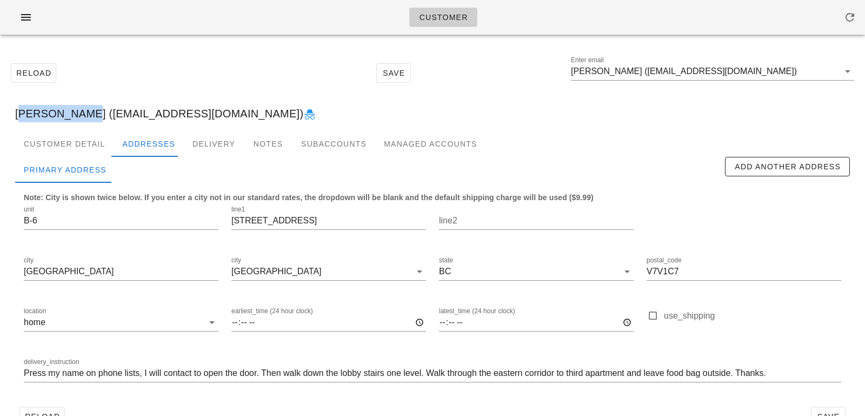
copy div "[PERSON_NAME]"
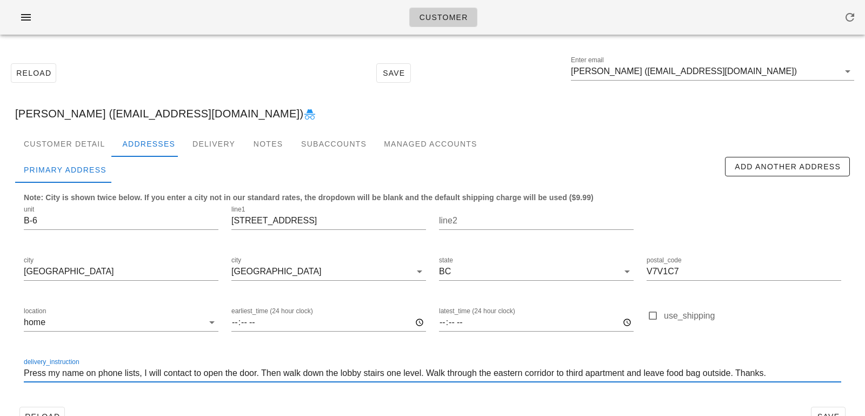
click at [81, 371] on input "Press my name on phone lists, I will contact to open the door. Then walk down t…" at bounding box center [432, 372] width 817 height 17
paste input "Sue Bayley"
drag, startPoint x: 212, startPoint y: 374, endPoint x: 253, endPoint y: 372, distance: 40.6
click at [253, 372] on input "Press my name (Sue Bayley) on phone lists, I will contact to open the door. The…" at bounding box center [432, 372] width 817 height 17
drag, startPoint x: 298, startPoint y: 373, endPoint x: 272, endPoint y: 370, distance: 26.6
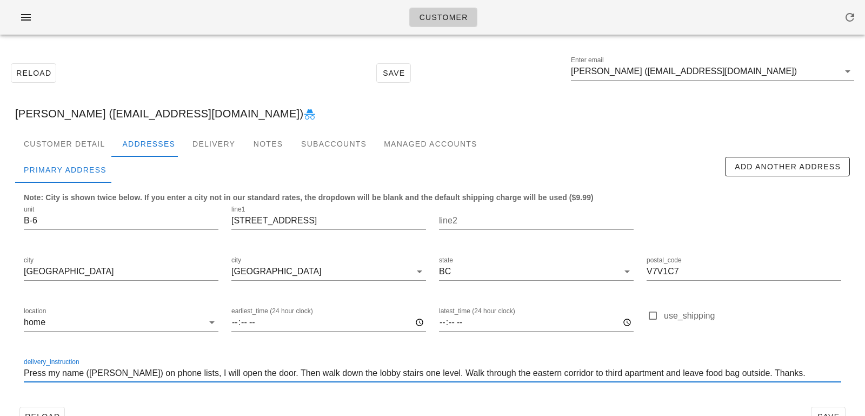
click at [272, 370] on input "Press my name (Sue Bayley) on phone lists, I will open the door. Then walk down…" at bounding box center [432, 372] width 817 height 17
drag, startPoint x: 329, startPoint y: 373, endPoint x: 312, endPoint y: 369, distance: 16.8
click at [313, 369] on input "Press my name (Sue Bayley) on phone lists, I will open the door. Walk down the …" at bounding box center [432, 372] width 817 height 17
drag, startPoint x: 469, startPoint y: 374, endPoint x: 456, endPoint y: 372, distance: 13.1
click at [456, 372] on input "Press my name (Sue Bayley) on phone lists, I will open the door. Walk down lobb…" at bounding box center [432, 372] width 817 height 17
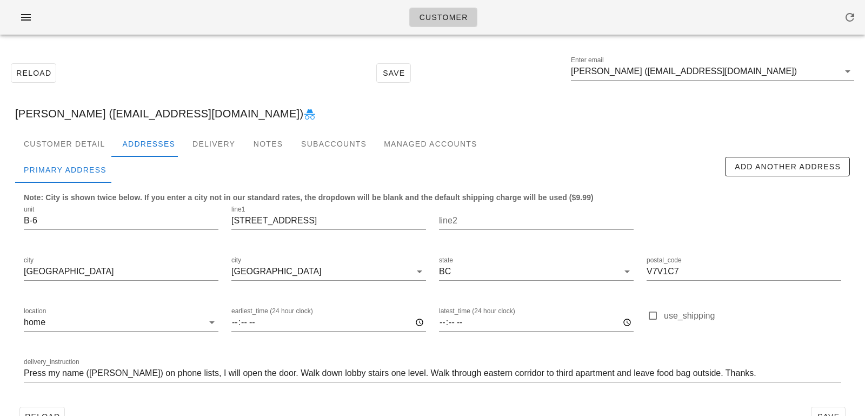
click at [23, 373] on div "delivery_instruction Press my name (Sue Bayley) on phone lists, I will open the…" at bounding box center [432, 374] width 830 height 51
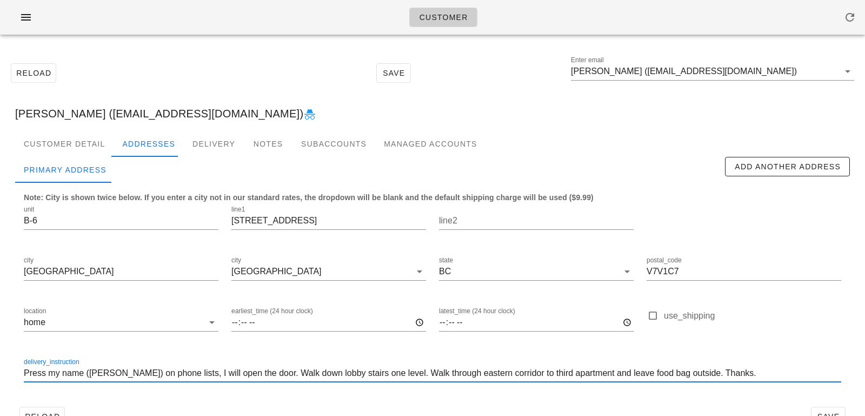
click at [25, 374] on input "Press my name (Sue Bayley) on phone lists, I will open the door. Walk down lobb…" at bounding box center [432, 372] width 817 height 17
type input "Unit B-6. Press my name (Sue Bayley) on phone lists, I will open the door. Walk…"
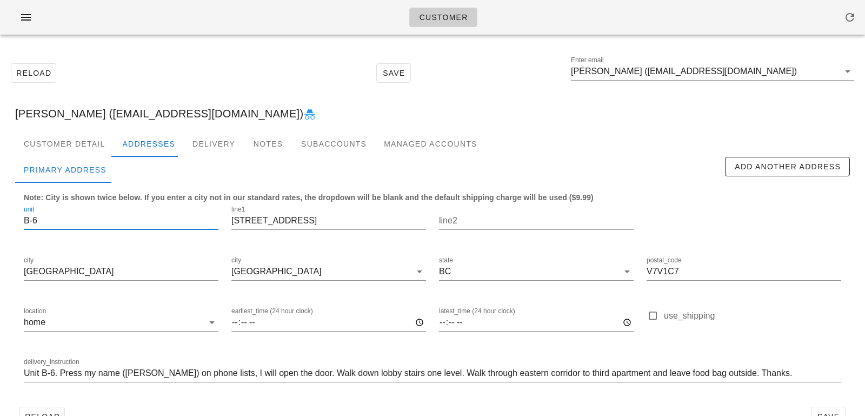
click at [34, 222] on input "B-6" at bounding box center [121, 220] width 195 height 17
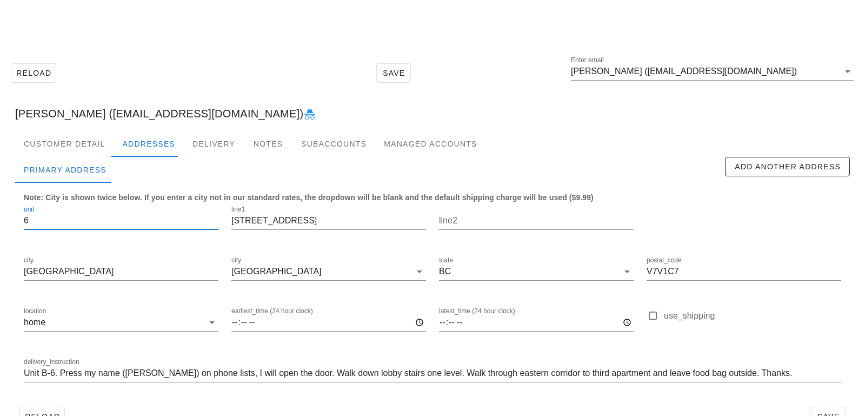
scroll to position [30, 0]
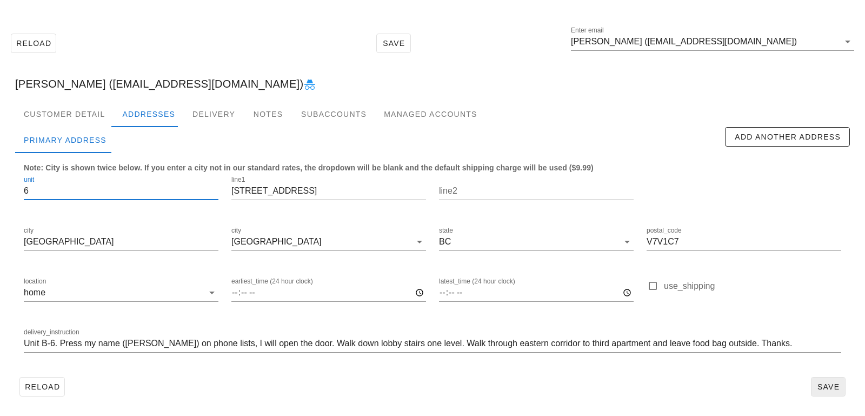
type input "6"
click at [828, 385] on span "Save" at bounding box center [828, 386] width 25 height 9
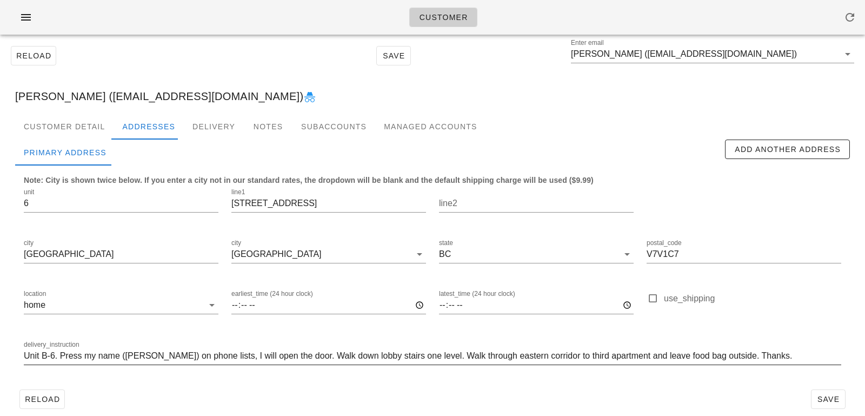
scroll to position [14, 0]
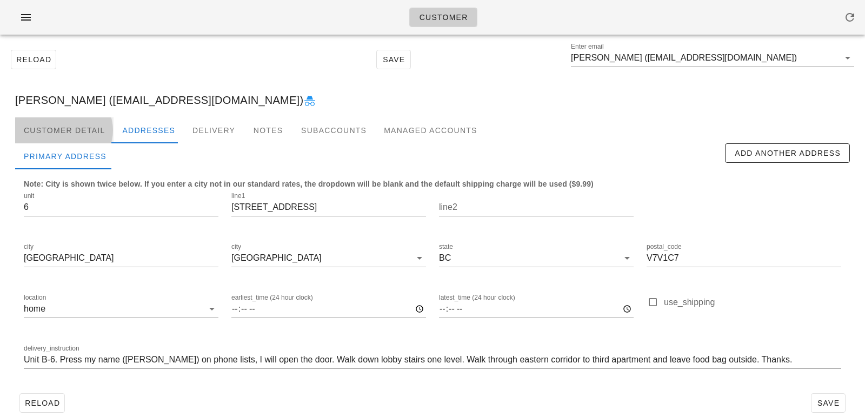
click at [24, 138] on div "Customer Detail" at bounding box center [64, 130] width 98 height 26
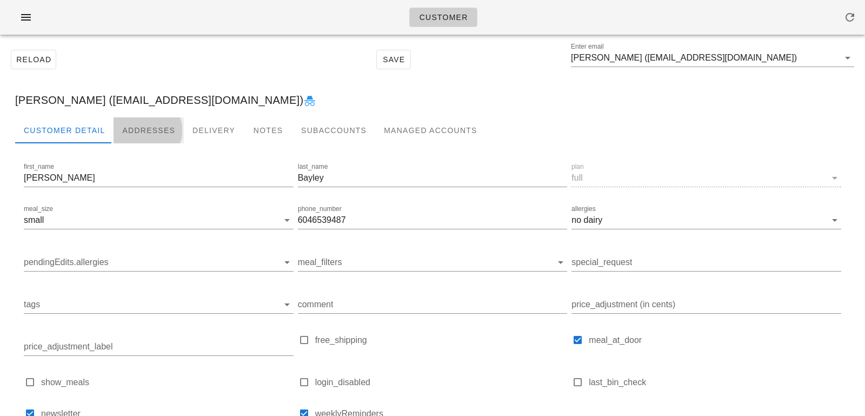
click at [144, 129] on div "Addresses" at bounding box center [149, 130] width 70 height 26
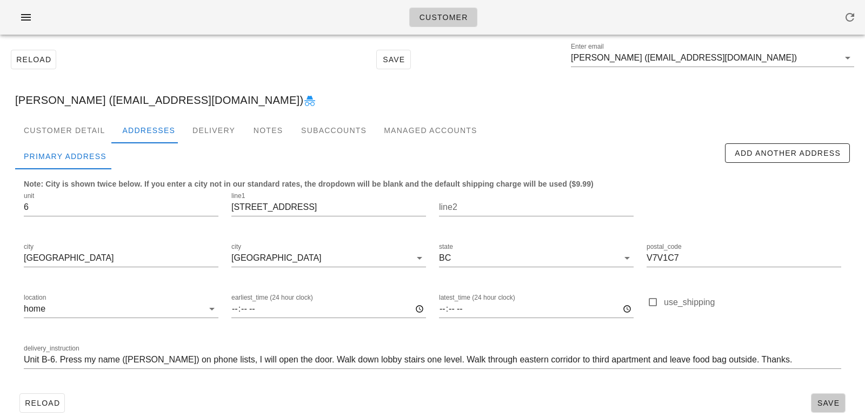
click at [820, 395] on button "Save" at bounding box center [828, 402] width 35 height 19
click at [64, 125] on div "Customer Detail" at bounding box center [64, 130] width 98 height 26
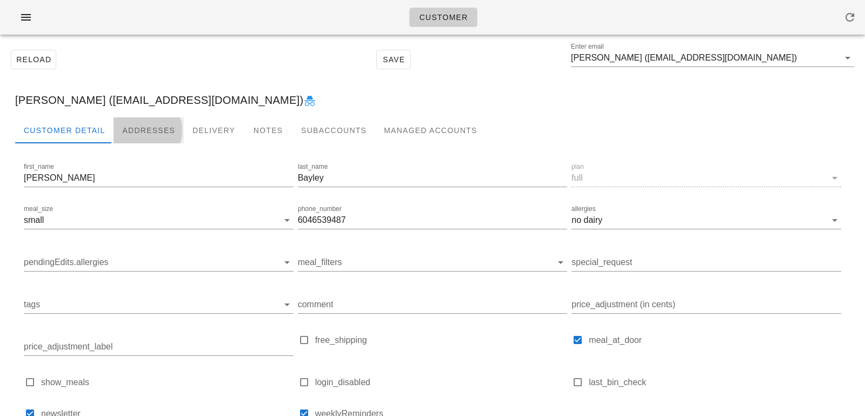
click at [136, 131] on div "Addresses" at bounding box center [149, 130] width 70 height 26
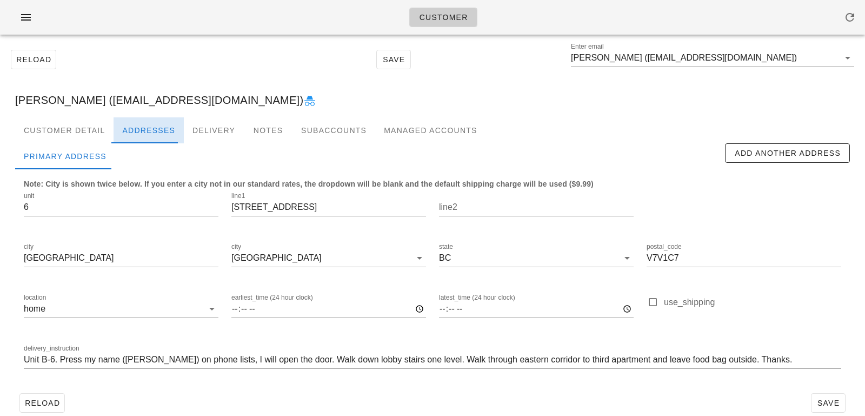
click at [138, 132] on div "Addresses" at bounding box center [149, 130] width 70 height 26
click at [81, 130] on div "Customer Detail" at bounding box center [64, 130] width 98 height 26
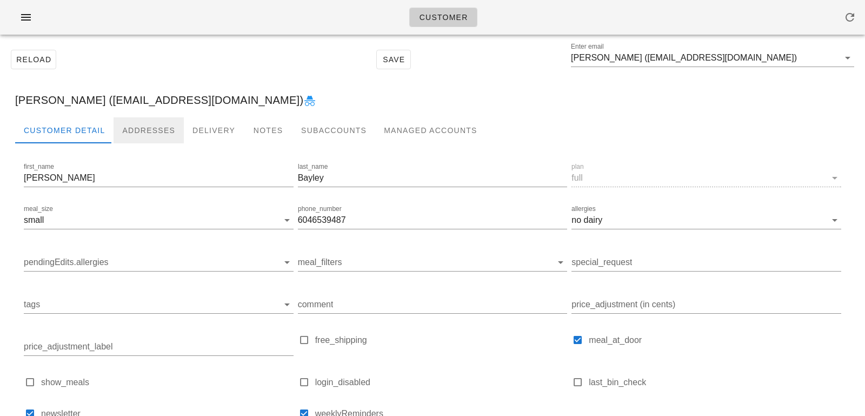
click at [132, 127] on div "Addresses" at bounding box center [149, 130] width 70 height 26
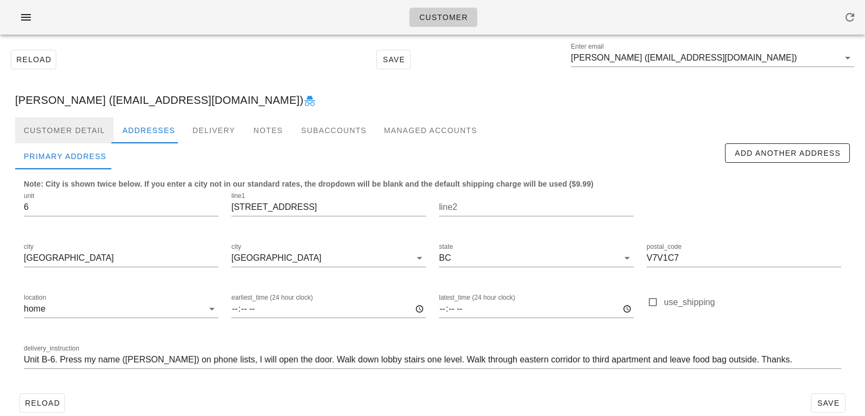
click at [91, 125] on div "Customer Detail" at bounding box center [64, 130] width 98 height 26
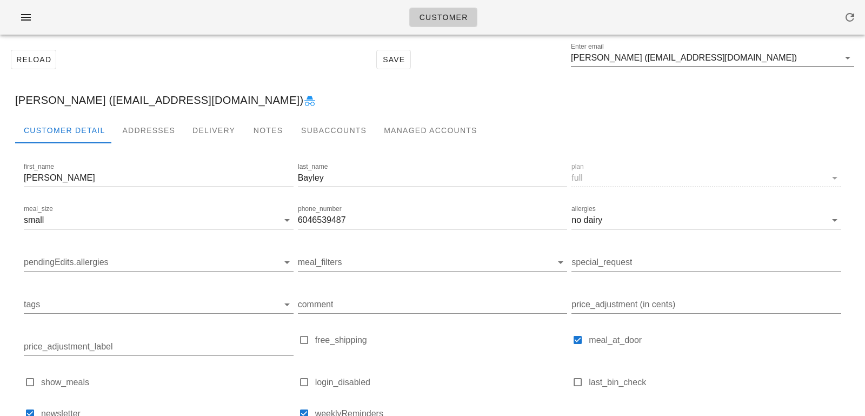
click at [744, 56] on input "Sue Bayley (redsue@mac.com)" at bounding box center [705, 57] width 268 height 17
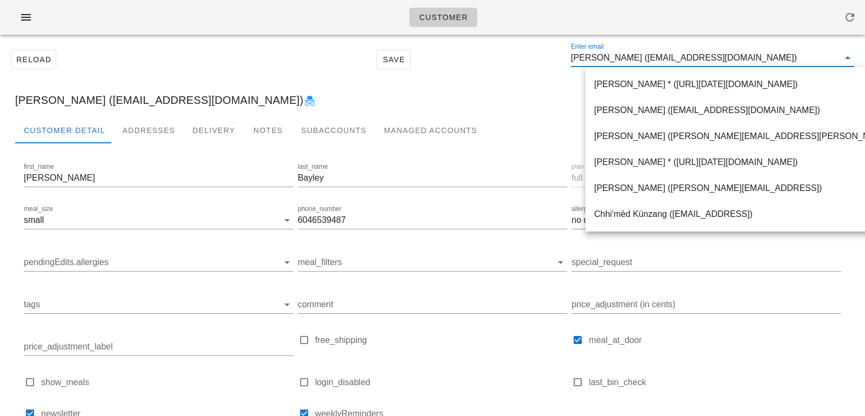
paste input "rkostiana@icloud.com"
type input "rkostiana@icloud.com"
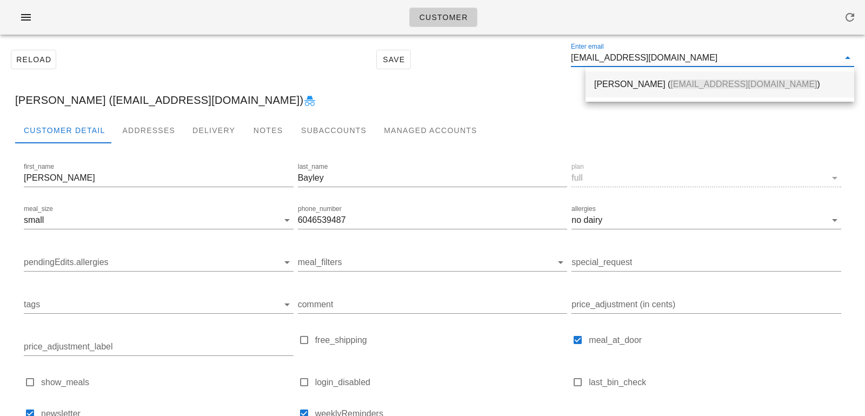
click at [634, 81] on div "Romina Kostiana ( rkostiana@icloud.com )" at bounding box center [719, 84] width 251 height 10
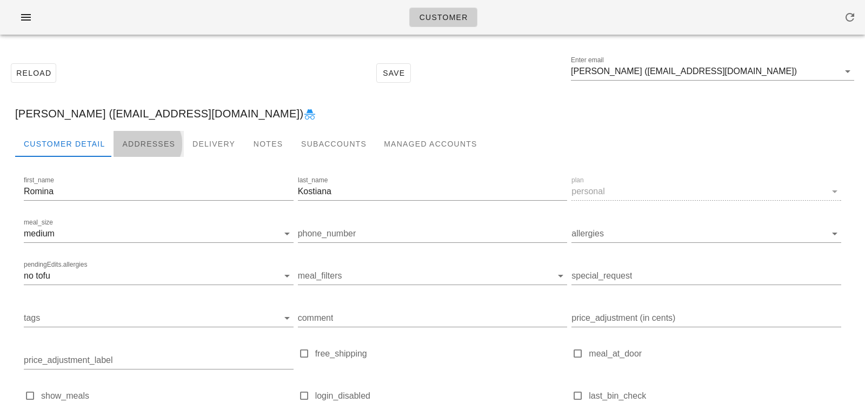
click at [138, 145] on div "Addresses" at bounding box center [149, 144] width 70 height 26
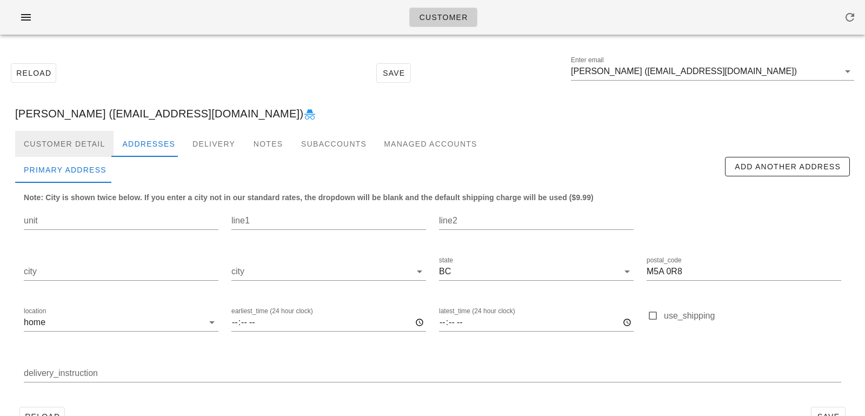
click at [87, 144] on div "Customer Detail" at bounding box center [64, 144] width 98 height 26
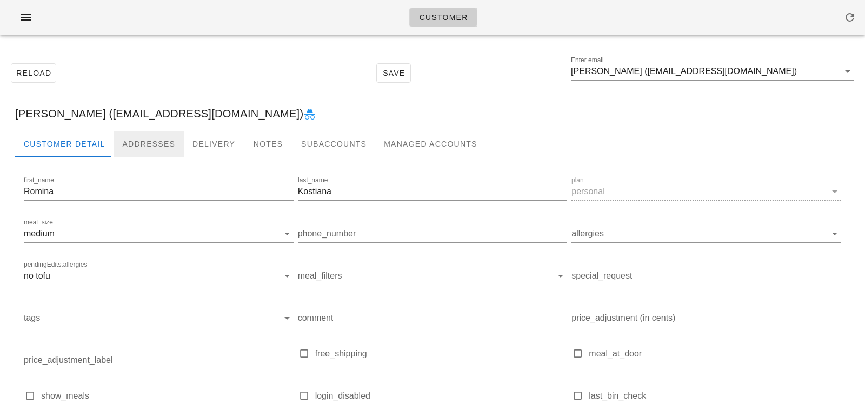
click at [159, 148] on div "Addresses" at bounding box center [149, 144] width 70 height 26
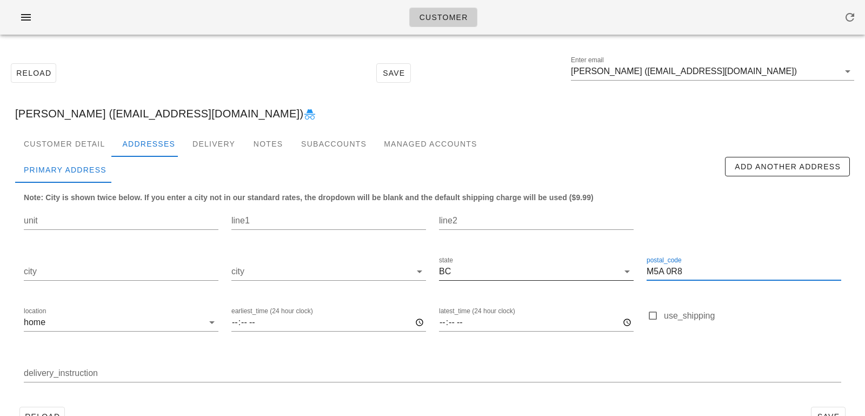
drag, startPoint x: 687, startPoint y: 268, endPoint x: 605, endPoint y: 261, distance: 82.5
click at [605, 261] on div "unit line1 line2 city city state BC postal_code M5A 0R8 location home earliest_…" at bounding box center [432, 298] width 830 height 203
click at [755, 69] on input "Romina Kostiana (rkostiana@icloud.com)" at bounding box center [705, 71] width 268 height 17
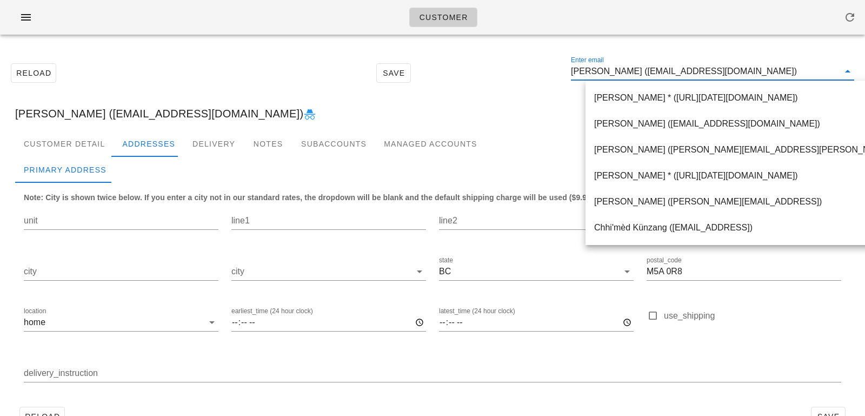
paste input "oyinlola.akinwusi@gmail.com"
type input "oyinlola.akinwusi@gmail.com"
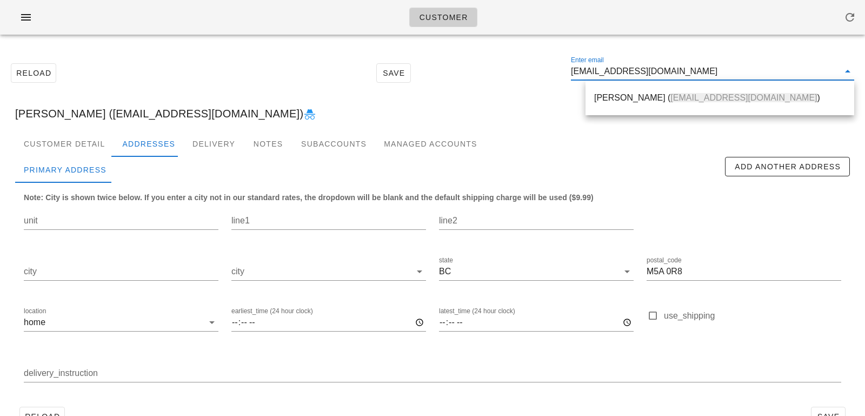
drag, startPoint x: 635, startPoint y: 99, endPoint x: 458, endPoint y: 25, distance: 191.1
click at [635, 99] on div "Oyinlola Akinwusi ( oyinlola.akinwusi@gmail.com )" at bounding box center [719, 97] width 251 height 10
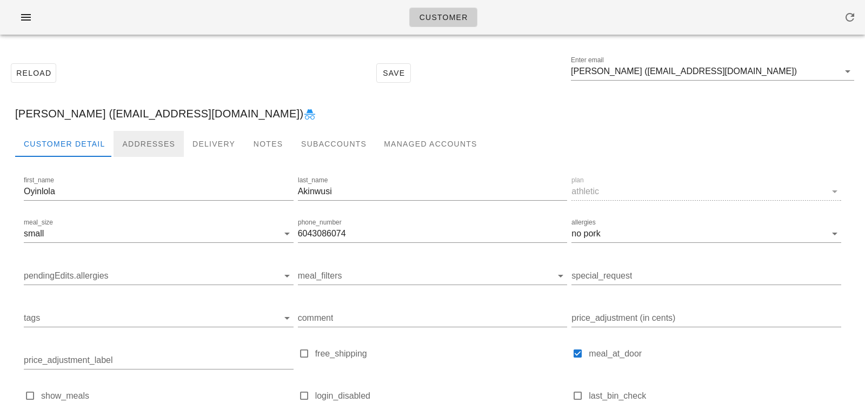
click at [146, 152] on div "Addresses" at bounding box center [149, 144] width 70 height 26
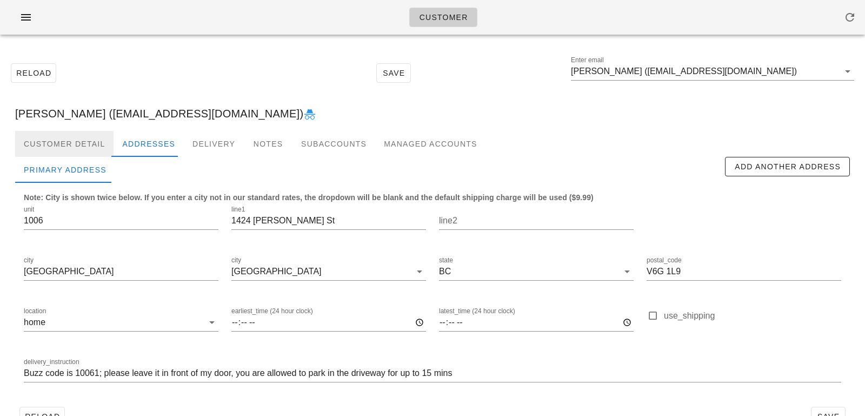
click at [65, 146] on div "Customer Detail" at bounding box center [64, 144] width 98 height 26
click at [84, 147] on div "Customer Detail" at bounding box center [64, 144] width 98 height 26
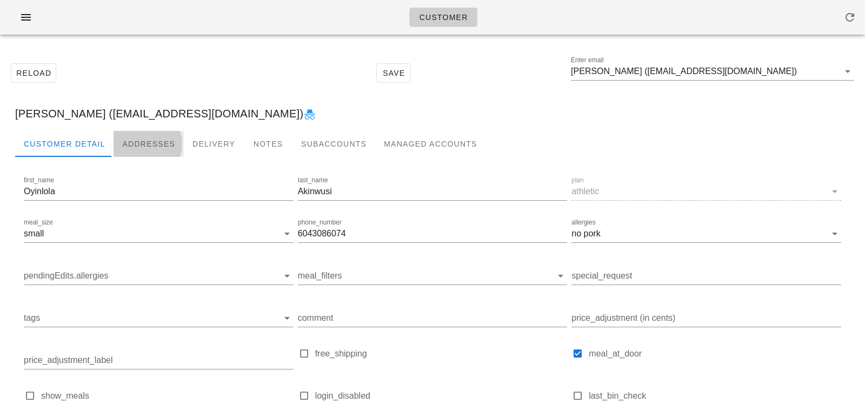
click at [145, 143] on div "Addresses" at bounding box center [149, 144] width 70 height 26
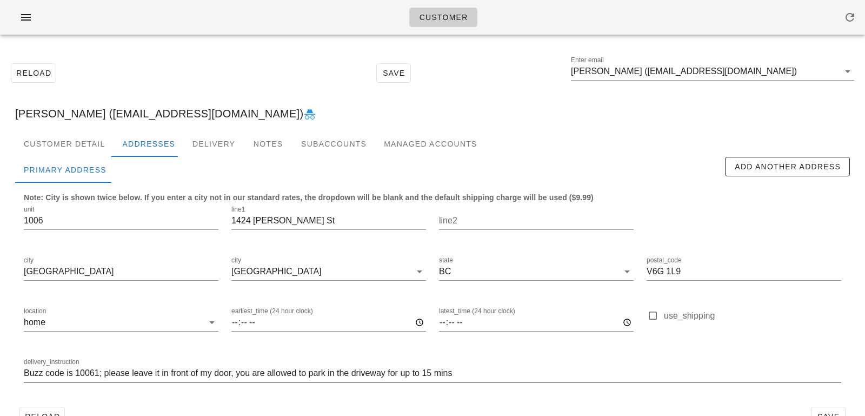
click at [24, 374] on input "Buzz code is 10061; please leave it in front of my door, you are allowed to par…" at bounding box center [432, 372] width 817 height 17
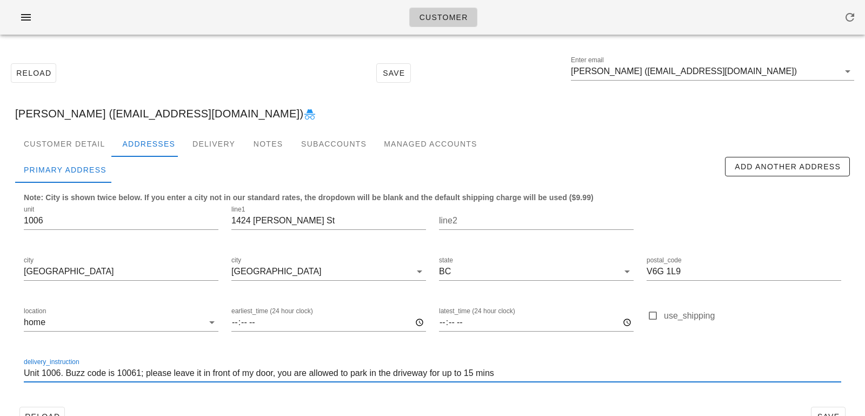
scroll to position [30, 0]
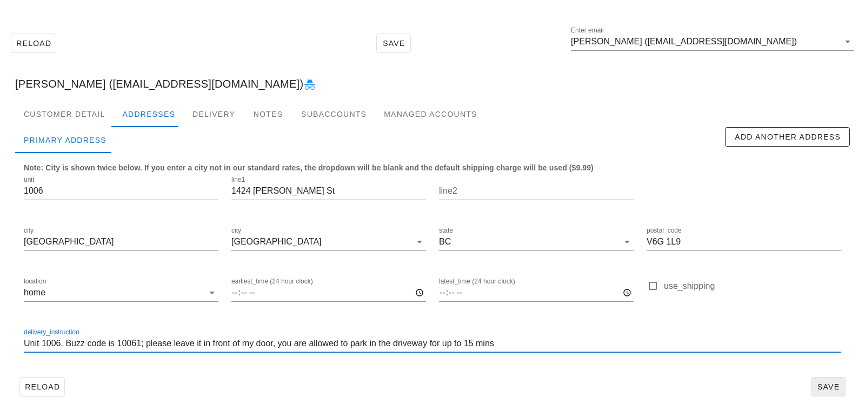
type input "Unit 1006. Buzz code is 10061; please leave it in front of my door, you are all…"
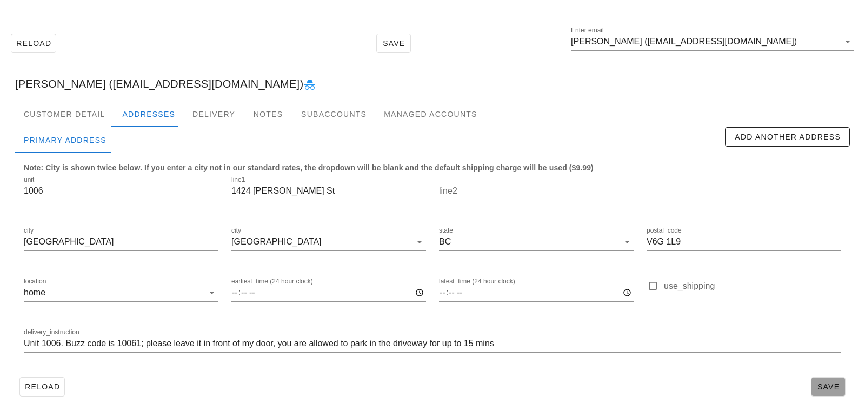
click at [826, 387] on span "Save" at bounding box center [828, 386] width 25 height 9
click at [50, 119] on div "Customer Detail" at bounding box center [64, 114] width 98 height 26
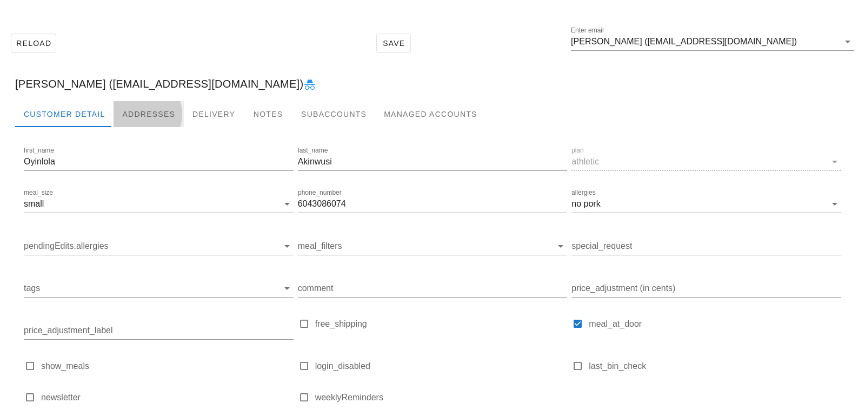
click at [141, 110] on div "Addresses" at bounding box center [149, 114] width 70 height 26
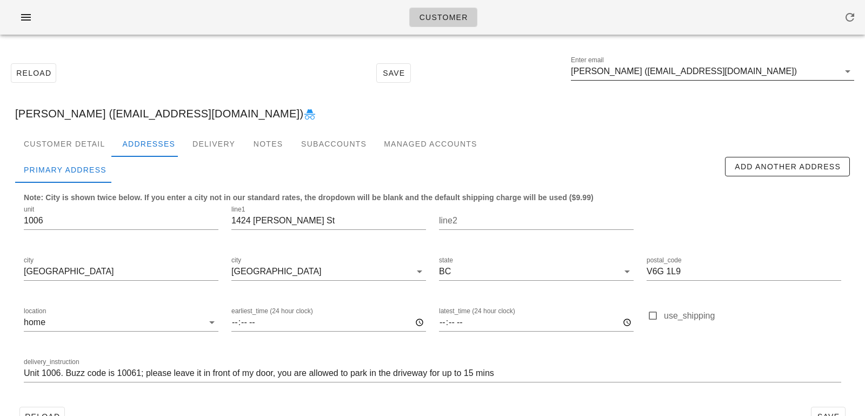
click at [628, 78] on input "[PERSON_NAME] ([EMAIL_ADDRESS][DOMAIN_NAME])" at bounding box center [705, 71] width 268 height 17
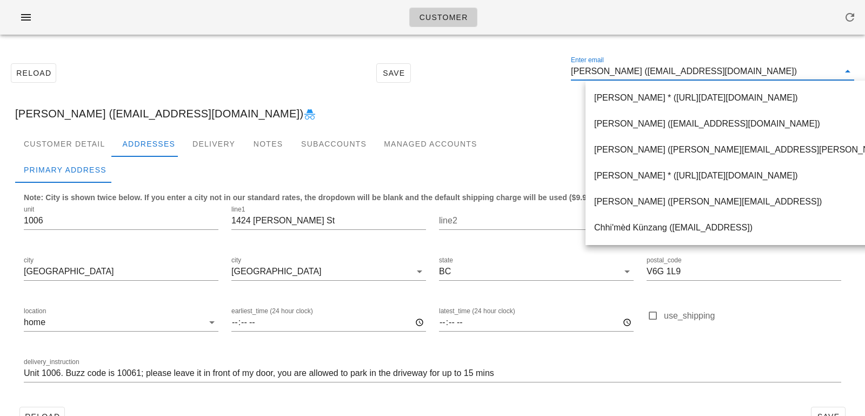
click at [656, 72] on input "[PERSON_NAME] ([EMAIL_ADDRESS][DOMAIN_NAME])" at bounding box center [705, 71] width 268 height 17
click at [651, 70] on input "[PERSON_NAME] ([EMAIL_ADDRESS][DOMAIN_NAME])" at bounding box center [705, 71] width 268 height 17
click at [654, 73] on input "[PERSON_NAME] ([EMAIL_ADDRESS][DOMAIN_NAME])" at bounding box center [705, 71] width 268 height 17
drag, startPoint x: 654, startPoint y: 71, endPoint x: 809, endPoint y: 71, distance: 155.7
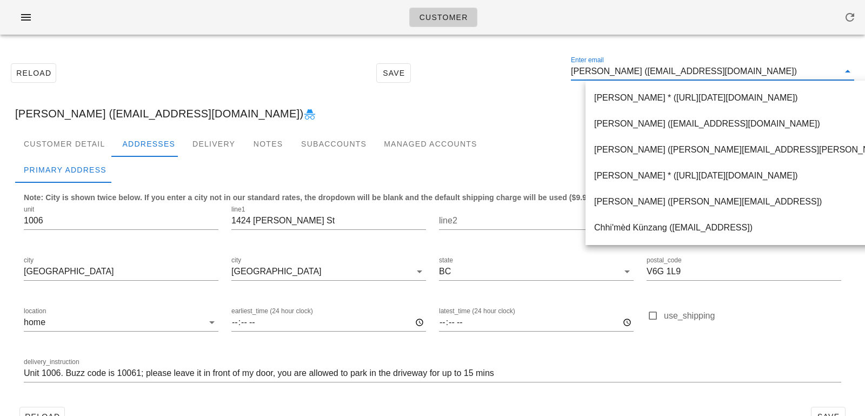
click at [809, 72] on input "[PERSON_NAME] ([EMAIL_ADDRESS][DOMAIN_NAME])" at bounding box center [705, 71] width 268 height 17
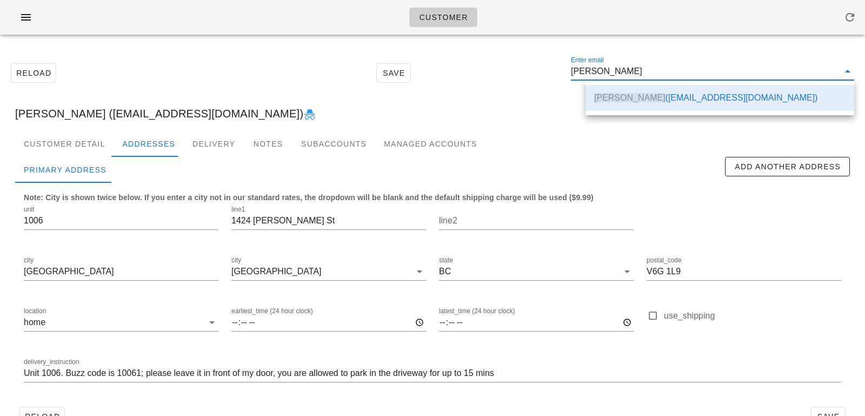
scroll to position [0, 0]
drag, startPoint x: 738, startPoint y: 72, endPoint x: 515, endPoint y: 55, distance: 223.4
click at [515, 55] on div "Reload Save Enter email Oyinlola Akinwusi" at bounding box center [432, 73] width 852 height 46
paste input "kieranthompson89@gmail.com"
type input "kieranthompson89@gmail.com"
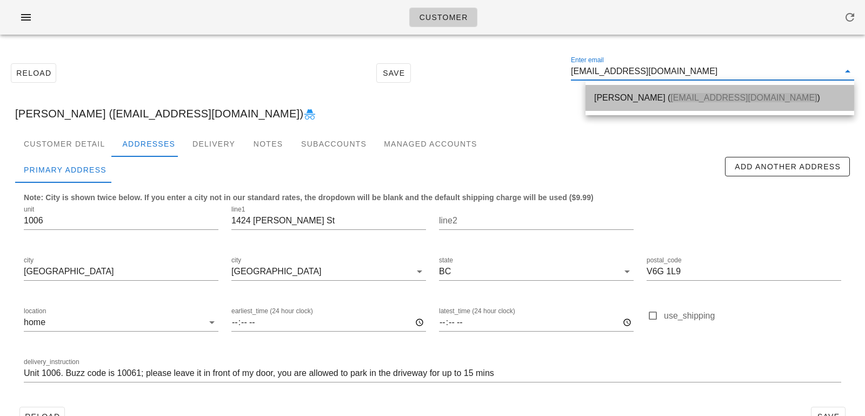
click at [617, 107] on div "Cathy Thompson ( kieranthompson89@gmail.com )" at bounding box center [719, 97] width 251 height 23
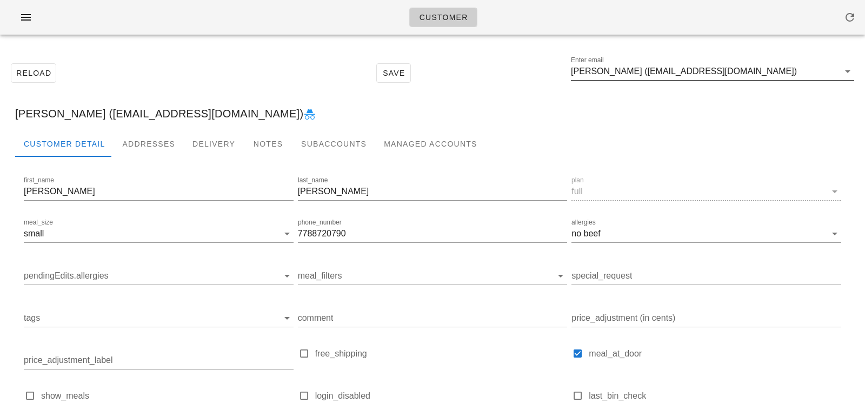
click at [648, 72] on input "Cathy Thompson (kieranthompson89@gmail.com)" at bounding box center [705, 71] width 268 height 17
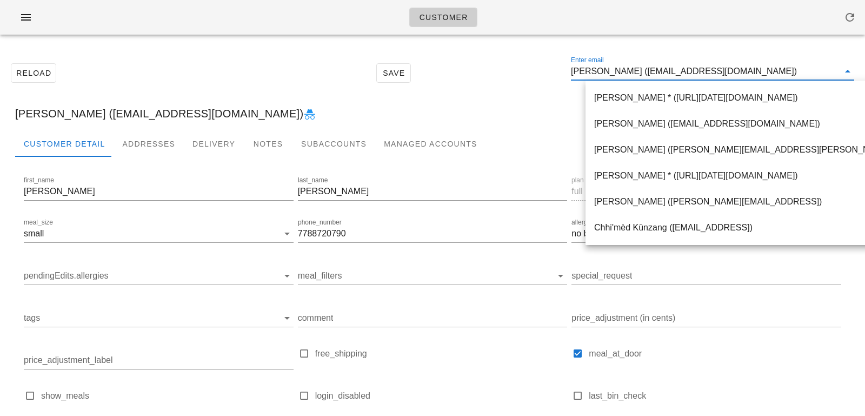
click at [657, 71] on input "Cathy Thompson (kieranthompson89@gmail.com)" at bounding box center [705, 71] width 268 height 17
drag, startPoint x: 651, startPoint y: 70, endPoint x: 805, endPoint y: 70, distance: 154.6
click at [805, 70] on input "Cathy Thompson (kieranthompson89@gmail.com)" at bounding box center [705, 71] width 268 height 17
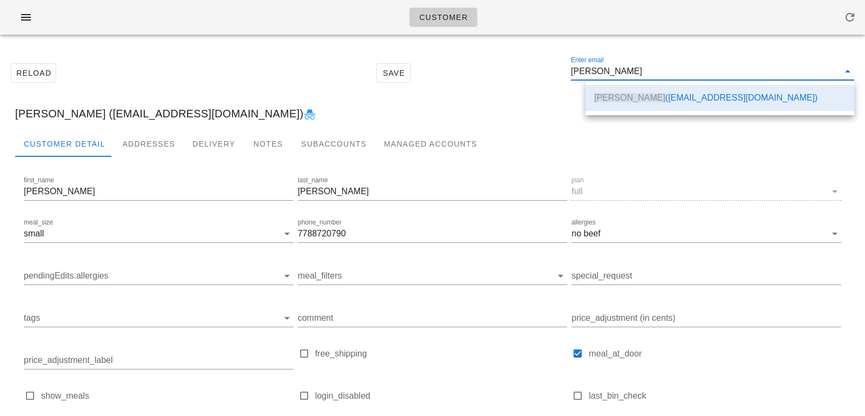
click at [523, 104] on div "Cathy Thompson (kieranthompson89@gmail.com)" at bounding box center [432, 113] width 852 height 35
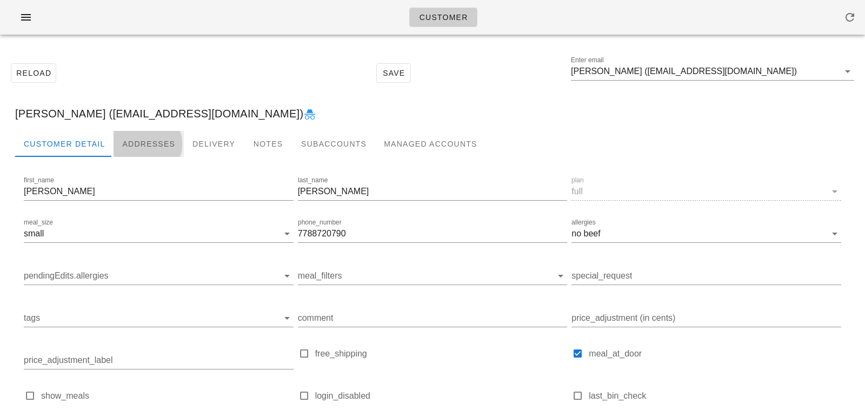
click at [163, 137] on div "Addresses" at bounding box center [149, 144] width 70 height 26
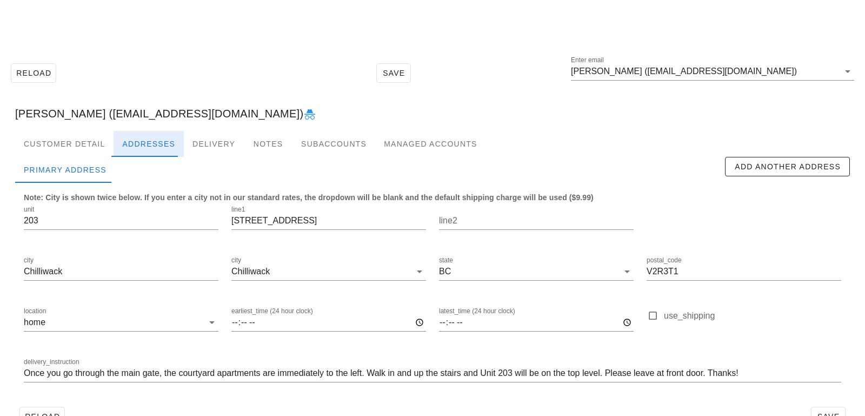
scroll to position [30, 0]
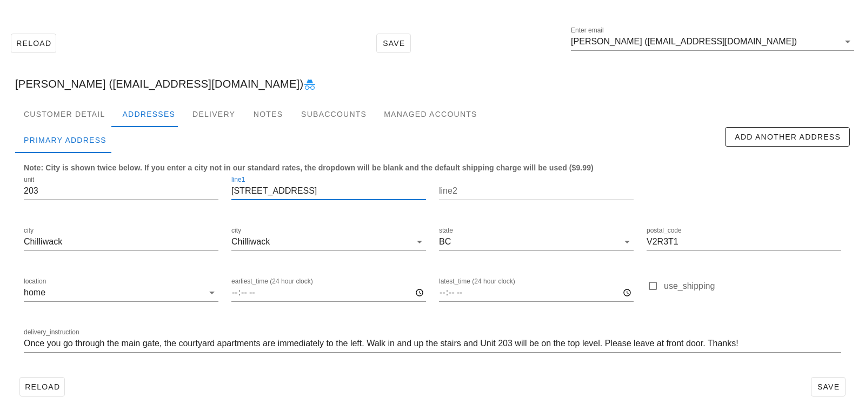
drag, startPoint x: 306, startPoint y: 189, endPoint x: 183, endPoint y: 179, distance: 123.6
click at [184, 179] on div "unit 203 line1 7001 Eden Dr line2 city Chilliwack city Chilliwack state BC post…" at bounding box center [432, 268] width 830 height 203
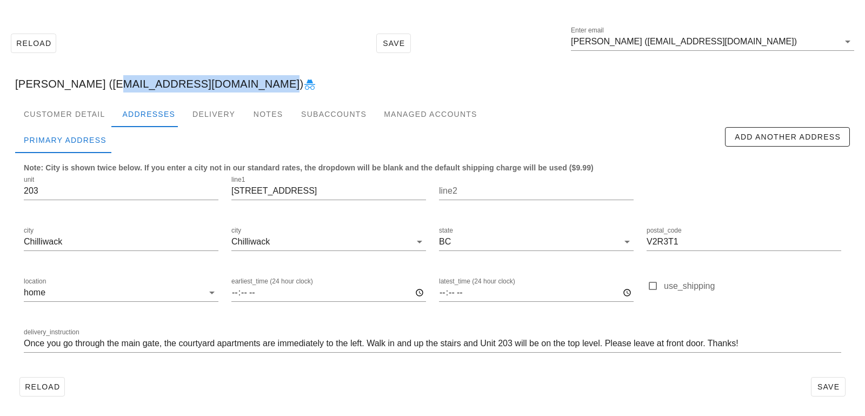
drag, startPoint x: 106, startPoint y: 82, endPoint x: 257, endPoint y: 81, distance: 151.4
click at [257, 81] on div "Cathy Thompson (kieranthompson89@gmail.com)" at bounding box center [432, 83] width 852 height 35
copy div "kieranthompson89@gmail.com"
click at [89, 111] on div "Customer Detail" at bounding box center [64, 114] width 98 height 26
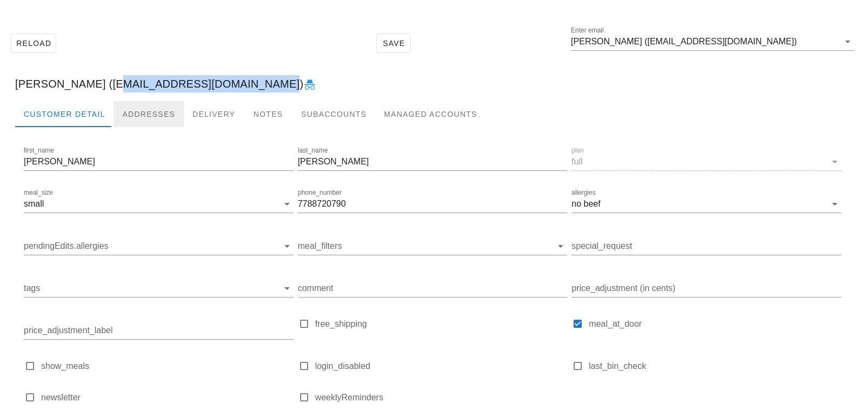
click at [154, 111] on div "Addresses" at bounding box center [149, 114] width 70 height 26
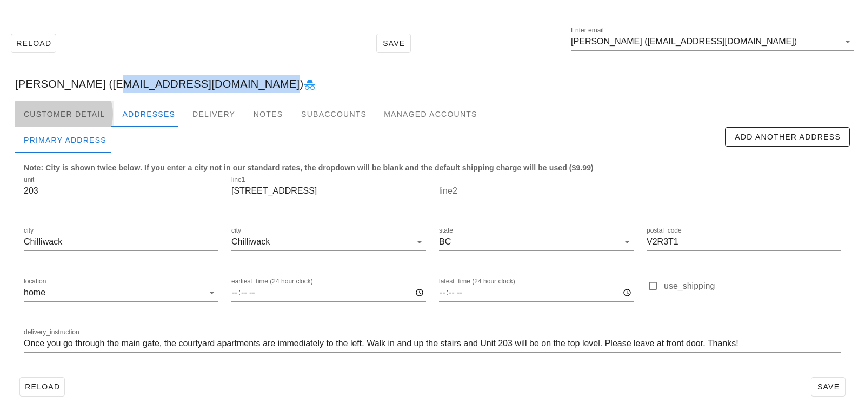
click at [94, 110] on div "Customer Detail" at bounding box center [64, 114] width 98 height 26
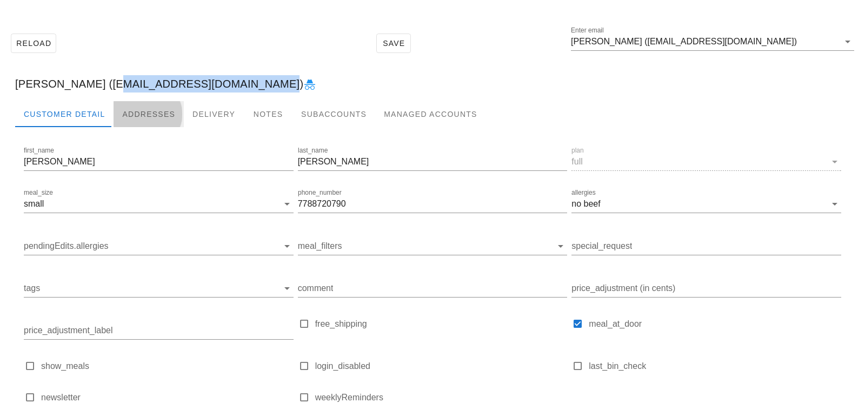
click at [137, 111] on div "Addresses" at bounding box center [149, 114] width 70 height 26
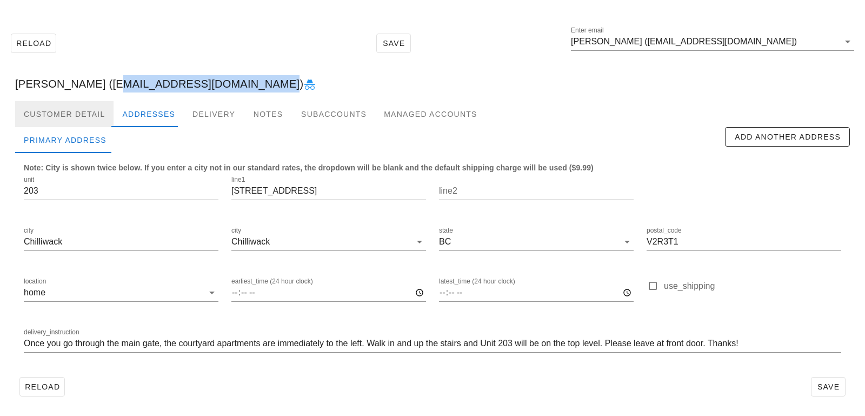
click at [57, 108] on div "Customer Detail" at bounding box center [64, 114] width 98 height 26
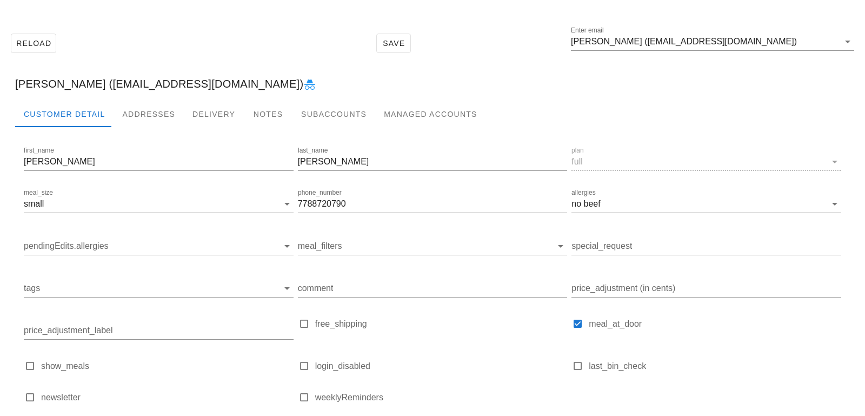
click at [136, 97] on div "[PERSON_NAME] ([EMAIL_ADDRESS][DOMAIN_NAME])" at bounding box center [432, 83] width 852 height 35
click at [137, 110] on div "Addresses" at bounding box center [149, 114] width 70 height 26
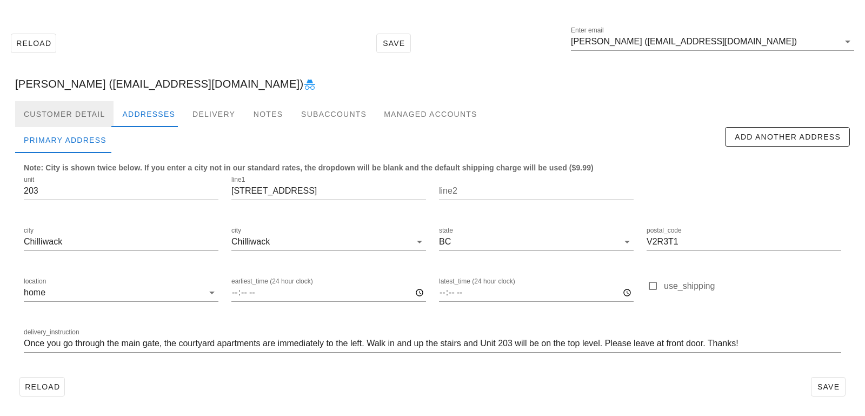
click at [95, 116] on div "Customer Detail" at bounding box center [64, 114] width 98 height 26
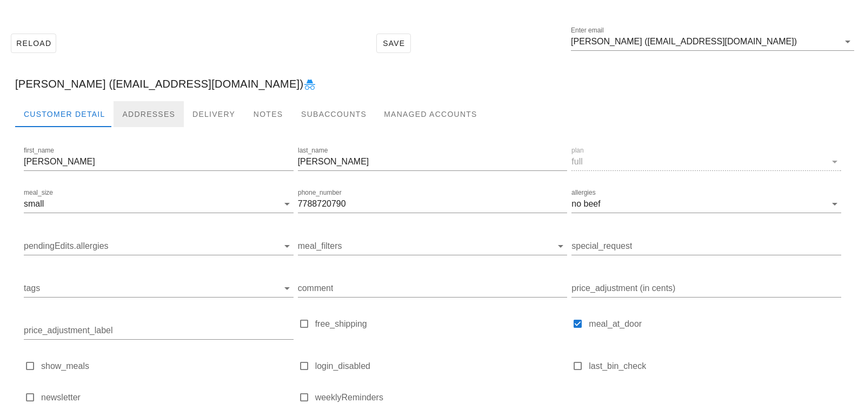
click at [146, 116] on div "Addresses" at bounding box center [149, 114] width 70 height 26
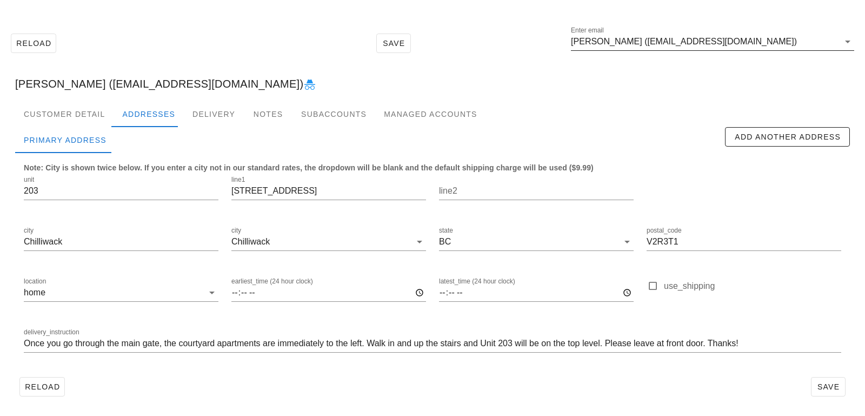
click at [803, 44] on input "[PERSON_NAME] ([EMAIL_ADDRESS][DOMAIN_NAME])" at bounding box center [705, 41] width 268 height 17
type input "[EMAIL_ADDRESS][DOMAIN_NAME]"
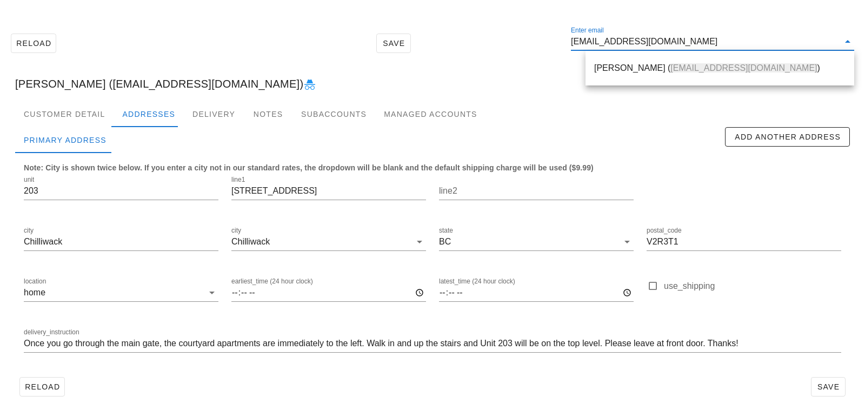
click at [643, 62] on div "[PERSON_NAME] ( [EMAIL_ADDRESS][DOMAIN_NAME] )" at bounding box center [719, 67] width 251 height 23
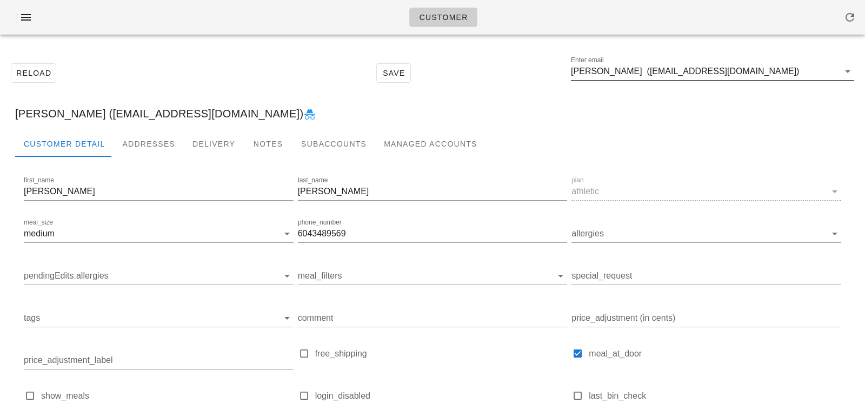
click at [650, 72] on input "[PERSON_NAME] ([EMAIL_ADDRESS][DOMAIN_NAME])" at bounding box center [705, 71] width 268 height 17
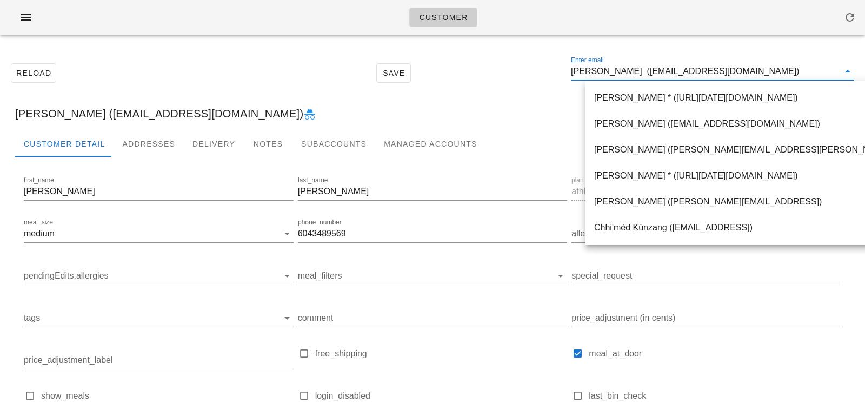
click at [645, 72] on input "[PERSON_NAME] ([EMAIL_ADDRESS][DOMAIN_NAME])" at bounding box center [705, 71] width 268 height 17
drag, startPoint x: 644, startPoint y: 71, endPoint x: 792, endPoint y: 69, distance: 148.1
click at [792, 69] on input "[PERSON_NAME] ([EMAIL_ADDRESS][DOMAIN_NAME])" at bounding box center [705, 71] width 268 height 17
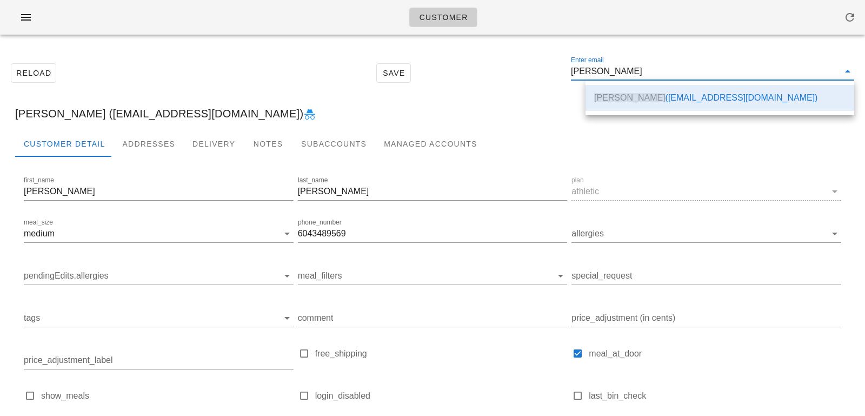
click at [520, 138] on div "Customer Detail Addresses Delivery Notes Subaccounts Managed Accounts" at bounding box center [432, 144] width 835 height 26
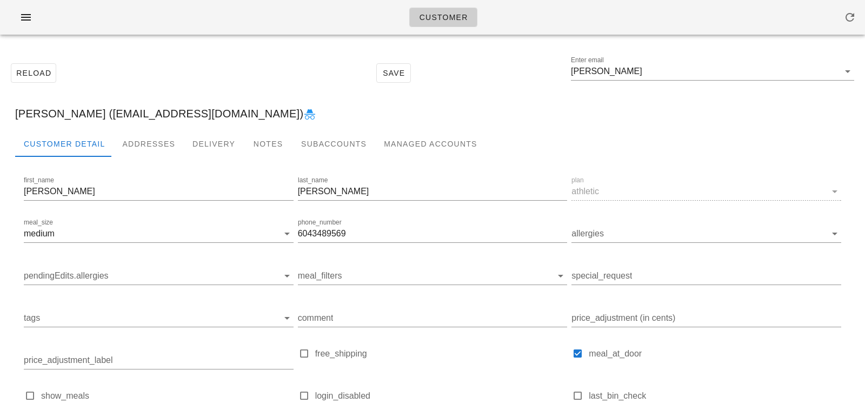
type input "[PERSON_NAME] ([EMAIL_ADDRESS][DOMAIN_NAME])"
click at [145, 154] on div "Addresses" at bounding box center [149, 144] width 70 height 26
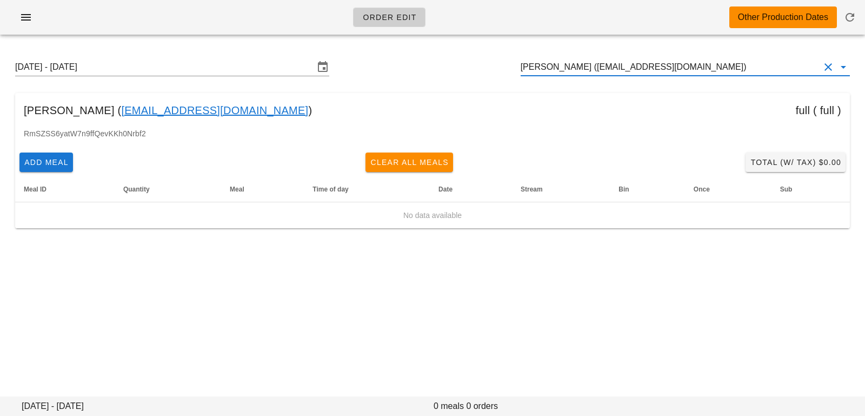
click at [760, 64] on input "[PERSON_NAME] ([EMAIL_ADDRESS][DOMAIN_NAME])" at bounding box center [670, 66] width 299 height 17
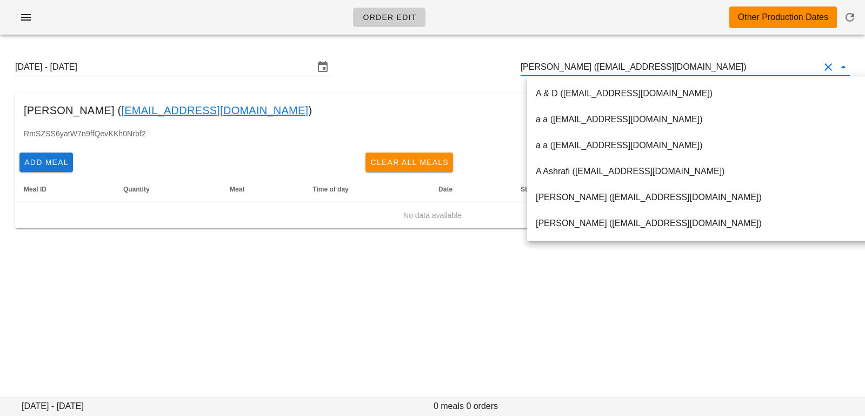
paste input "[EMAIL_ADDRESS][DOMAIN_NAME]"
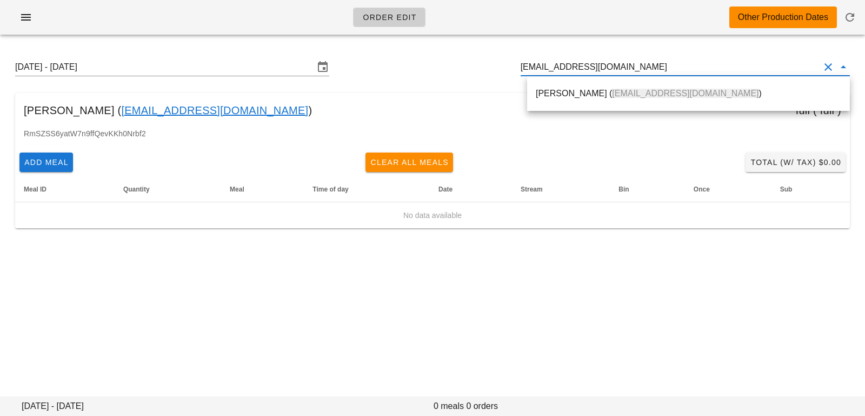
click at [670, 81] on div "[PERSON_NAME] ( [EMAIL_ADDRESS][DOMAIN_NAME] )" at bounding box center [688, 94] width 323 height 26
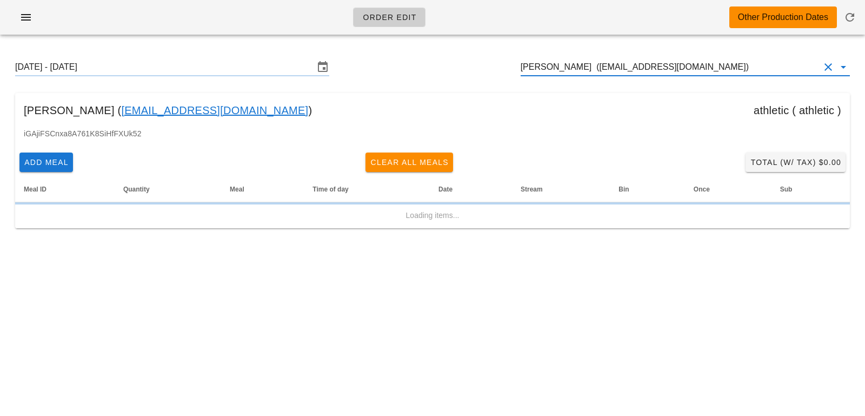
type input "[PERSON_NAME] ([EMAIL_ADDRESS][DOMAIN_NAME])"
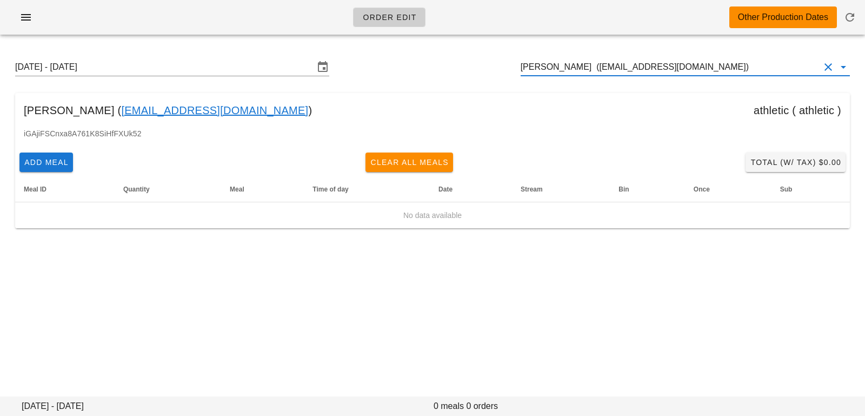
click at [826, 69] on button "Clear Customer" at bounding box center [828, 67] width 13 height 13
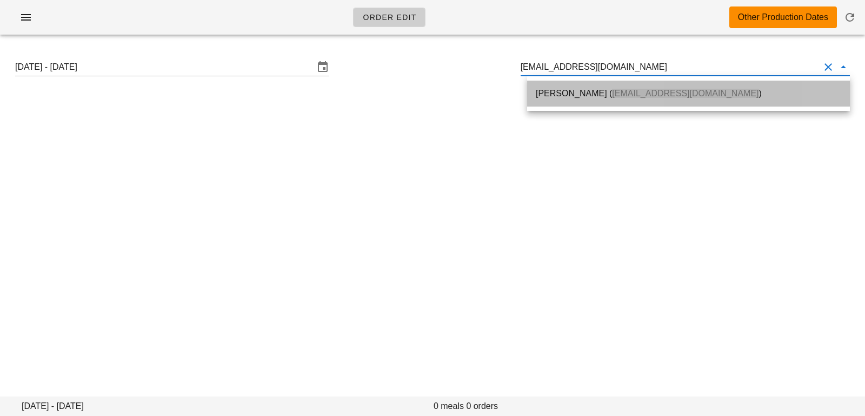
click at [653, 99] on div "[PERSON_NAME] ( [EMAIL_ADDRESS][DOMAIN_NAME] )" at bounding box center [688, 93] width 305 height 23
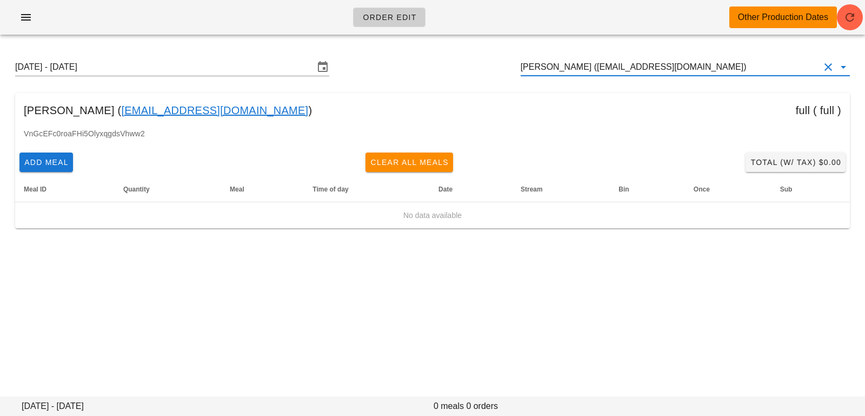
drag, startPoint x: 710, startPoint y: 71, endPoint x: 428, endPoint y: 38, distance: 284.0
click at [428, 39] on div "Order Edit Other Production Dates [DATE] - [DATE] [PERSON_NAME] ([EMAIL_ADDRESS…" at bounding box center [432, 208] width 865 height 416
paste input "[EMAIL_ADDRESS][DOMAIN_NAME]"
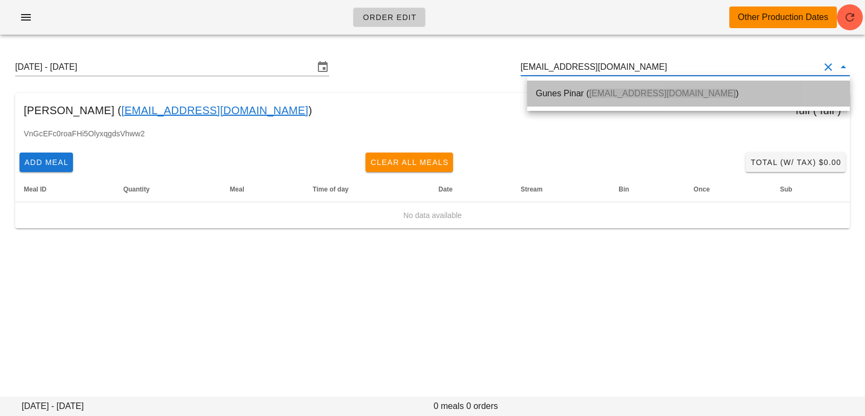
click at [634, 99] on div "Gunes Pinar ( [EMAIL_ADDRESS][DOMAIN_NAME] )" at bounding box center [688, 93] width 305 height 23
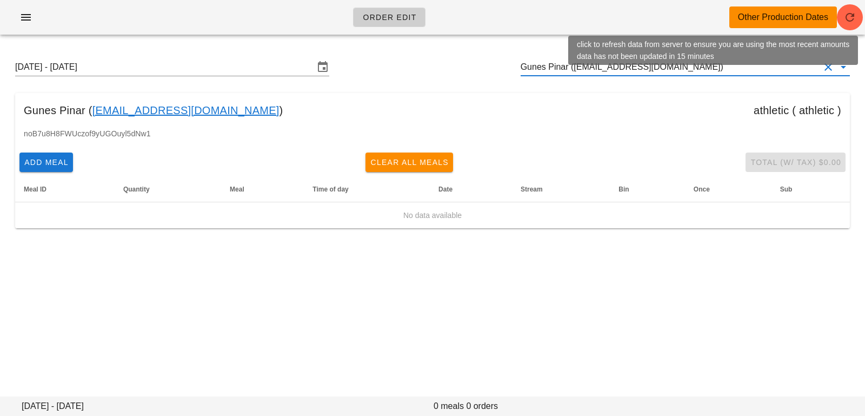
type input "Gunes Pinar ([EMAIL_ADDRESS][DOMAIN_NAME])"
click at [856, 21] on span "button" at bounding box center [850, 17] width 26 height 13
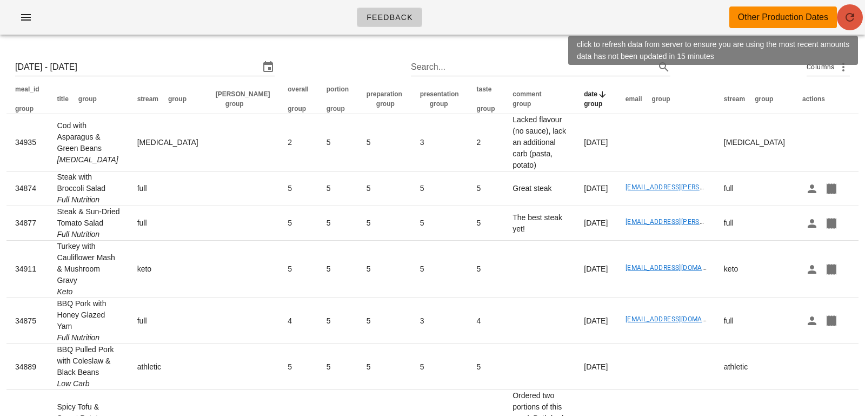
click at [859, 14] on span "button" at bounding box center [850, 17] width 26 height 13
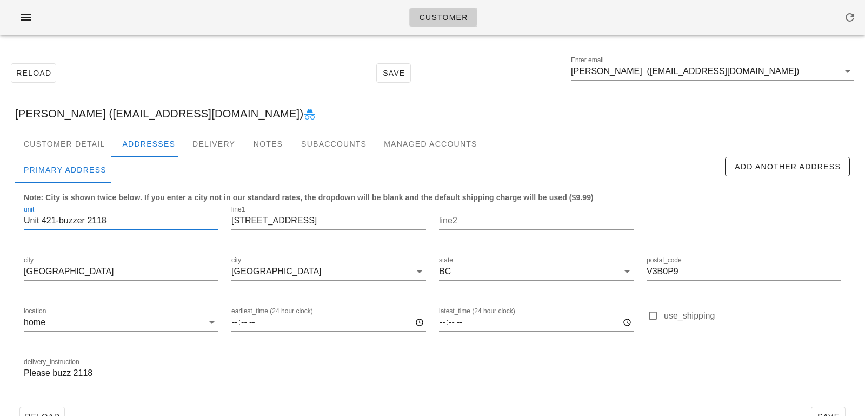
drag, startPoint x: 56, startPoint y: 222, endPoint x: 0, endPoint y: 217, distance: 56.4
click at [0, 217] on div "Reload Save Enter email [PERSON_NAME] ([EMAIL_ADDRESS][DOMAIN_NAME]) [PERSON_NA…" at bounding box center [432, 244] width 865 height 402
type input "Unit 421-buzzer 2118"
click at [130, 218] on input "Unit 421-buzzer 2118" at bounding box center [121, 220] width 195 height 17
click at [24, 374] on input "Please buzz 2118" at bounding box center [432, 372] width 817 height 17
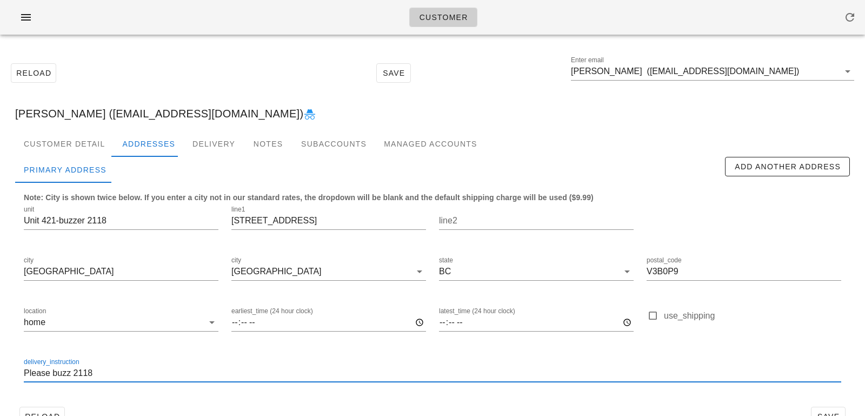
paste input "Unit 421"
type input "Unit 421 - Please buzz 2118"
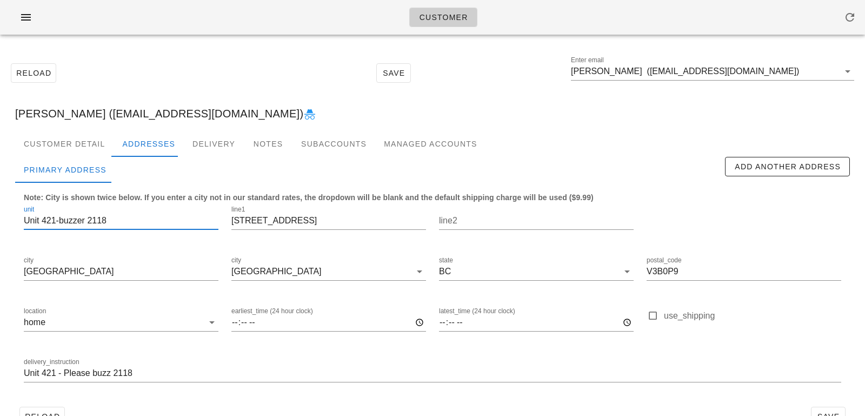
drag, startPoint x: 41, startPoint y: 219, endPoint x: 0, endPoint y: 213, distance: 41.1
click at [0, 213] on div "Reload Save Enter email [PERSON_NAME] ([EMAIL_ADDRESS][DOMAIN_NAME]) [PERSON_NA…" at bounding box center [432, 244] width 865 height 402
drag, startPoint x: 37, startPoint y: 221, endPoint x: 139, endPoint y: 219, distance: 102.2
click at [139, 219] on input "421-buzzer 2118" at bounding box center [121, 220] width 195 height 17
type input "421"
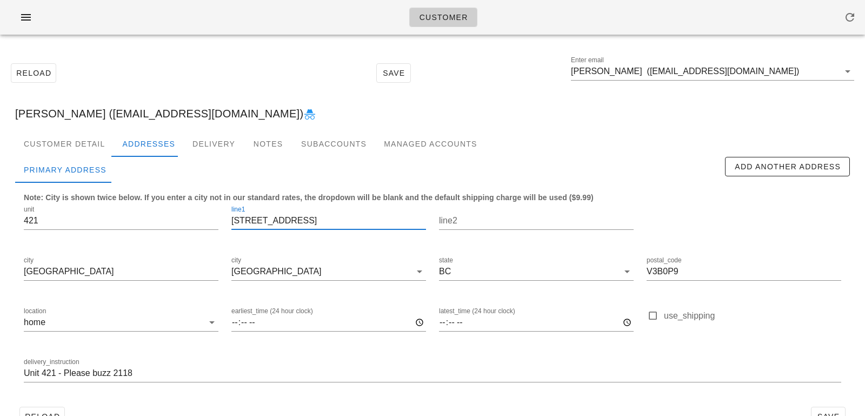
click at [253, 217] on input "[STREET_ADDRESS]" at bounding box center [328, 220] width 195 height 17
click at [281, 220] on input "803 Village drive" at bounding box center [328, 220] width 195 height 17
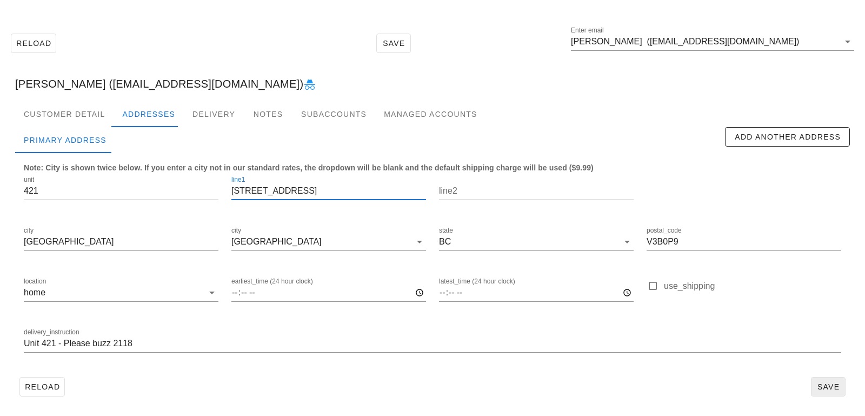
type input "[STREET_ADDRESS]"
click at [837, 383] on span "Save" at bounding box center [828, 386] width 25 height 9
drag, startPoint x: 308, startPoint y: 190, endPoint x: 190, endPoint y: 166, distance: 119.7
click at [191, 168] on div "unit 421 line1 803 Village Drive line2 city Port Coquitlam city Port Coquitlam …" at bounding box center [432, 268] width 830 height 203
click at [84, 121] on div "Customer Detail" at bounding box center [64, 114] width 98 height 26
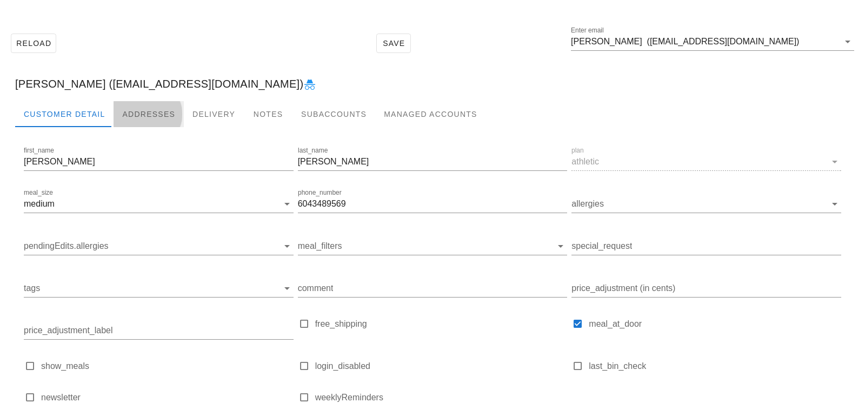
click at [130, 116] on div "Addresses" at bounding box center [149, 114] width 70 height 26
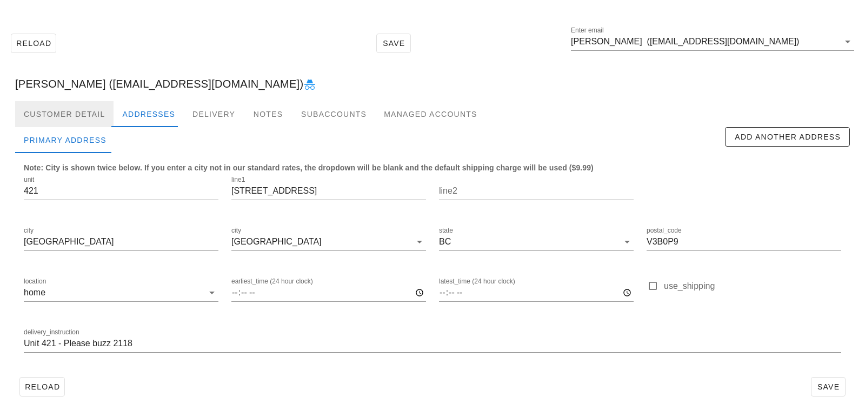
click at [98, 123] on div "Customer Detail" at bounding box center [64, 114] width 98 height 26
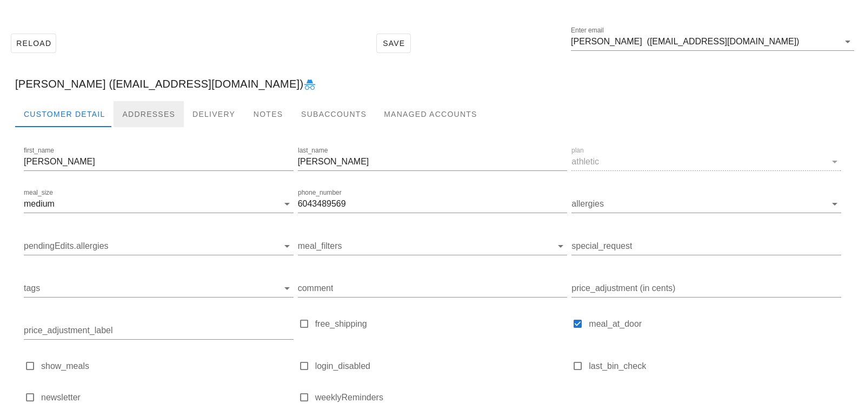
click at [151, 114] on div "Addresses" at bounding box center [149, 114] width 70 height 26
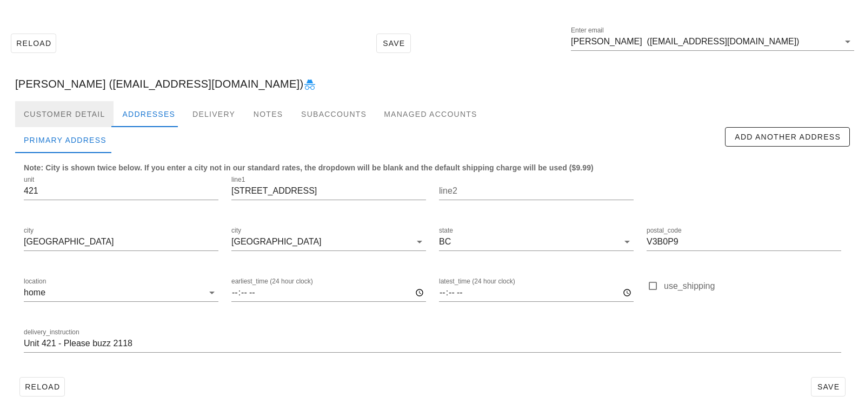
click at [70, 121] on div "Customer Detail" at bounding box center [64, 114] width 98 height 26
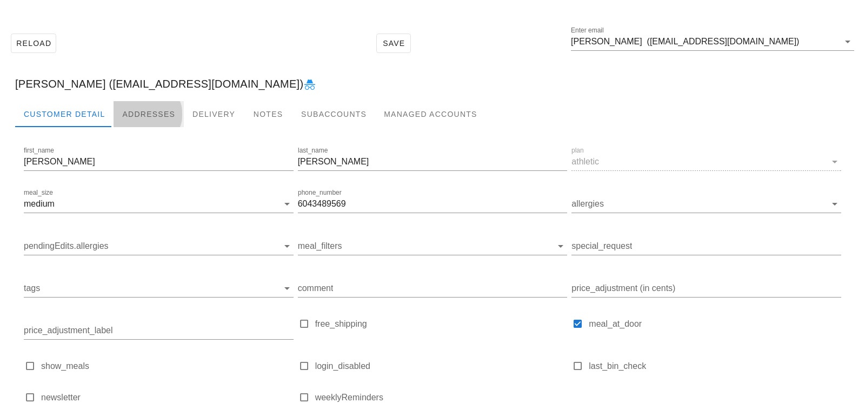
click at [150, 112] on div "Addresses" at bounding box center [149, 114] width 70 height 26
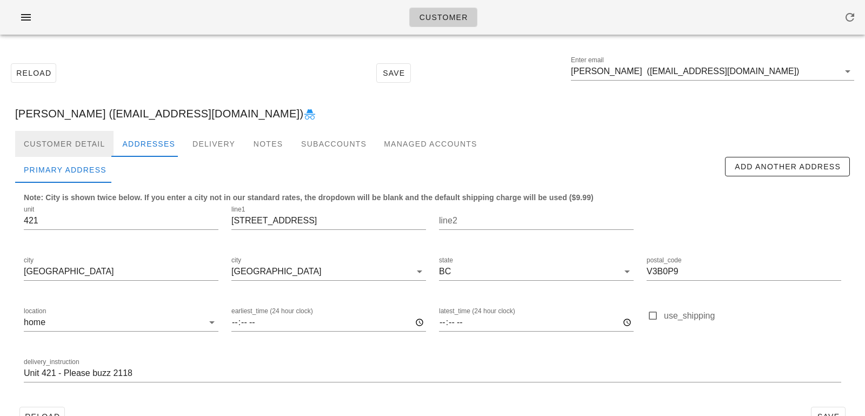
click at [88, 150] on div "Customer Detail" at bounding box center [64, 144] width 98 height 26
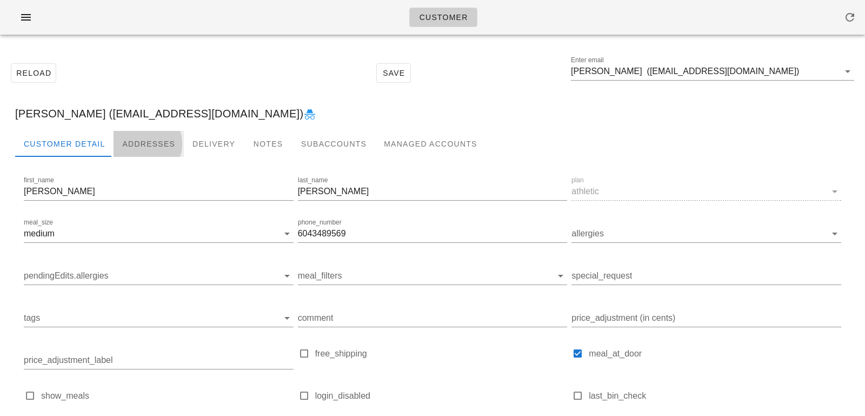
click at [144, 150] on div "Addresses" at bounding box center [149, 144] width 70 height 26
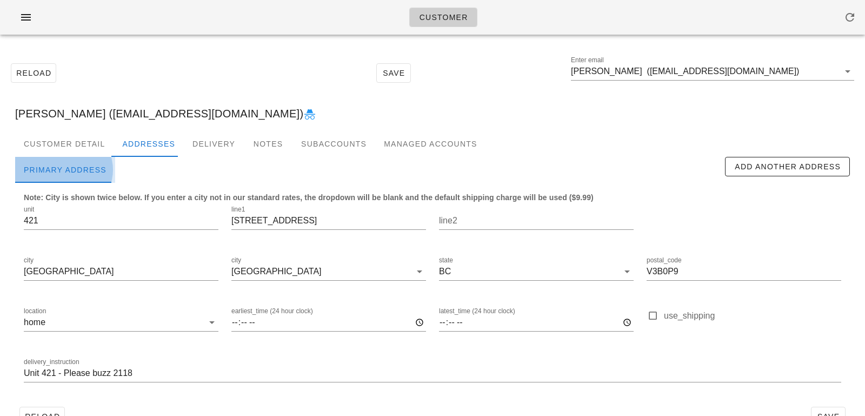
click at [58, 158] on div "Primary Address" at bounding box center [65, 170] width 100 height 26
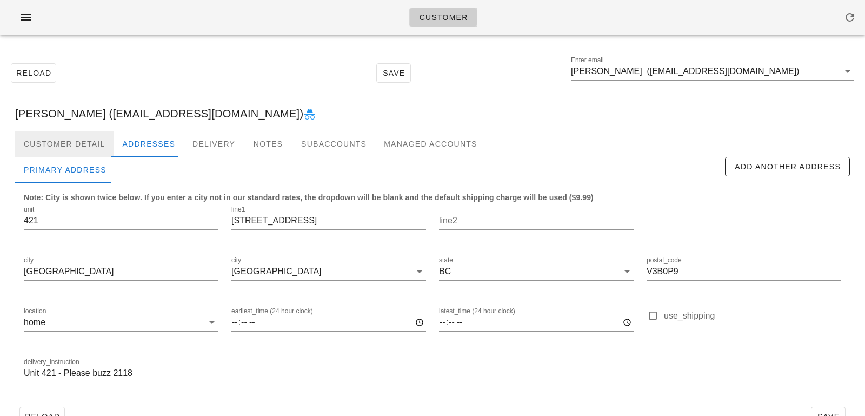
click at [75, 143] on div "Customer Detail" at bounding box center [64, 144] width 98 height 26
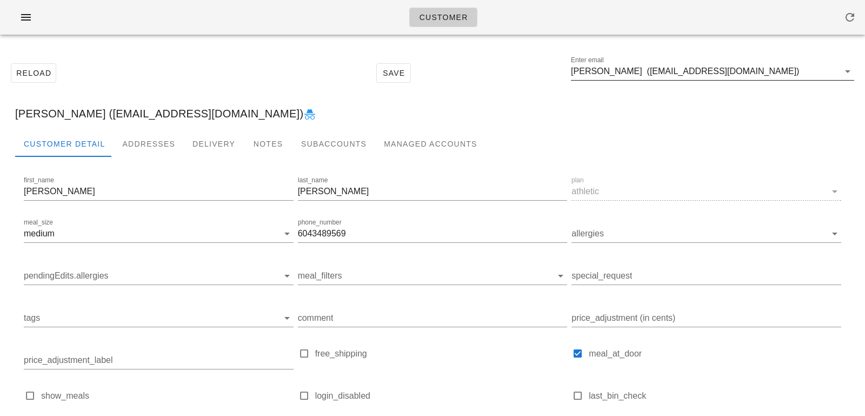
click at [776, 72] on input "Joel Thompson (Joelthompson68@gmail.com)" at bounding box center [705, 71] width 268 height 17
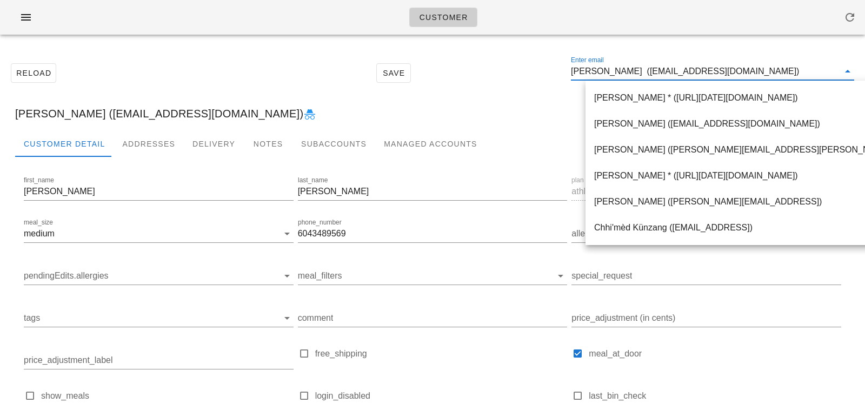
click at [639, 74] on input "Joel Thompson (Joelthompson68@gmail.com)" at bounding box center [705, 71] width 268 height 17
drag, startPoint x: 645, startPoint y: 74, endPoint x: 825, endPoint y: 75, distance: 180.0
click at [825, 75] on input "Joel Thompson (Joelthompson68@gmail.com)" at bounding box center [705, 71] width 268 height 17
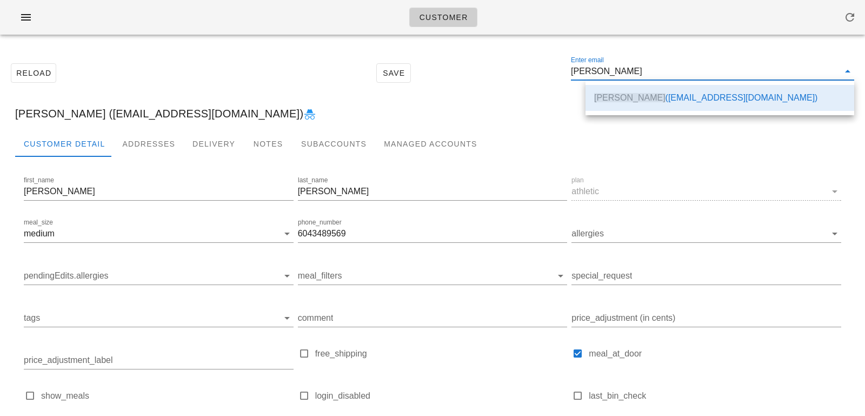
scroll to position [0, 0]
drag, startPoint x: 673, startPoint y: 70, endPoint x: 461, endPoint y: 56, distance: 212.9
click at [464, 56] on div "Reload Save Enter email Joel Thompson" at bounding box center [432, 73] width 852 height 46
paste input "lesterpereira18@yahoo.com"
type input "lesterpereira18@yahoo.com"
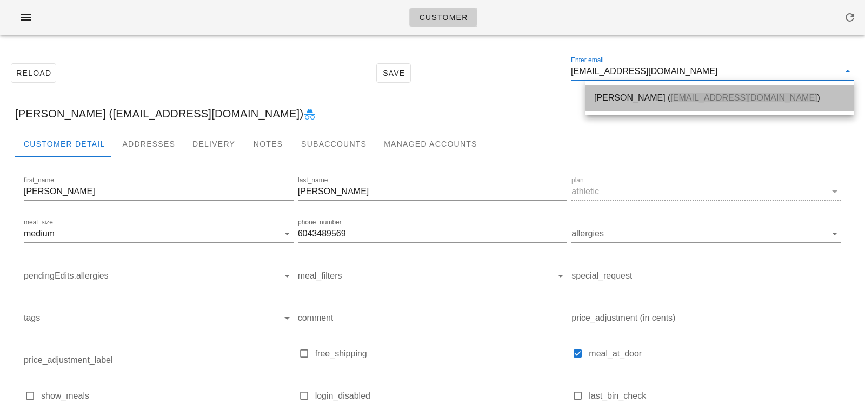
click at [650, 98] on div "Lester Pereira ( lesterpereira18@yahoo.com )" at bounding box center [719, 97] width 251 height 10
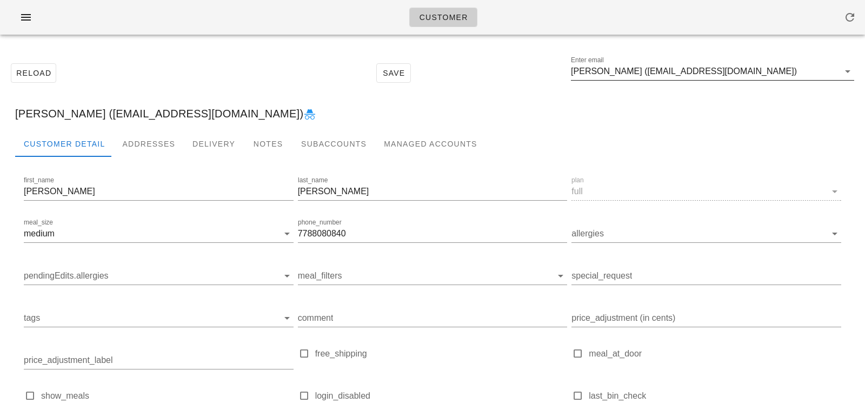
click at [661, 66] on input "Lester Pereira (lesterpereira18@yahoo.com)" at bounding box center [705, 71] width 268 height 17
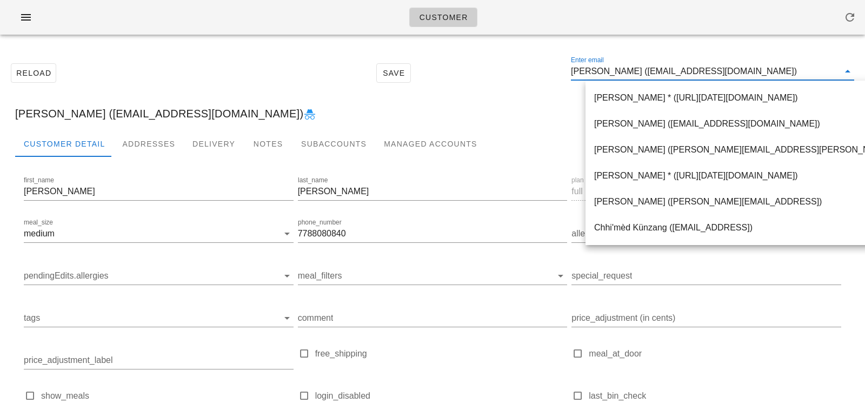
click at [644, 72] on input "Lester Pereira (lesterpereira18@yahoo.com)" at bounding box center [705, 71] width 268 height 17
drag, startPoint x: 639, startPoint y: 72, endPoint x: 793, endPoint y: 77, distance: 153.6
click at [793, 77] on input "Lester Pereira (lesterpereira18@yahoo.com)" at bounding box center [705, 71] width 268 height 17
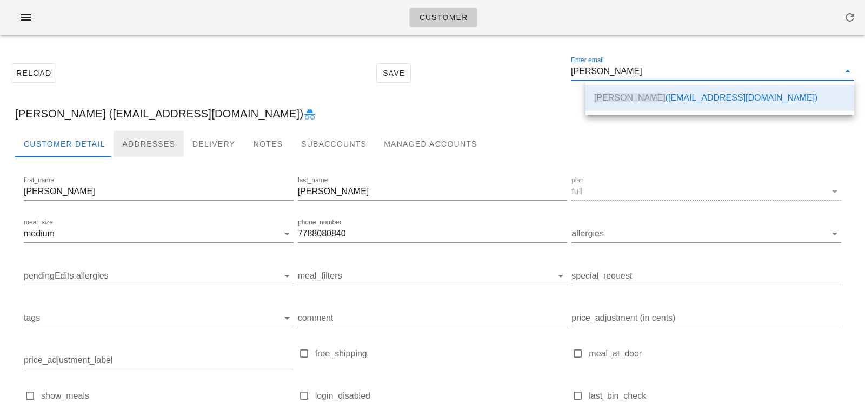
click at [144, 147] on div "Addresses" at bounding box center [149, 144] width 70 height 26
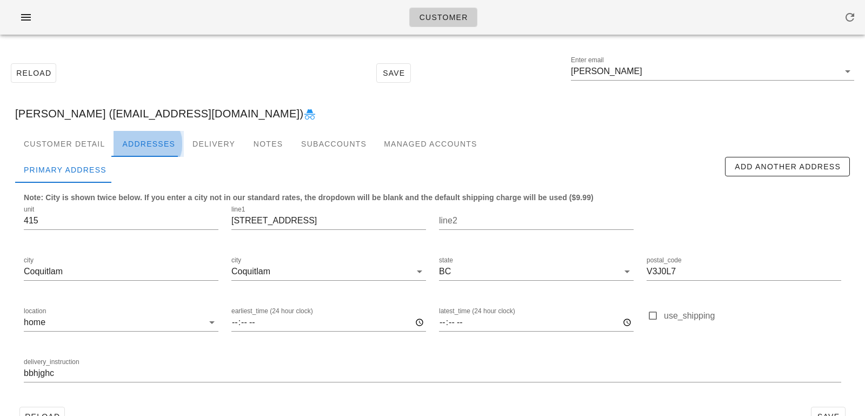
type input "Lester Pereira (lesterpereira18@yahoo.com)"
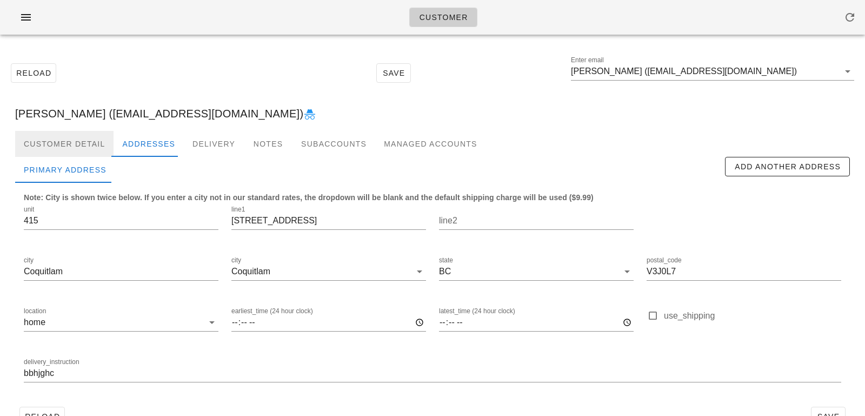
click at [75, 133] on div "Customer Detail" at bounding box center [64, 144] width 98 height 26
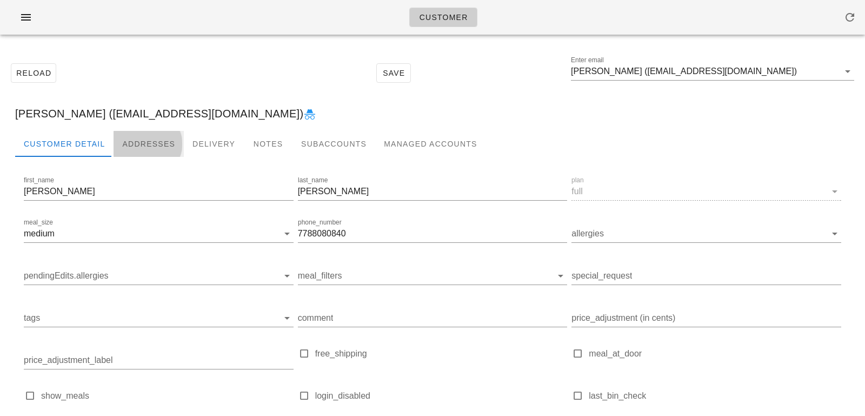
click at [142, 146] on div "Addresses" at bounding box center [149, 144] width 70 height 26
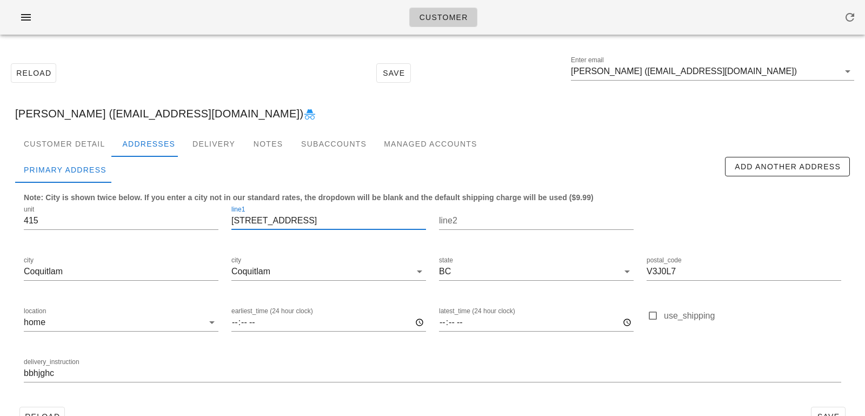
drag, startPoint x: 319, startPoint y: 219, endPoint x: 190, endPoint y: 199, distance: 130.7
click at [191, 201] on div "unit 415 line1 735 Anskar Court line2 city Coquitlam city Coquitlam state BC po…" at bounding box center [432, 298] width 830 height 203
click at [23, 372] on div "delivery_instruction bbhjghc" at bounding box center [432, 374] width 830 height 51
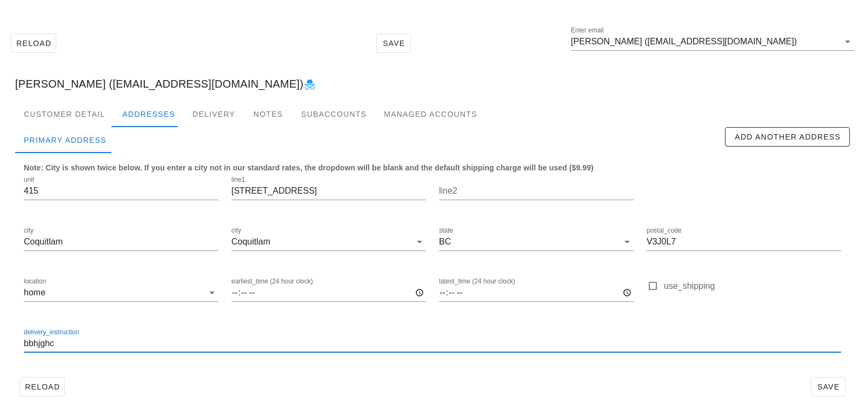
click at [25, 345] on input "bbhjghc" at bounding box center [432, 343] width 817 height 17
type input "Unit 415. bbhjghc"
click at [832, 385] on span "Save" at bounding box center [828, 386] width 25 height 9
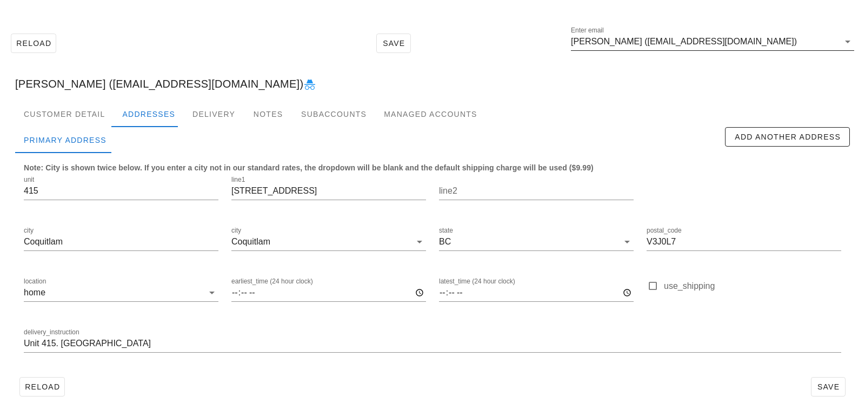
click at [764, 41] on input "Lester Pereira (lesterpereira18@yahoo.com)" at bounding box center [705, 41] width 268 height 17
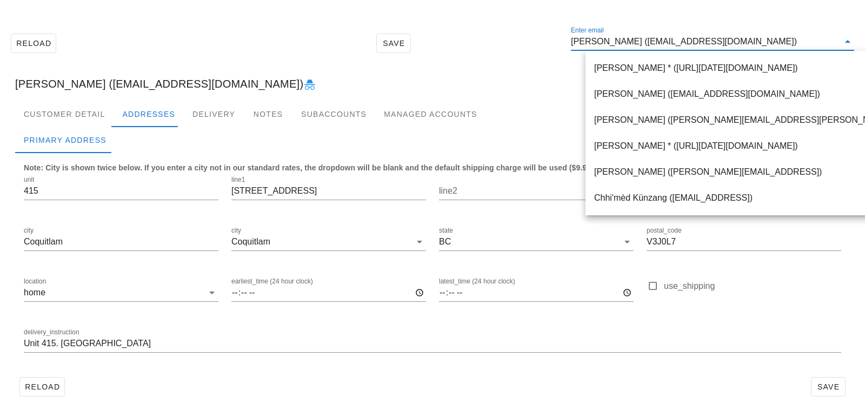
paste input "[EMAIL_ADDRESS][DOMAIN_NAME]"
type input "[EMAIL_ADDRESS][DOMAIN_NAME]"
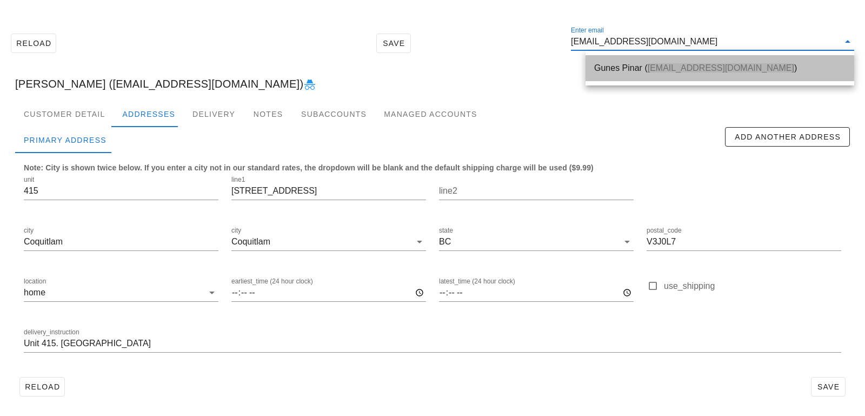
click at [656, 65] on span "[EMAIL_ADDRESS][DOMAIN_NAME]" at bounding box center [721, 67] width 146 height 9
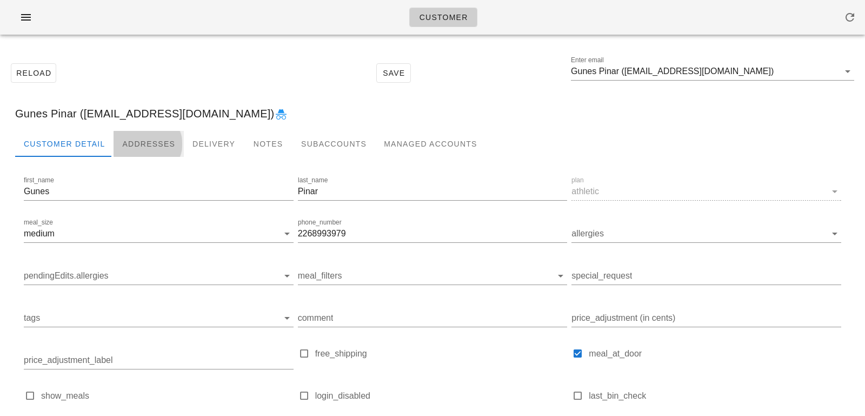
click at [137, 140] on div "Addresses" at bounding box center [149, 144] width 70 height 26
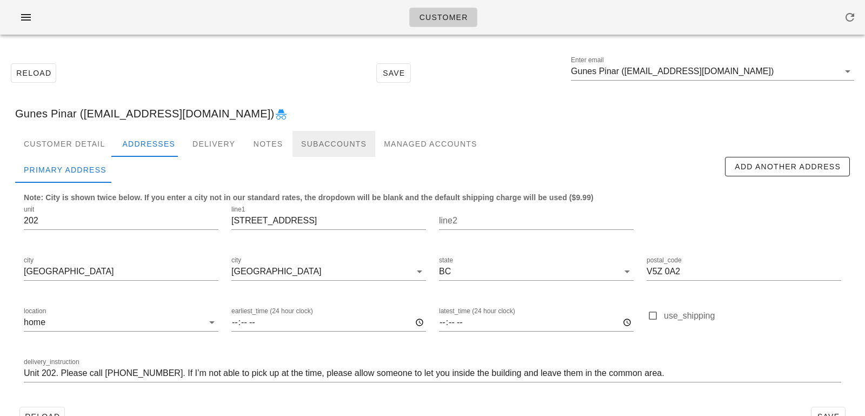
click at [294, 137] on div "Subaccounts" at bounding box center [333, 144] width 83 height 26
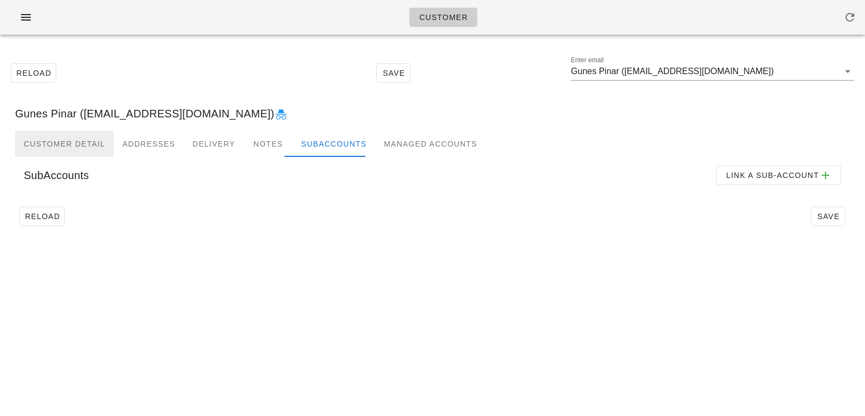
click at [81, 136] on div "Customer Detail" at bounding box center [64, 144] width 98 height 26
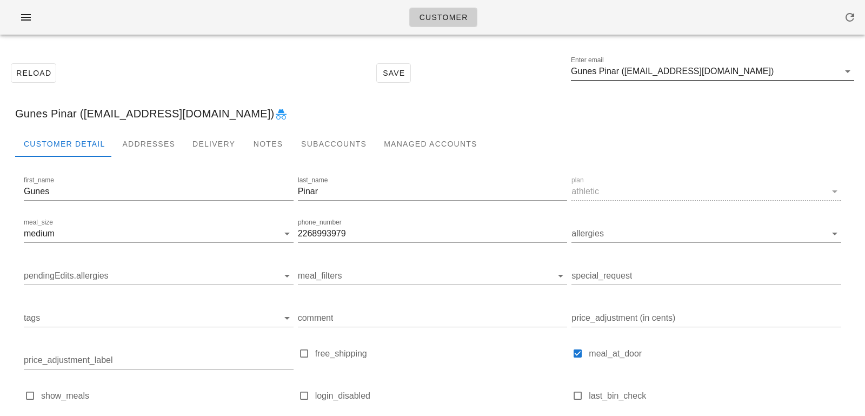
click at [663, 74] on input "Gunes Pinar ([EMAIL_ADDRESS][DOMAIN_NAME])" at bounding box center [705, 71] width 268 height 17
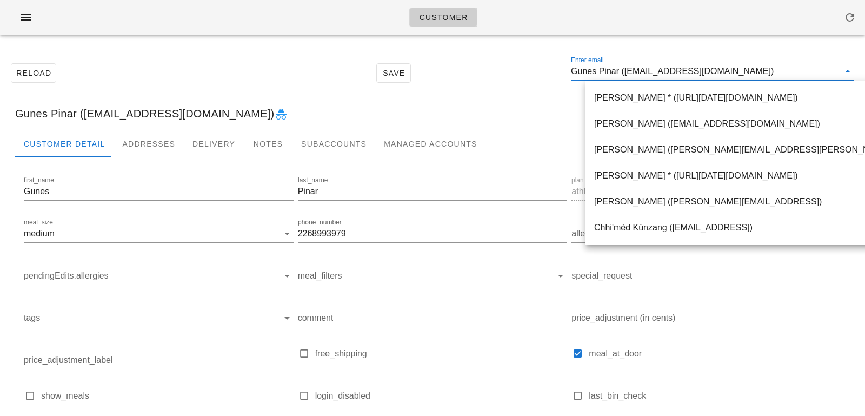
click at [629, 71] on input "Gunes Pinar ([EMAIL_ADDRESS][DOMAIN_NAME])" at bounding box center [705, 71] width 268 height 17
drag, startPoint x: 632, startPoint y: 72, endPoint x: 772, endPoint y: 71, distance: 140.5
click at [772, 71] on input "Gunes Pinar (gunes.pinar.97@gmail.com)" at bounding box center [705, 71] width 268 height 17
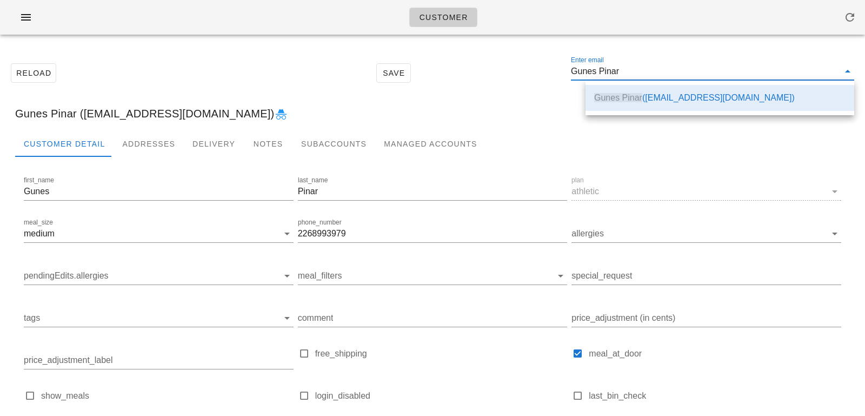
click at [716, 66] on input "Gunes Pinar" at bounding box center [705, 71] width 268 height 17
drag, startPoint x: 665, startPoint y: 69, endPoint x: 511, endPoint y: 46, distance: 155.2
click at [512, 48] on div "Reload Save Enter email Gunes Pinar Gunes Pinar (gunes.pinar.97@gmail.com) Cust…" at bounding box center [432, 283] width 865 height 480
paste input "gunes.pinar.97@gmail.com"
drag, startPoint x: 632, startPoint y: 96, endPoint x: 607, endPoint y: 8, distance: 92.2
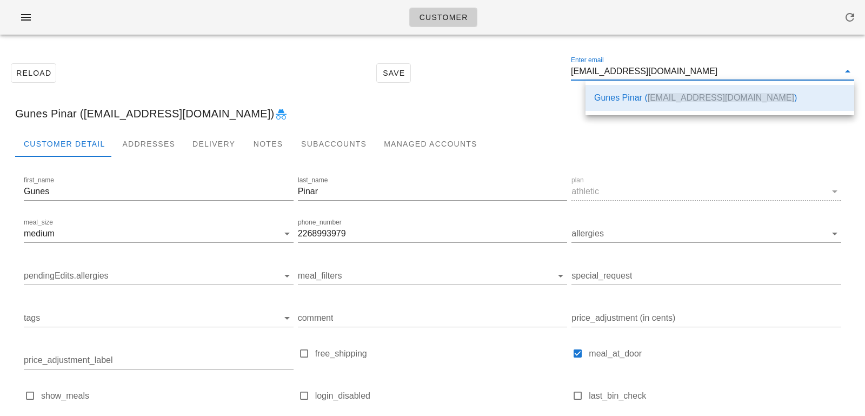
click at [632, 96] on div "Gunes Pinar ( gunes.pinar.97@gmail.com )" at bounding box center [719, 97] width 251 height 10
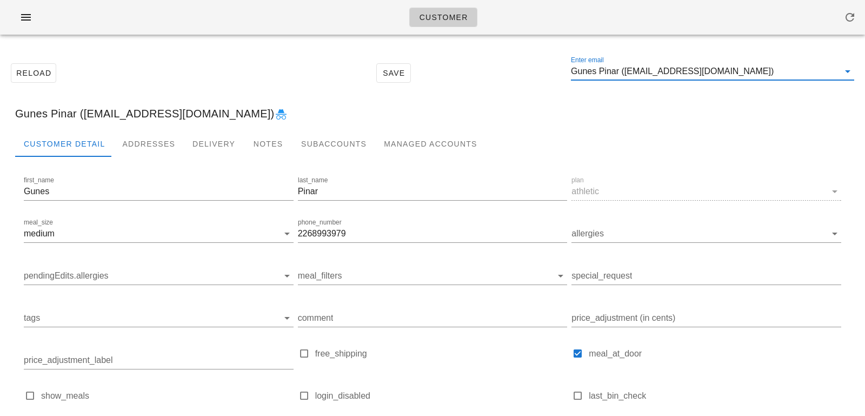
drag, startPoint x: 743, startPoint y: 70, endPoint x: 610, endPoint y: 68, distance: 132.5
click at [610, 68] on input "Gunes Pinar (gunes.pinar.97@gmail.com)" at bounding box center [705, 71] width 268 height 17
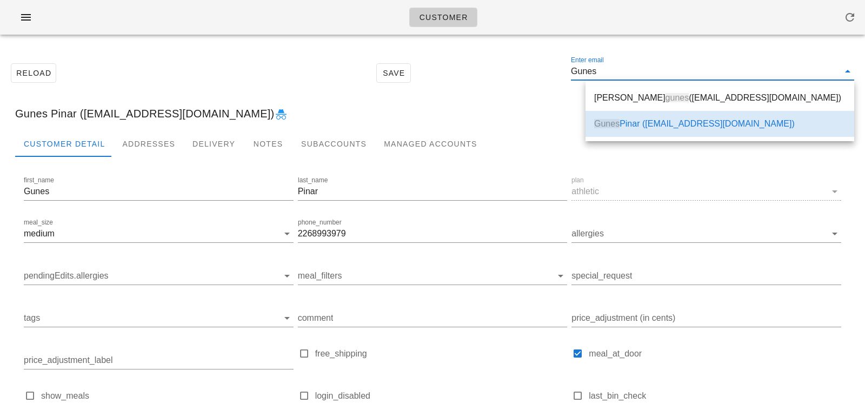
click at [501, 83] on div "Reload Save Enter email Gunes" at bounding box center [432, 73] width 852 height 46
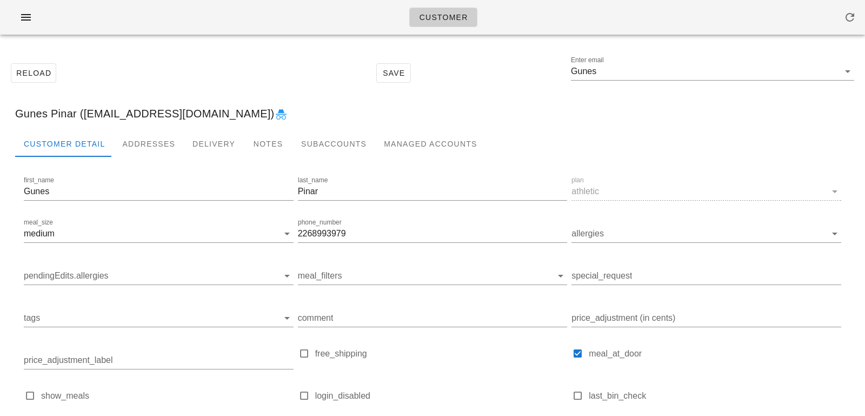
type input "Gunes Pinar (gunes.pinar.97@gmail.com)"
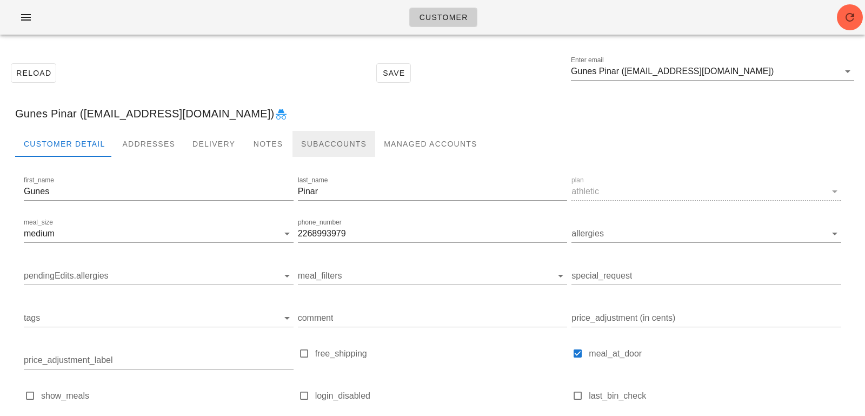
click at [311, 145] on div "Subaccounts" at bounding box center [333, 144] width 83 height 26
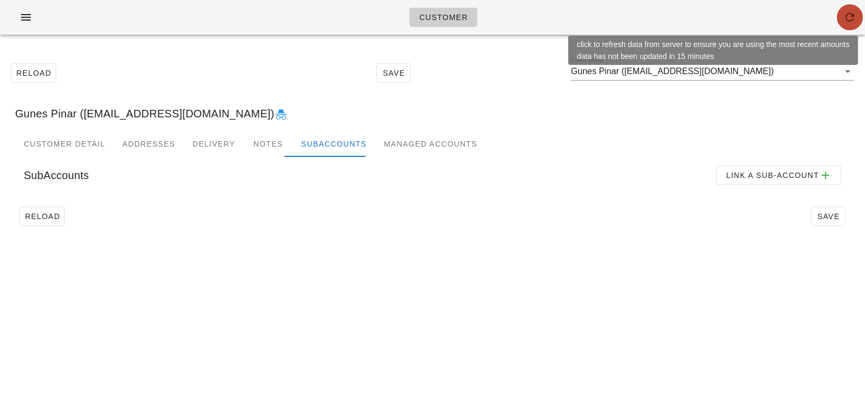
click at [845, 20] on icon "button" at bounding box center [849, 17] width 13 height 13
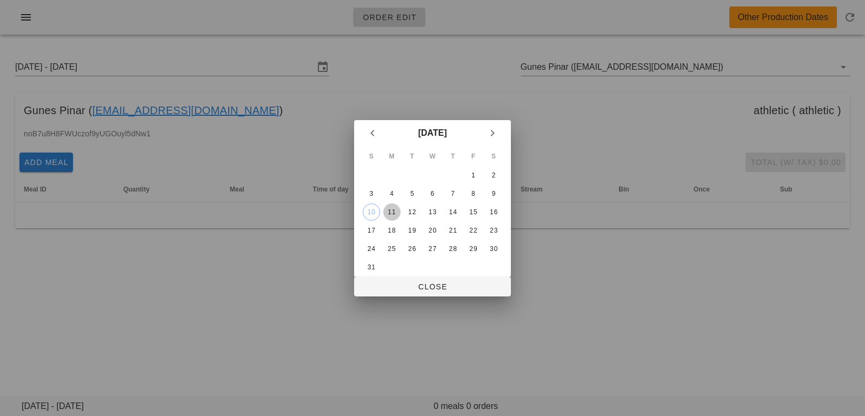
click at [390, 215] on div "11" at bounding box center [391, 212] width 17 height 8
click at [408, 289] on span "Close" at bounding box center [432, 286] width 139 height 9
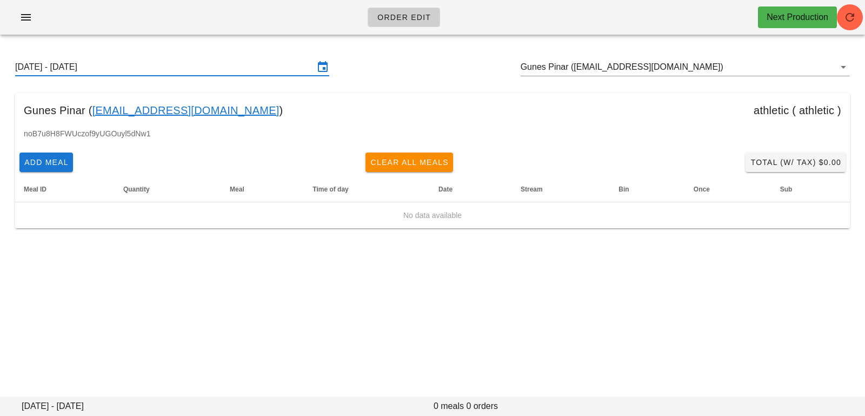
click at [153, 73] on input "[DATE] - [DATE]" at bounding box center [164, 66] width 299 height 17
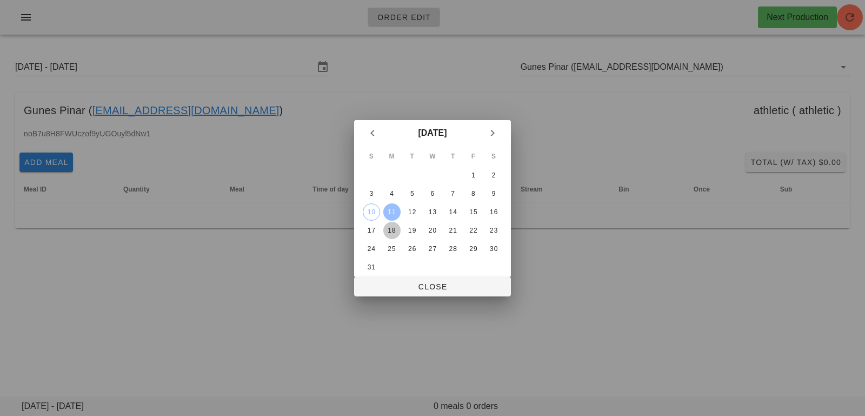
click at [392, 233] on div "18" at bounding box center [391, 230] width 17 height 8
click at [404, 279] on button "Close" at bounding box center [432, 286] width 157 height 19
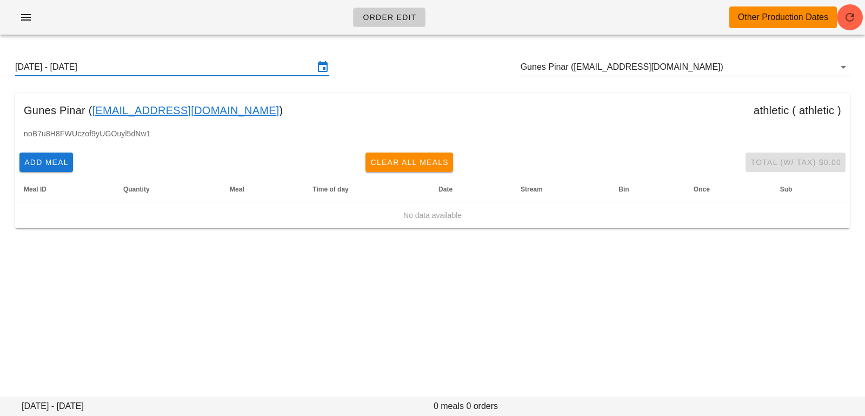
click at [177, 68] on input "[DATE] - [DATE]" at bounding box center [164, 66] width 299 height 17
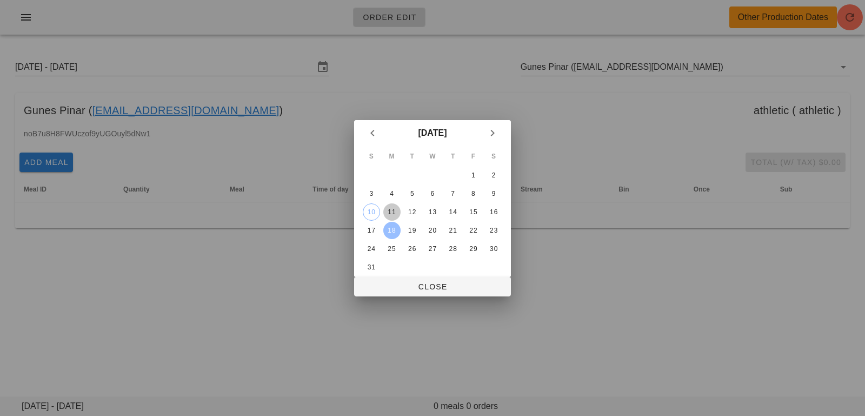
click at [395, 216] on button "11" at bounding box center [391, 211] width 17 height 17
click at [397, 287] on span "Close" at bounding box center [432, 286] width 139 height 9
type input "Sunday August 10 - Saturday August 16"
